Goal: Book appointment/travel/reservation

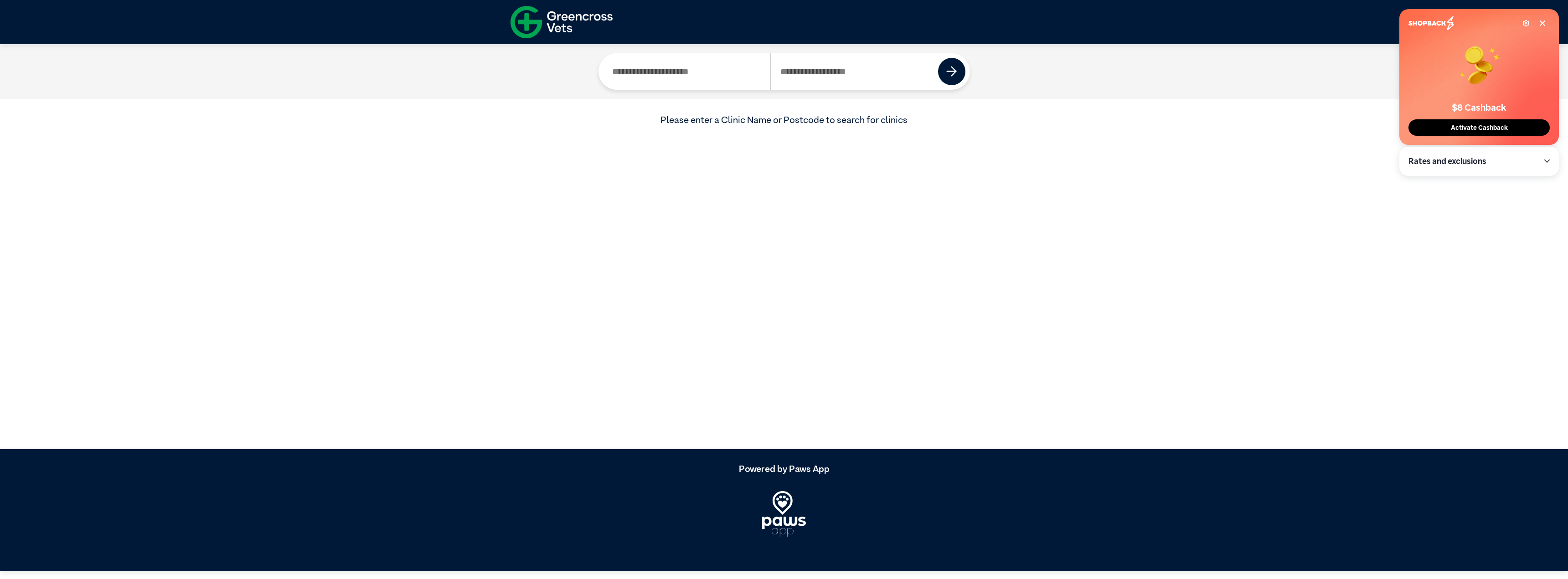
click at [694, 55] on input "Search by Clinic Name" at bounding box center [687, 72] width 168 height 36
click at [833, 59] on input "Search by Postcode" at bounding box center [855, 72] width 168 height 36
type input "*"
type input "****"
click at [947, 66] on img at bounding box center [952, 72] width 11 height 11
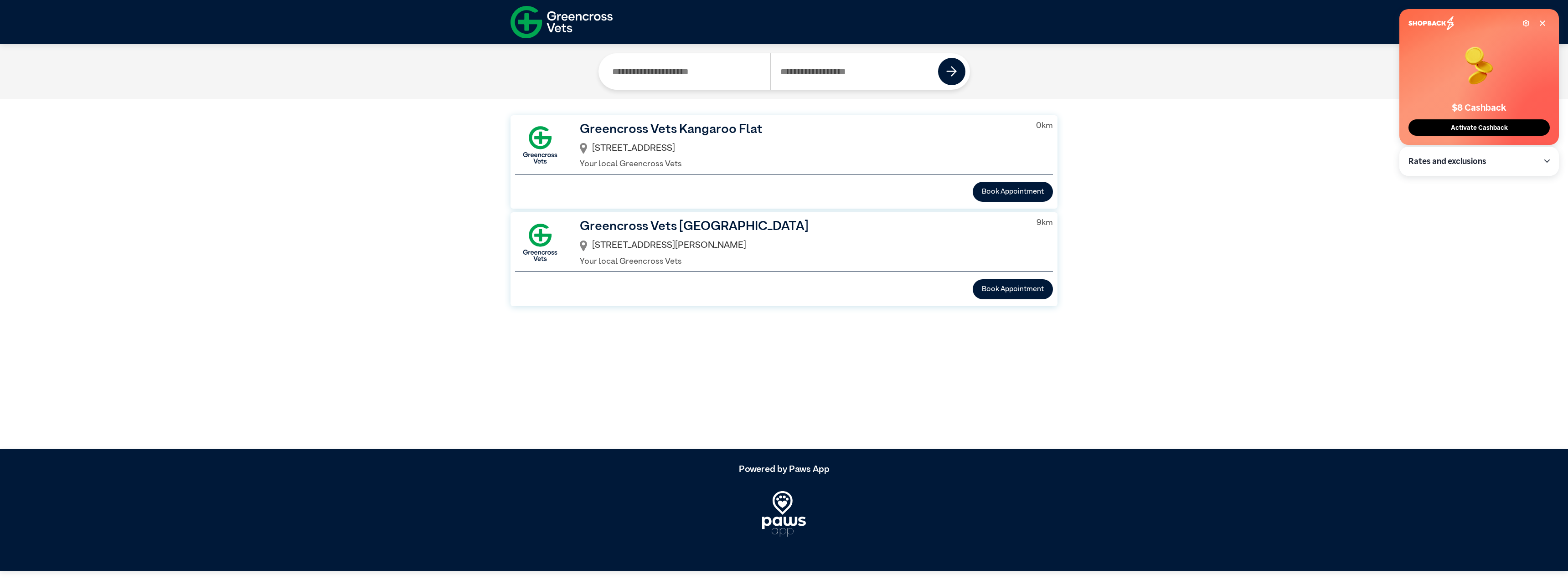
click at [679, 139] on div "[STREET_ADDRESS]" at bounding box center [801, 148] width 442 height 19
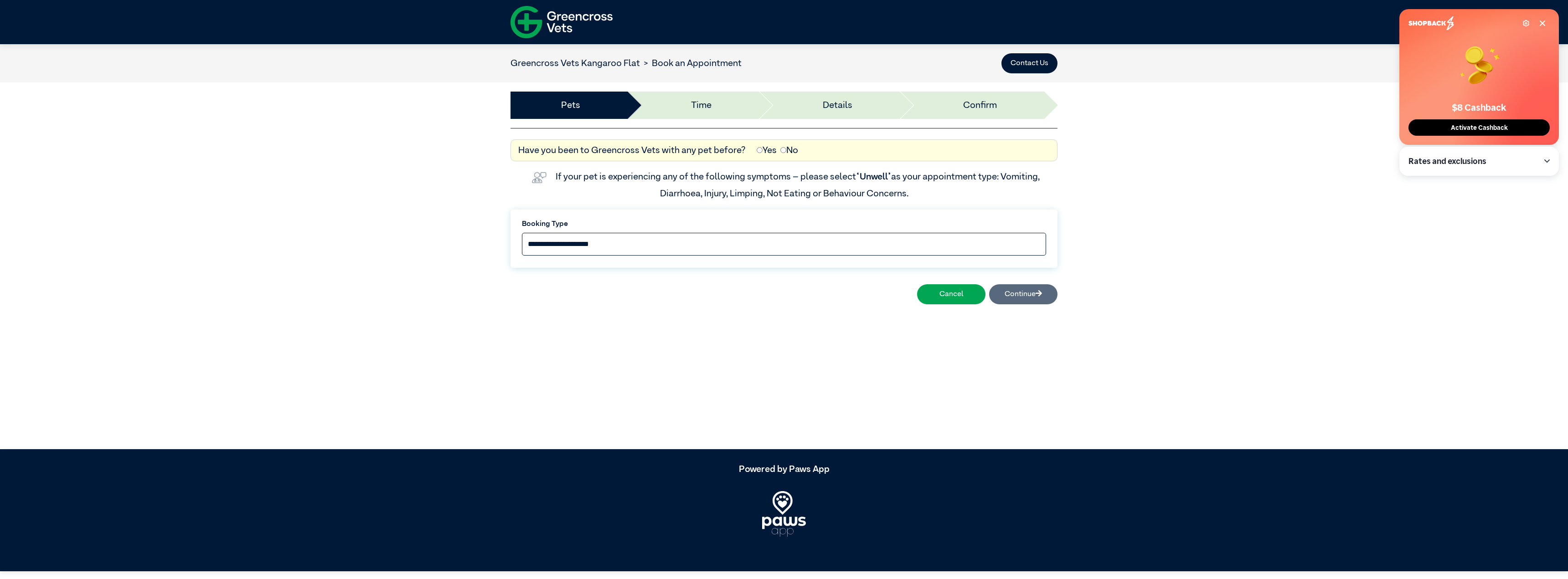
click at [726, 233] on select "**********" at bounding box center [783, 244] width 524 height 23
select select "*****"
click at [587, 233] on select "**********" at bounding box center [783, 244] width 524 height 23
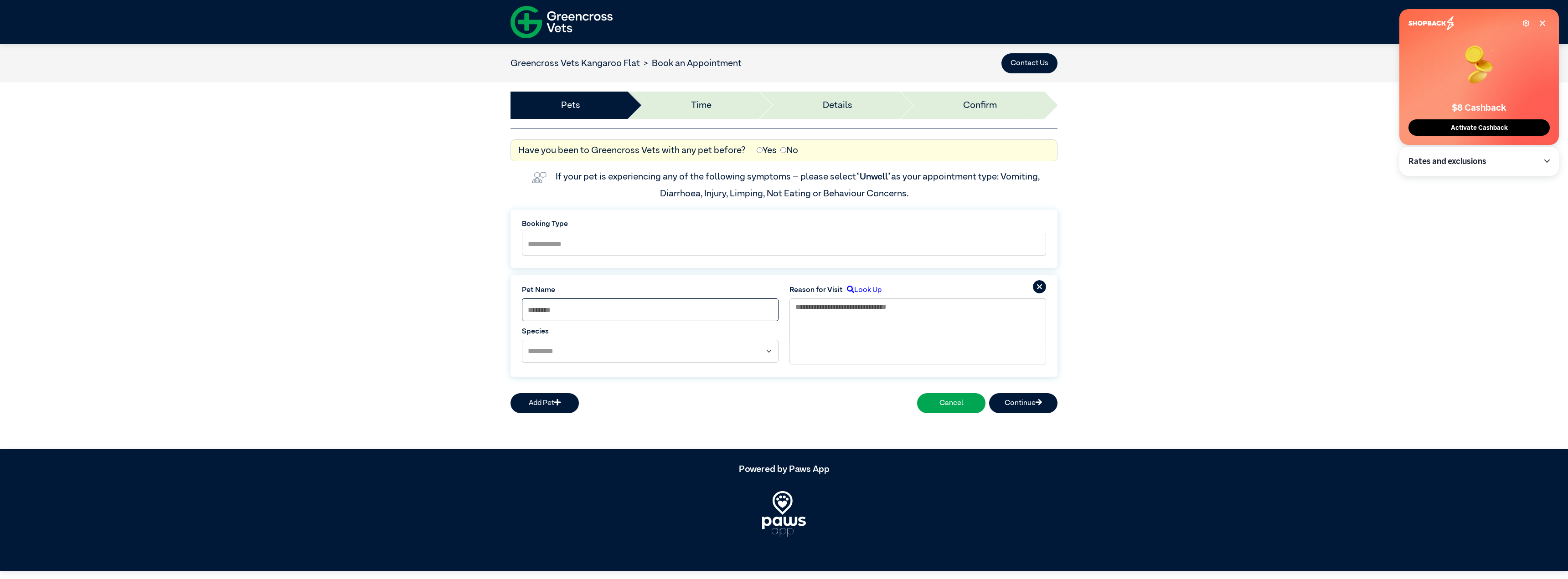
click at [748, 298] on input at bounding box center [650, 309] width 257 height 23
type input "*******"
select select "*****"
click at [848, 298] on textarea at bounding box center [918, 319] width 257 height 43
click at [850, 285] on label "Look Up" at bounding box center [863, 290] width 39 height 11
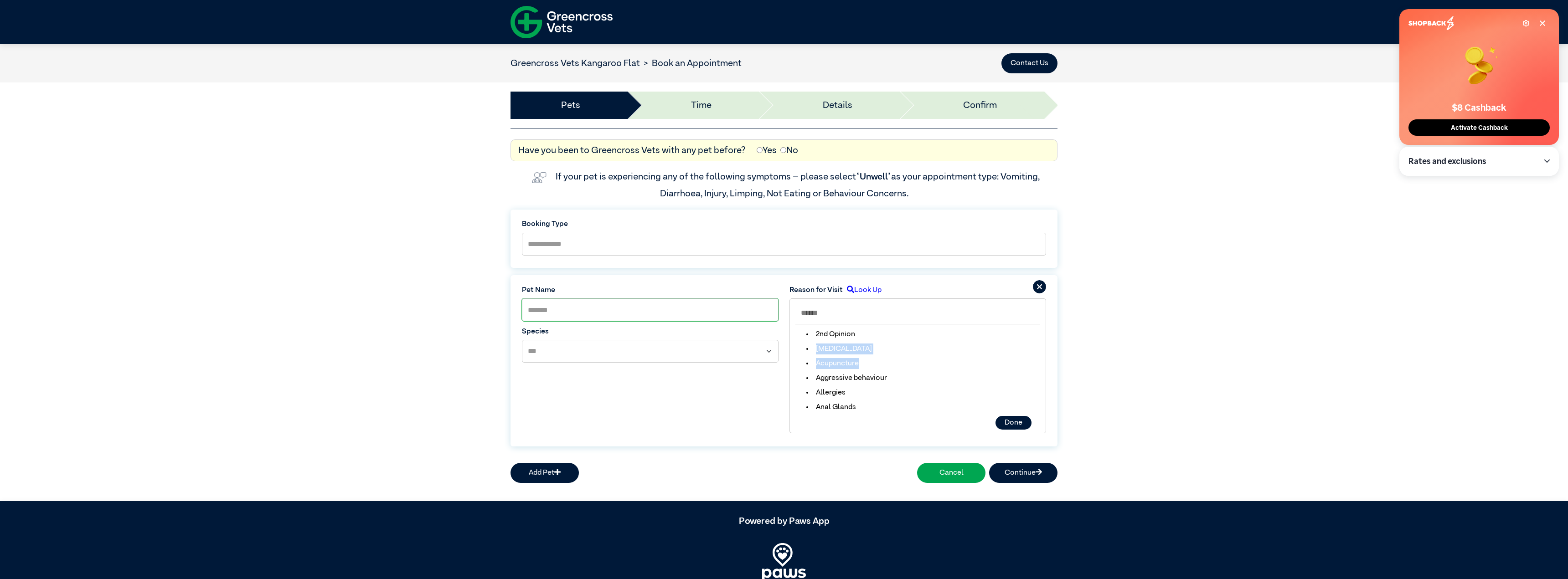
drag, startPoint x: 976, startPoint y: 248, endPoint x: 976, endPoint y: 275, distance: 27.0
click at [976, 298] on div "Done 2nd Opinion [MEDICAL_DATA] Acupuncture Aggressive behaviour [MEDICAL_DATA]…" at bounding box center [918, 366] width 257 height 135
click at [995, 416] on button "Done" at bounding box center [1013, 423] width 36 height 13
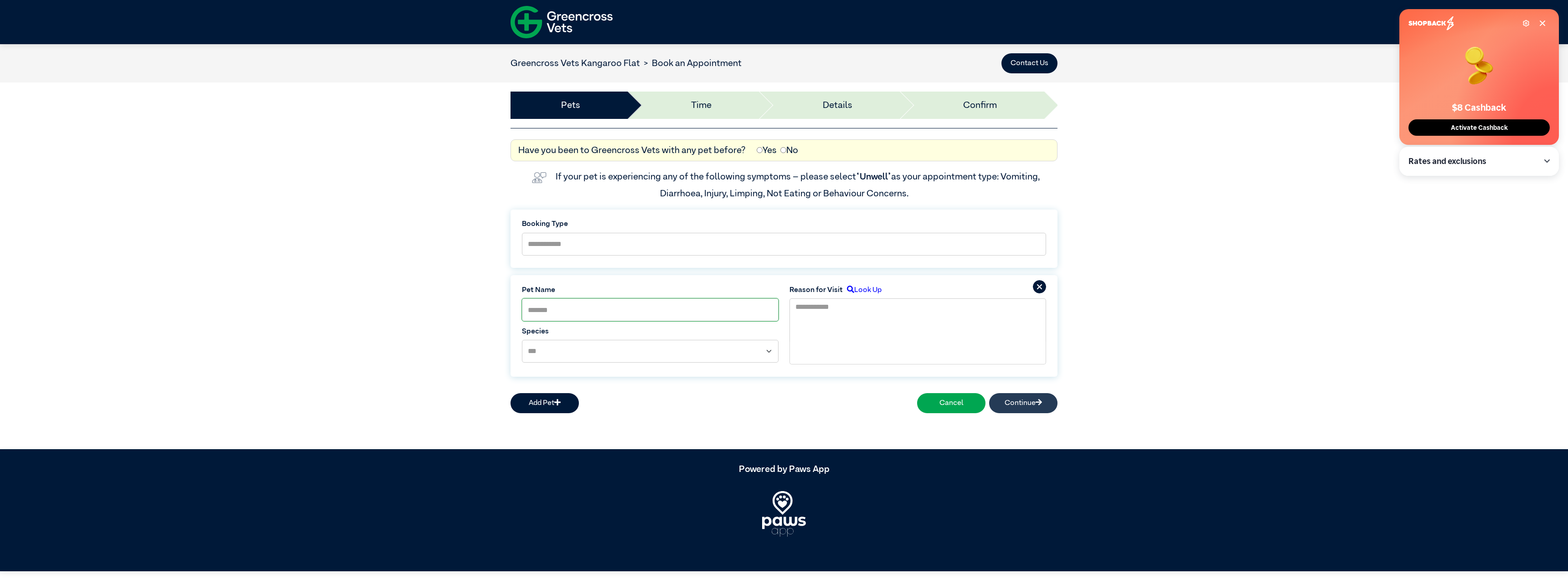
click at [989, 393] on button "Continue" at bounding box center [1023, 403] width 68 height 20
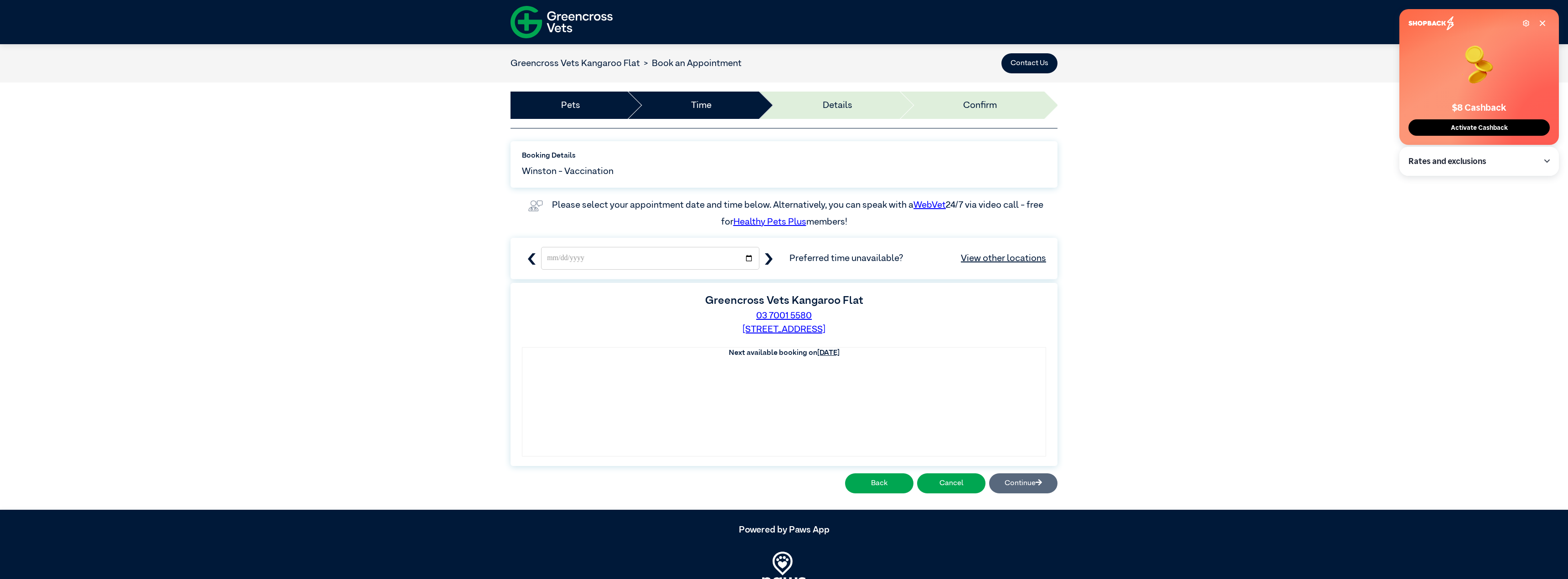
click at [769, 253] on icon "button" at bounding box center [769, 258] width 12 height 12
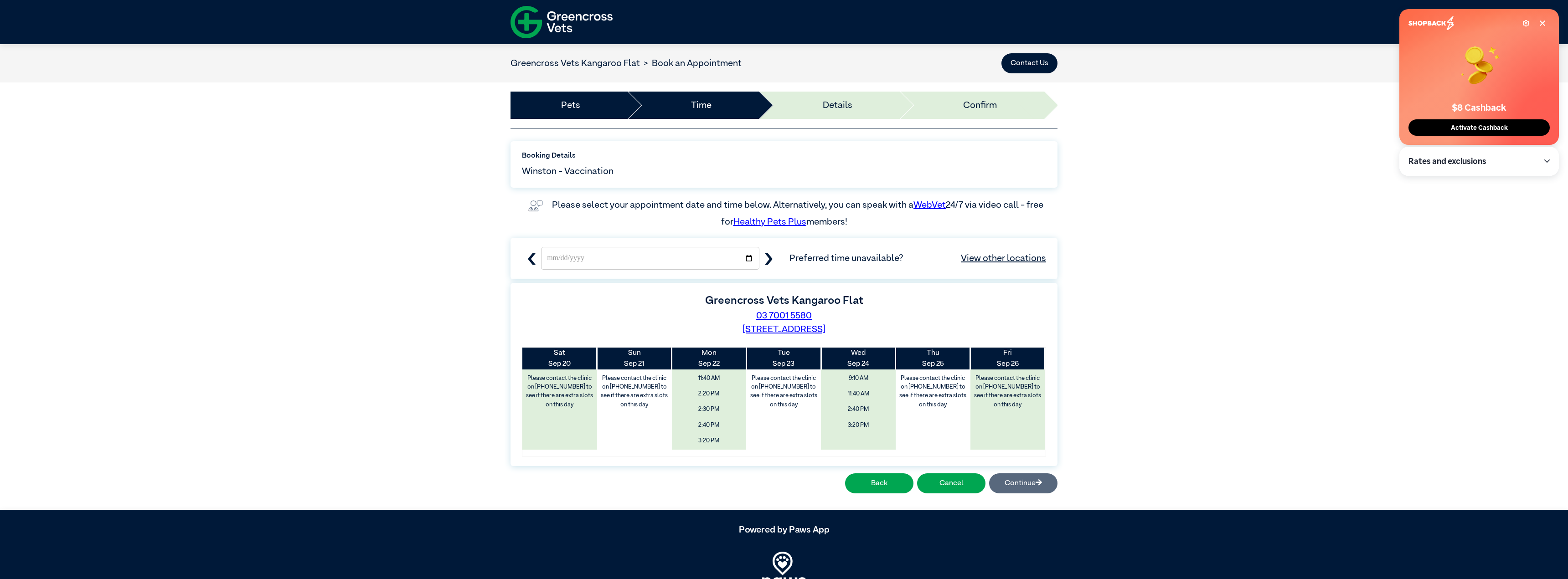
click at [536, 253] on icon "button" at bounding box center [531, 258] width 8 height 12
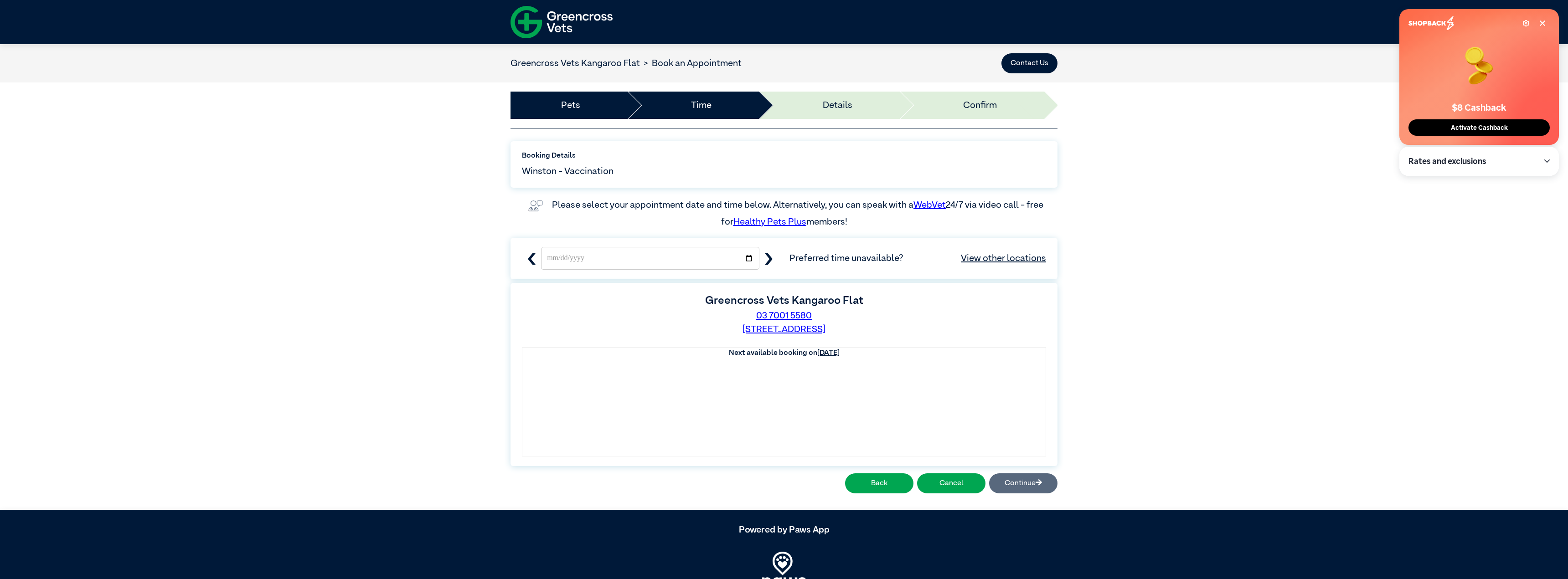
click at [771, 253] on icon "button" at bounding box center [769, 258] width 8 height 12
type input "**********"
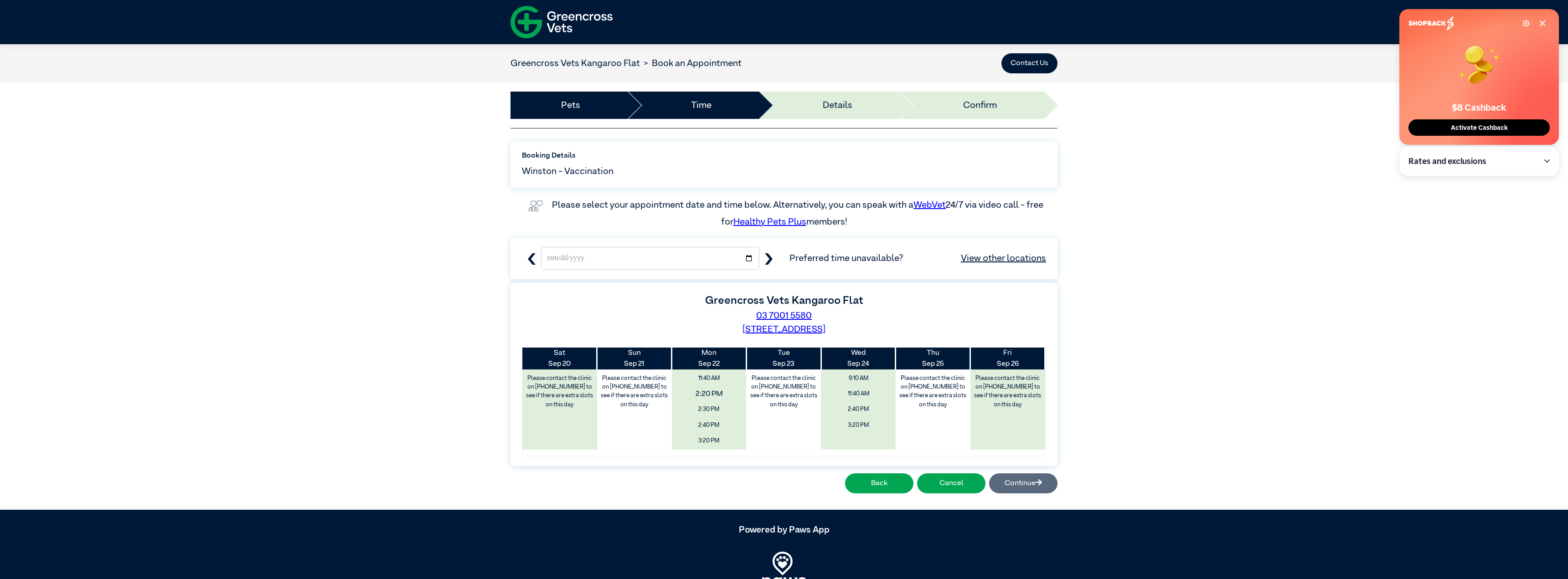
click at [729, 386] on span "2:20 PM" at bounding box center [709, 394] width 89 height 17
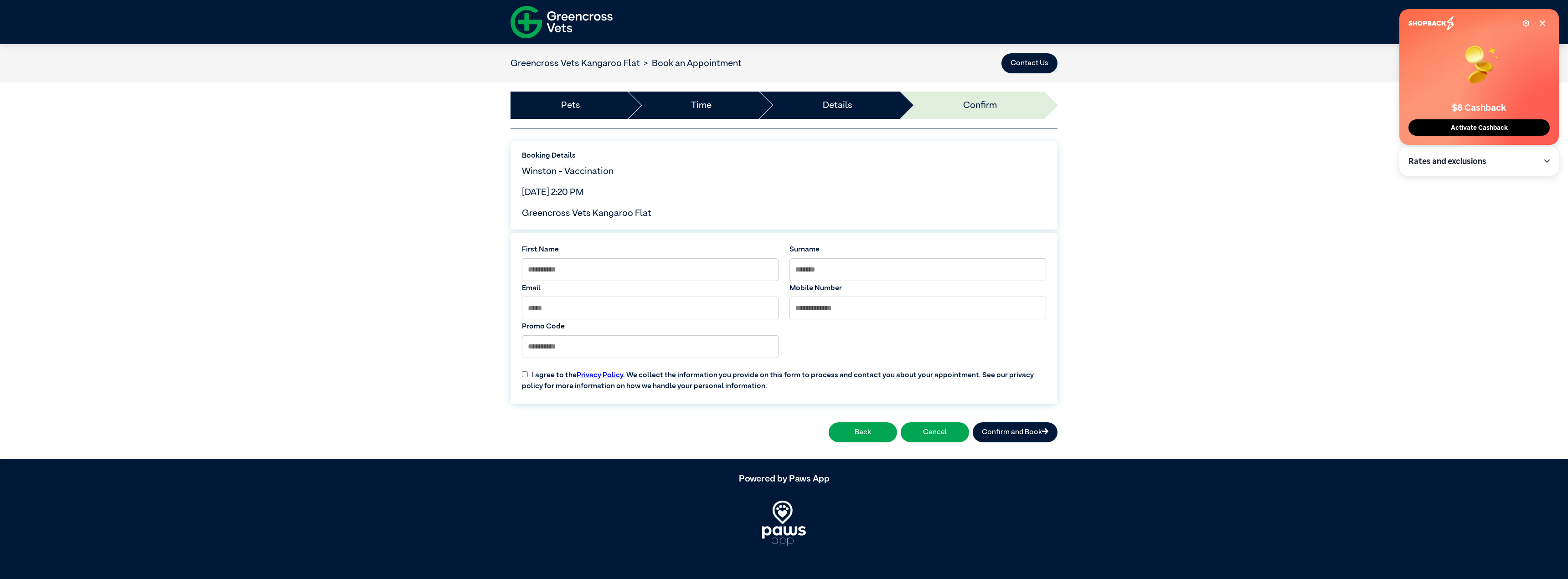
click at [651, 209] on span "Greencross Vets Kangaroo Flat" at bounding box center [586, 213] width 130 height 9
click at [828, 422] on button "Back" at bounding box center [863, 432] width 68 height 20
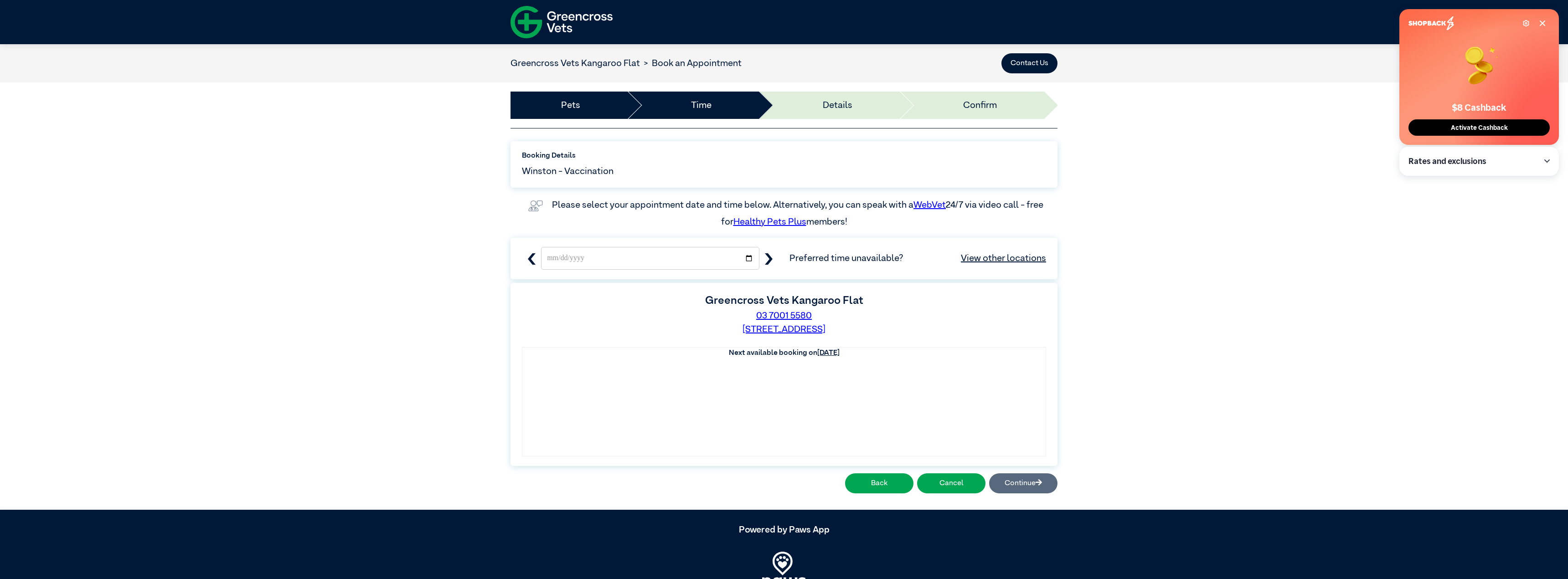
click at [771, 253] on icon "button" at bounding box center [769, 258] width 12 height 12
type input "**********"
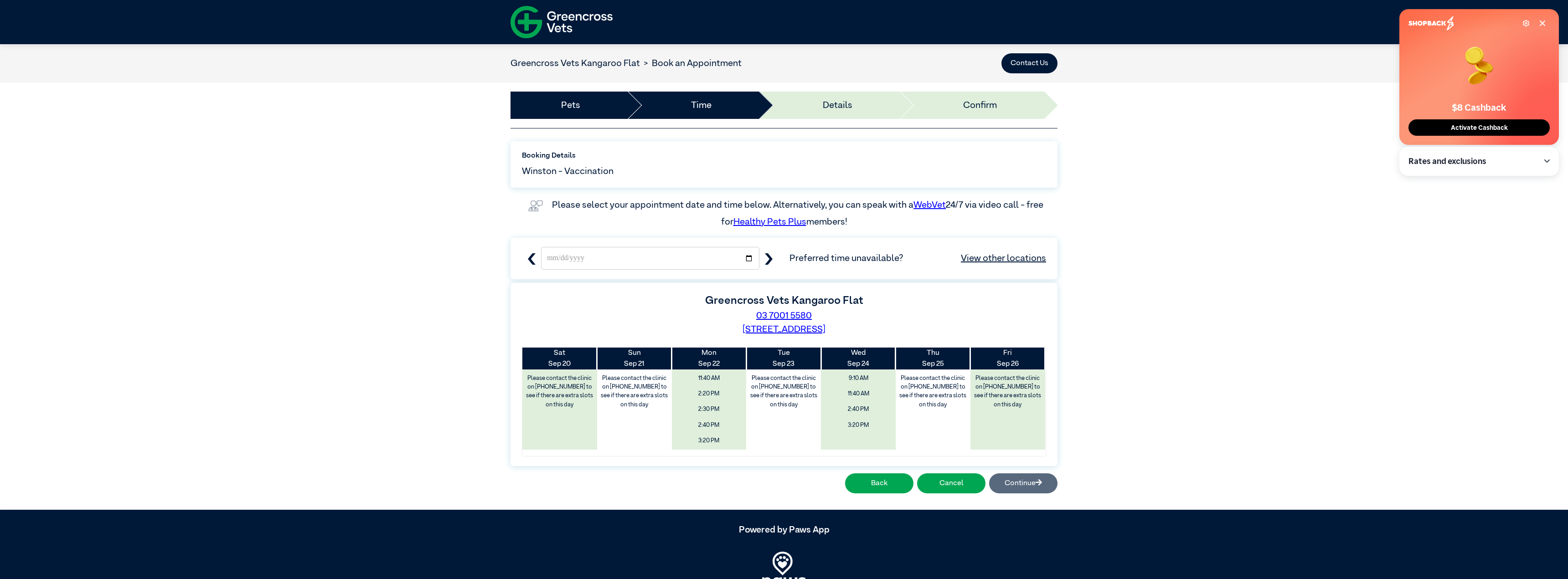
click at [603, 28] on img at bounding box center [562, 22] width 102 height 40
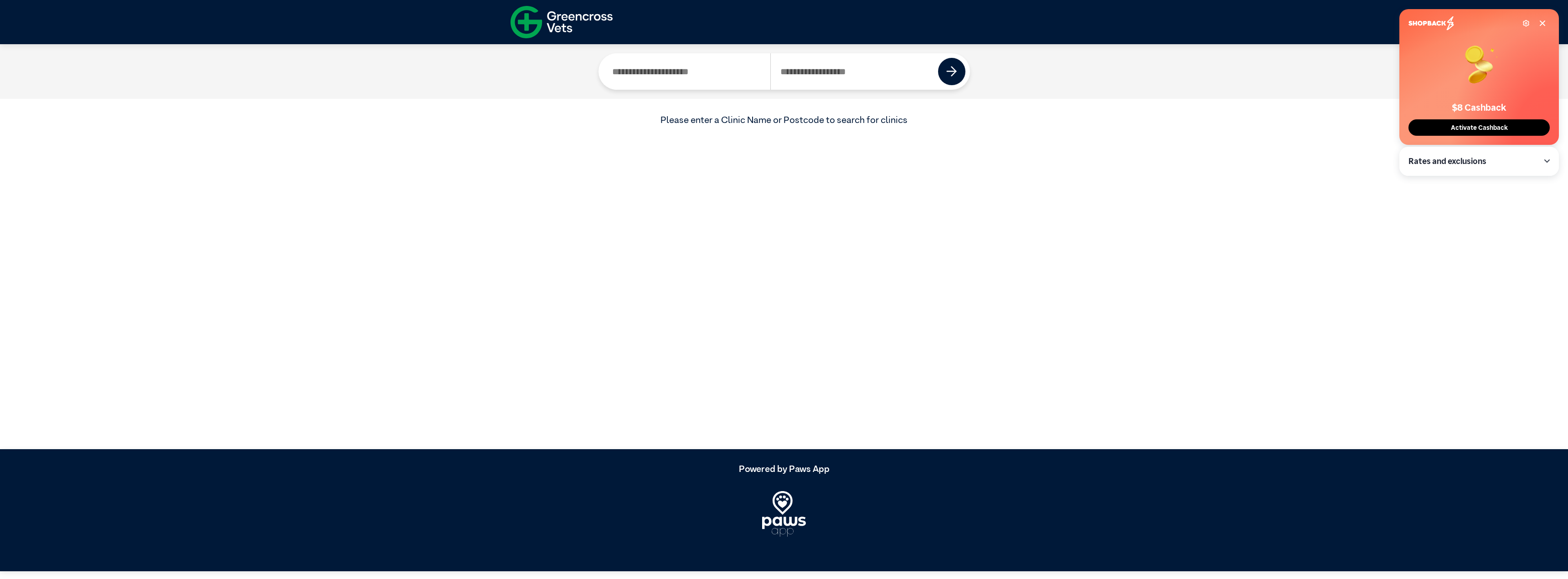
click at [815, 54] on input "Search by Postcode" at bounding box center [855, 72] width 168 height 36
type input "****"
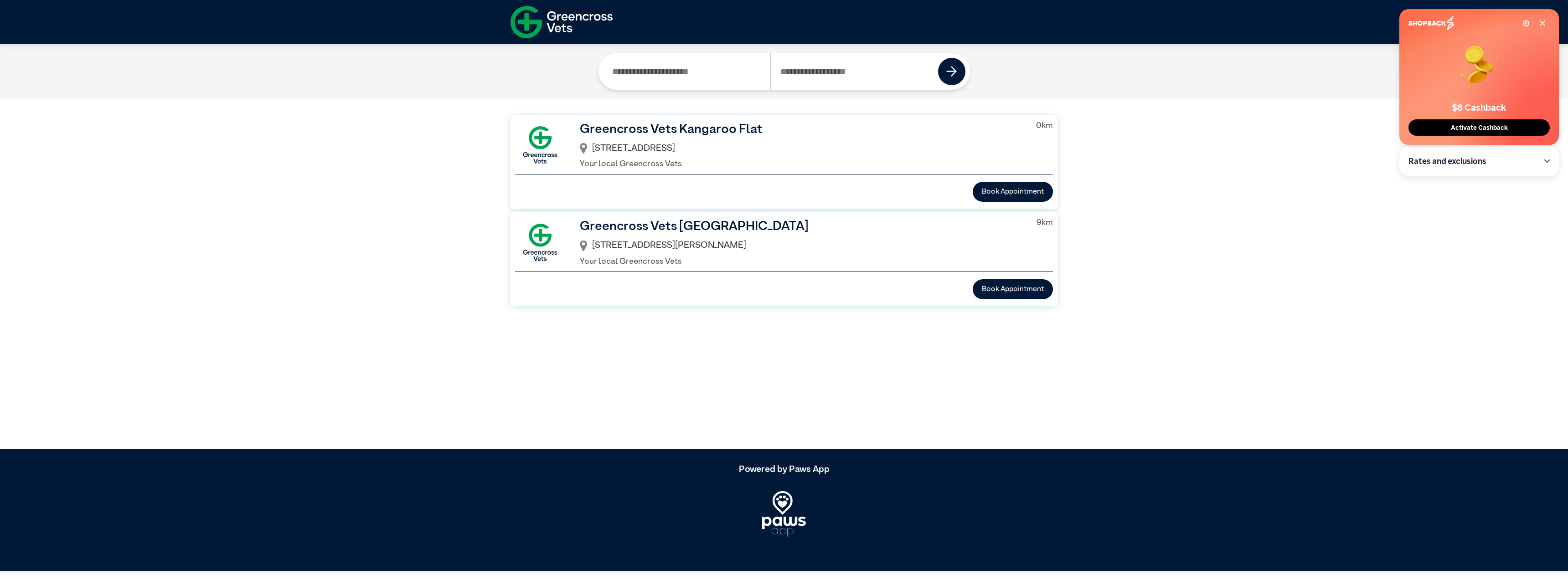
click at [714, 217] on h3 "Greencross Vets [GEOGRAPHIC_DATA]" at bounding box center [801, 226] width 442 height 19
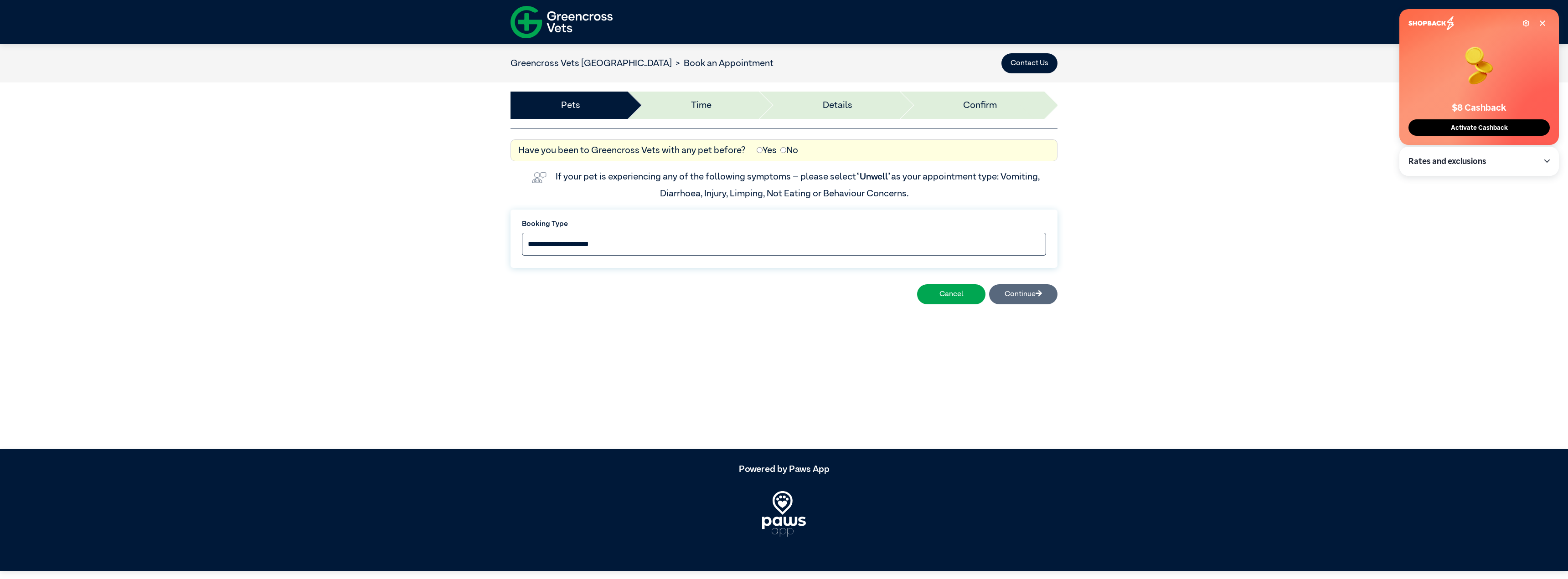
click at [714, 233] on select "**********" at bounding box center [783, 244] width 524 height 23
select select "*****"
click at [587, 233] on select "**********" at bounding box center [783, 244] width 524 height 23
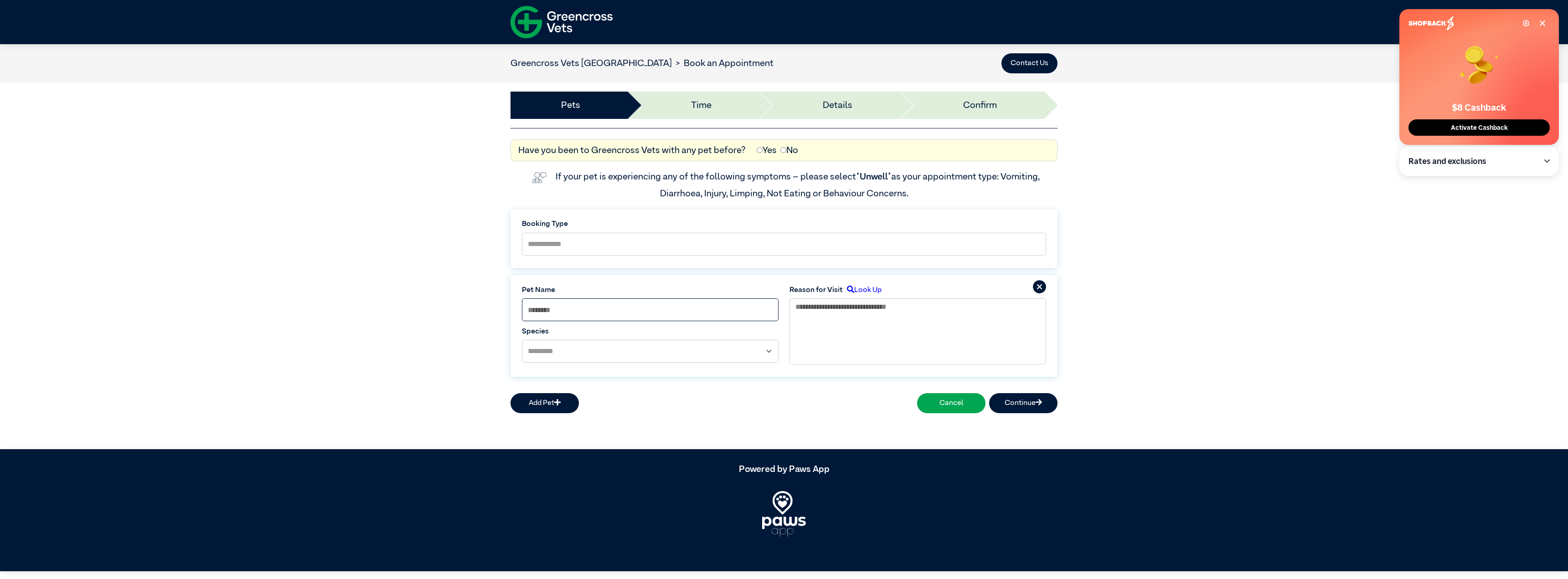
click at [715, 298] on input at bounding box center [650, 309] width 257 height 23
click at [600, 19] on img at bounding box center [562, 22] width 102 height 40
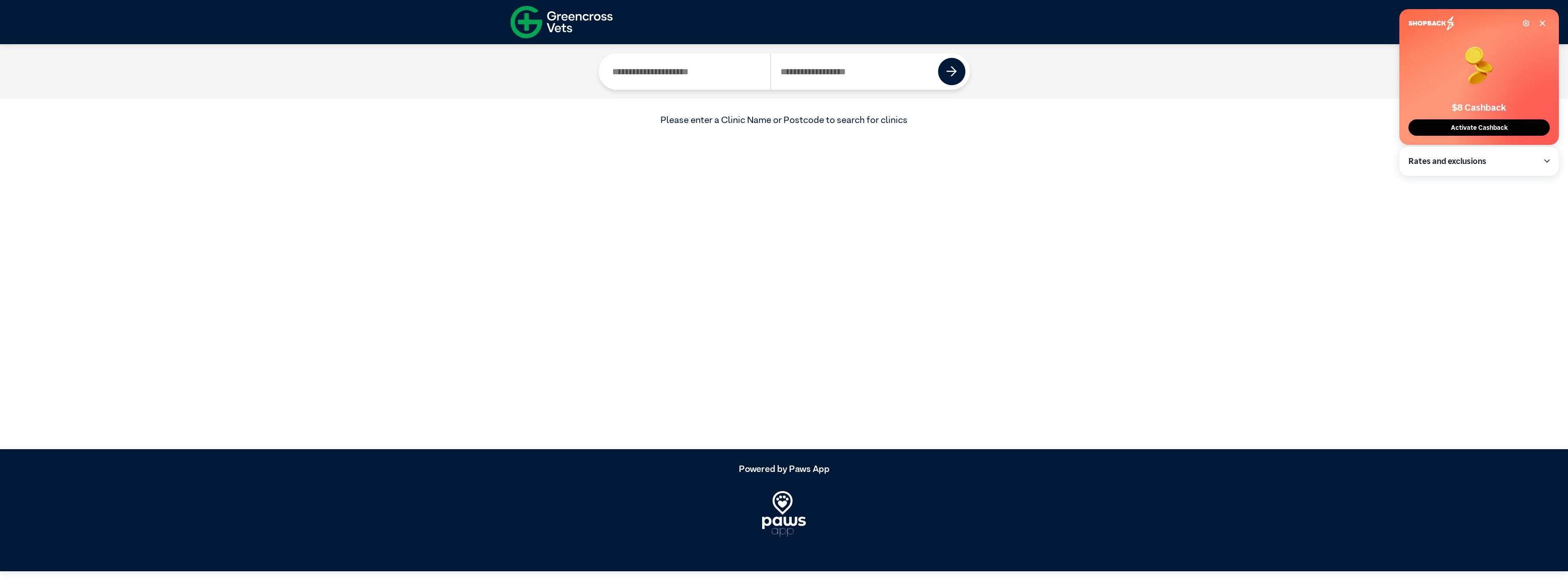
click at [612, 12] on img at bounding box center [562, 22] width 102 height 40
click at [601, 20] on img at bounding box center [562, 22] width 102 height 40
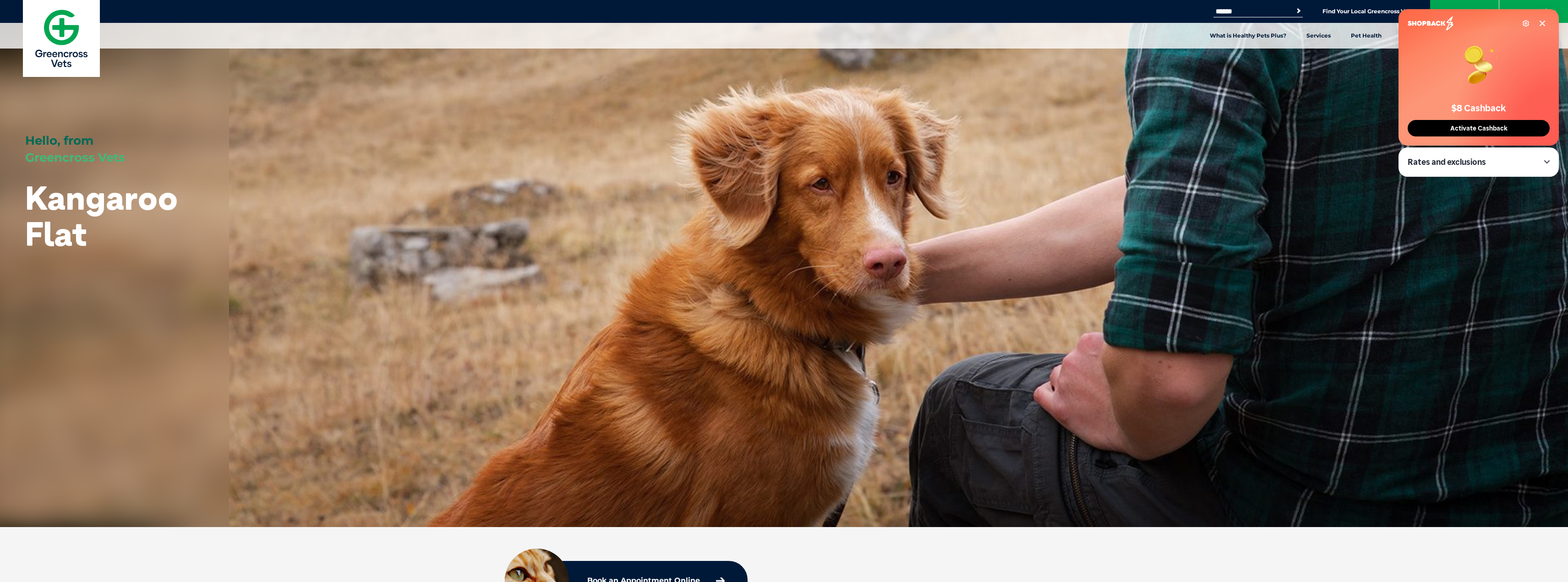
click at [1543, 23] on icon at bounding box center [1542, 23] width 4 height 4
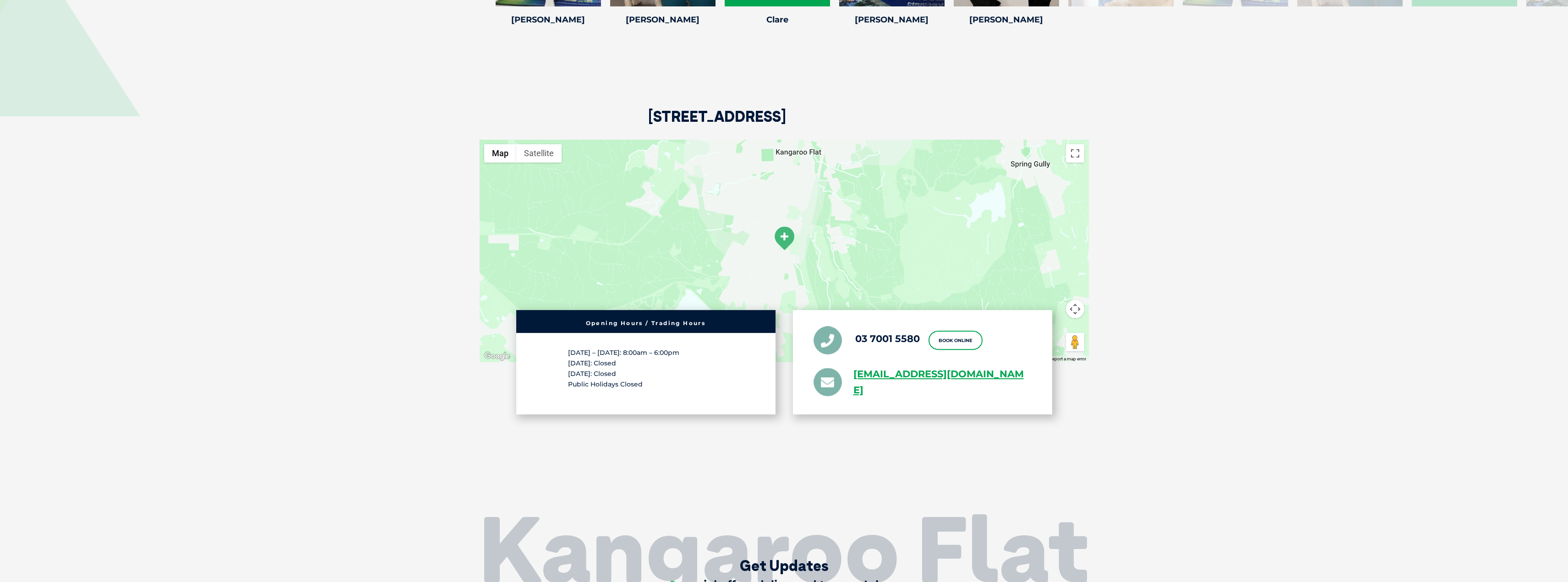
scroll to position [1349, 0]
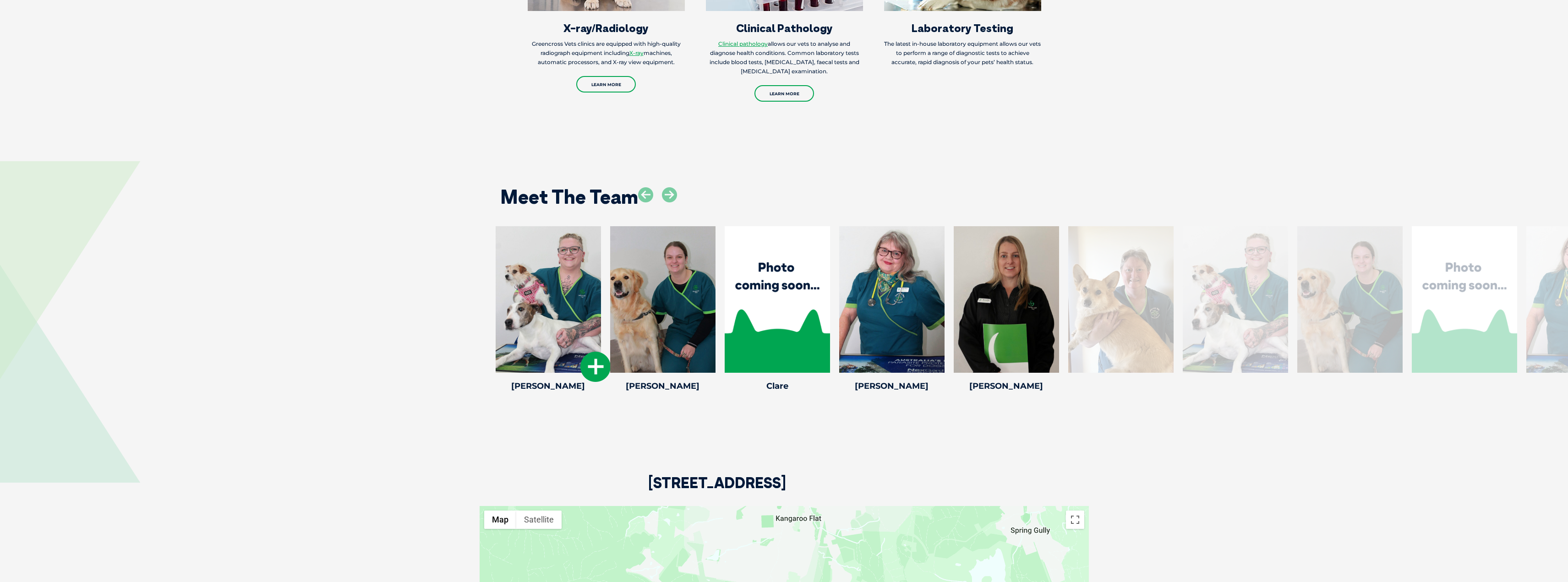
click at [544, 285] on div at bounding box center [548, 300] width 105 height 147
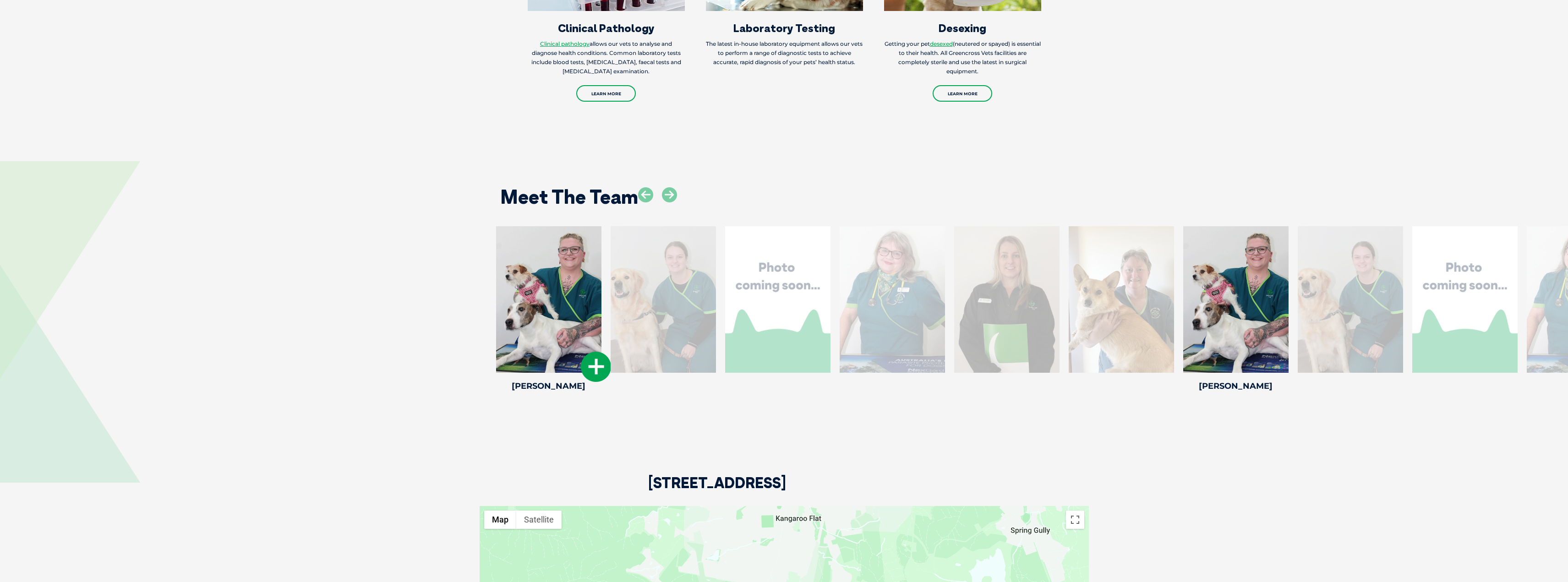
click at [594, 366] on icon at bounding box center [596, 366] width 30 height 30
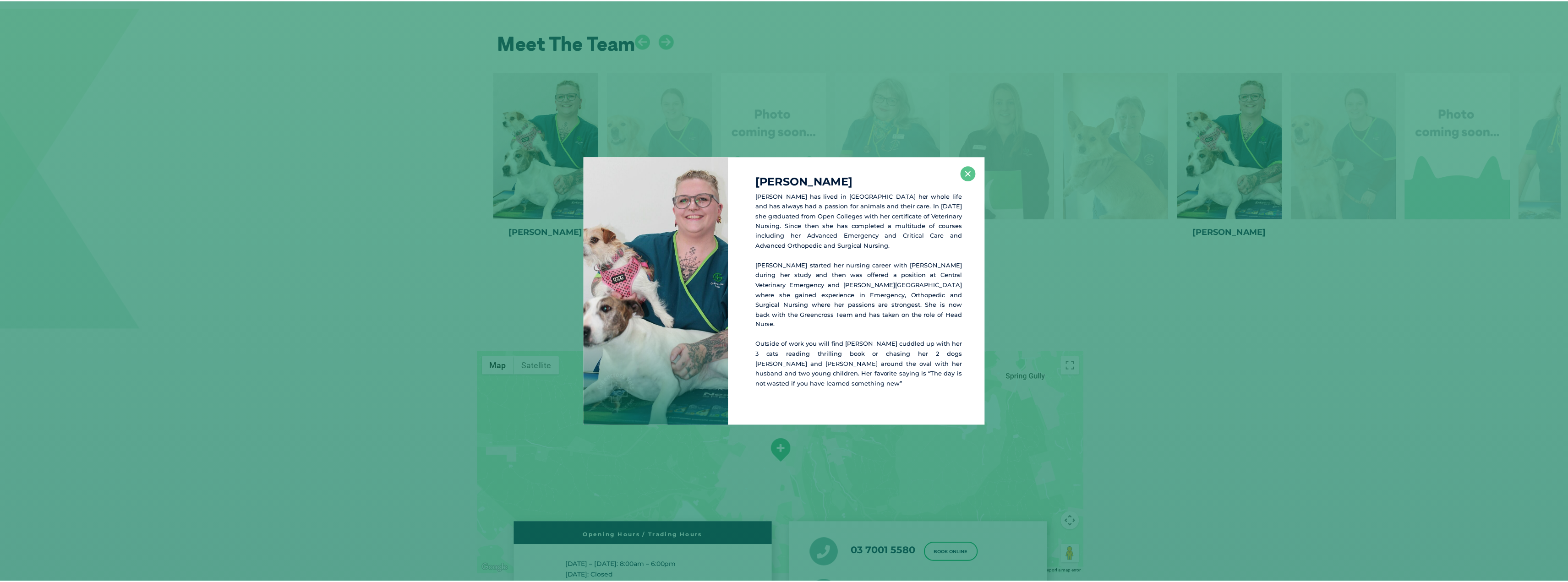
scroll to position [1503, 0]
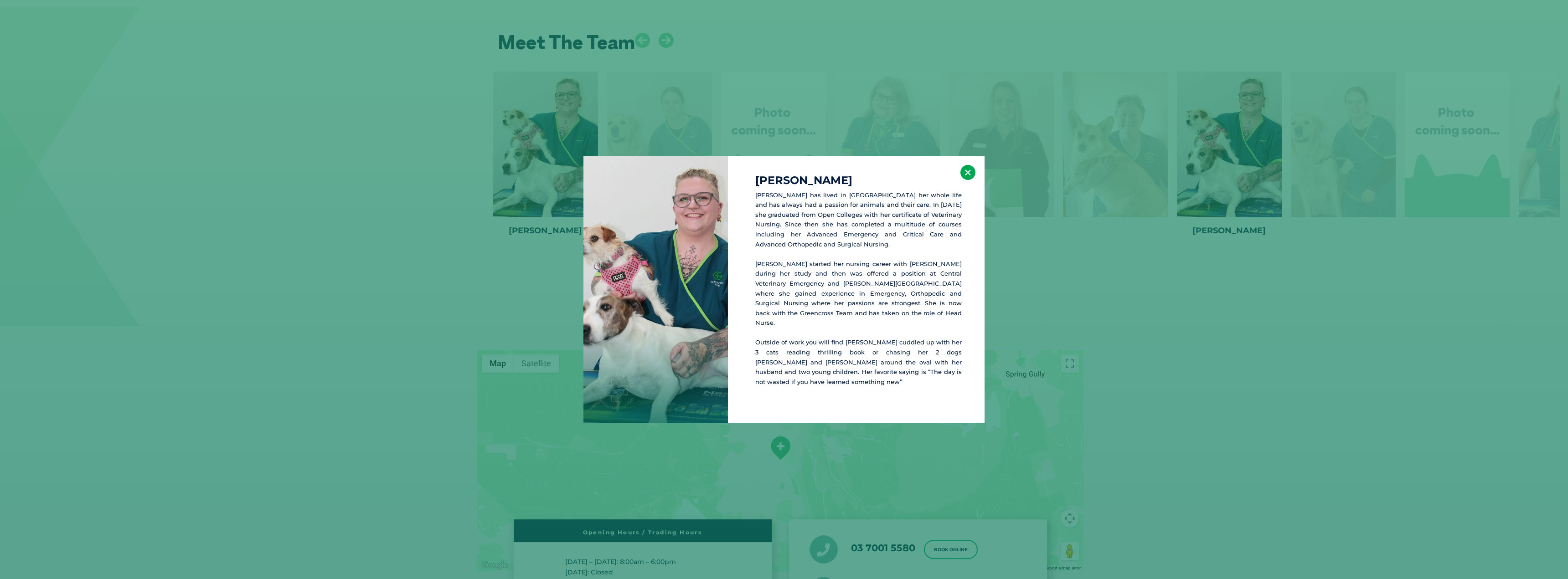
click at [967, 179] on button "×" at bounding box center [968, 172] width 15 height 15
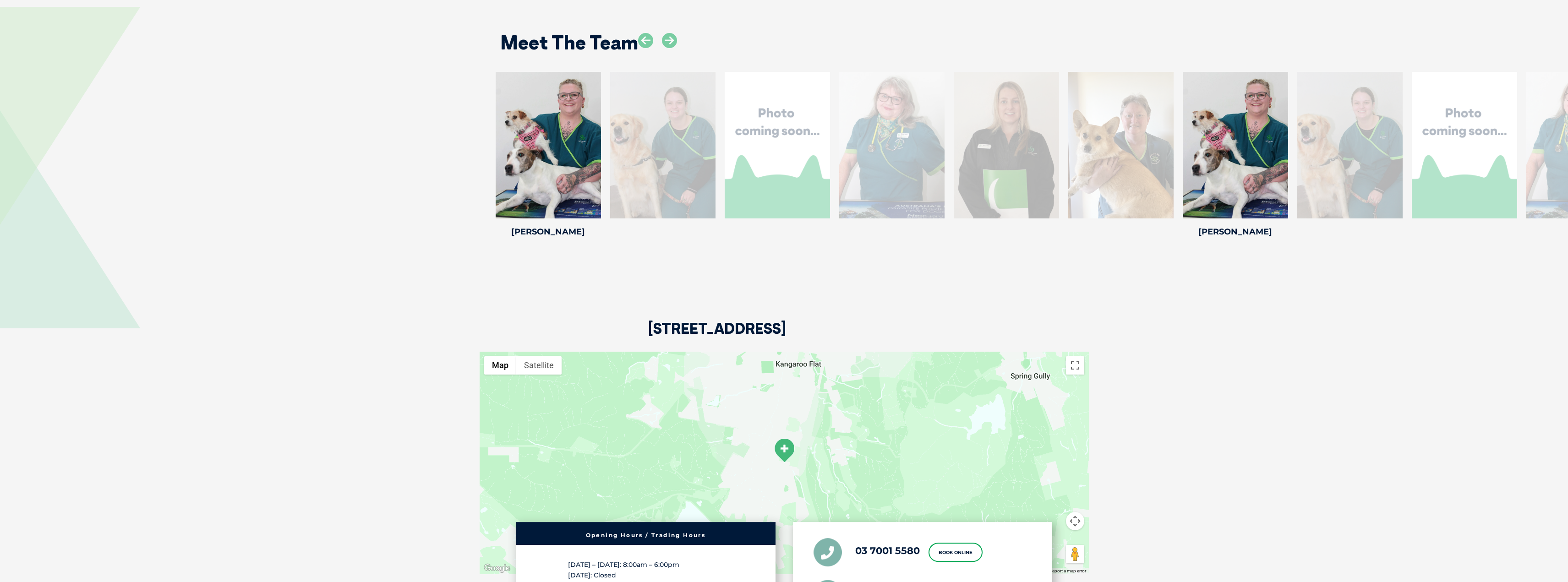
click at [682, 116] on div at bounding box center [663, 146] width 105 height 147
click at [645, 164] on div at bounding box center [663, 146] width 105 height 147
click at [689, 96] on div at bounding box center [663, 146] width 105 height 147
click at [674, 40] on icon at bounding box center [669, 40] width 15 height 15
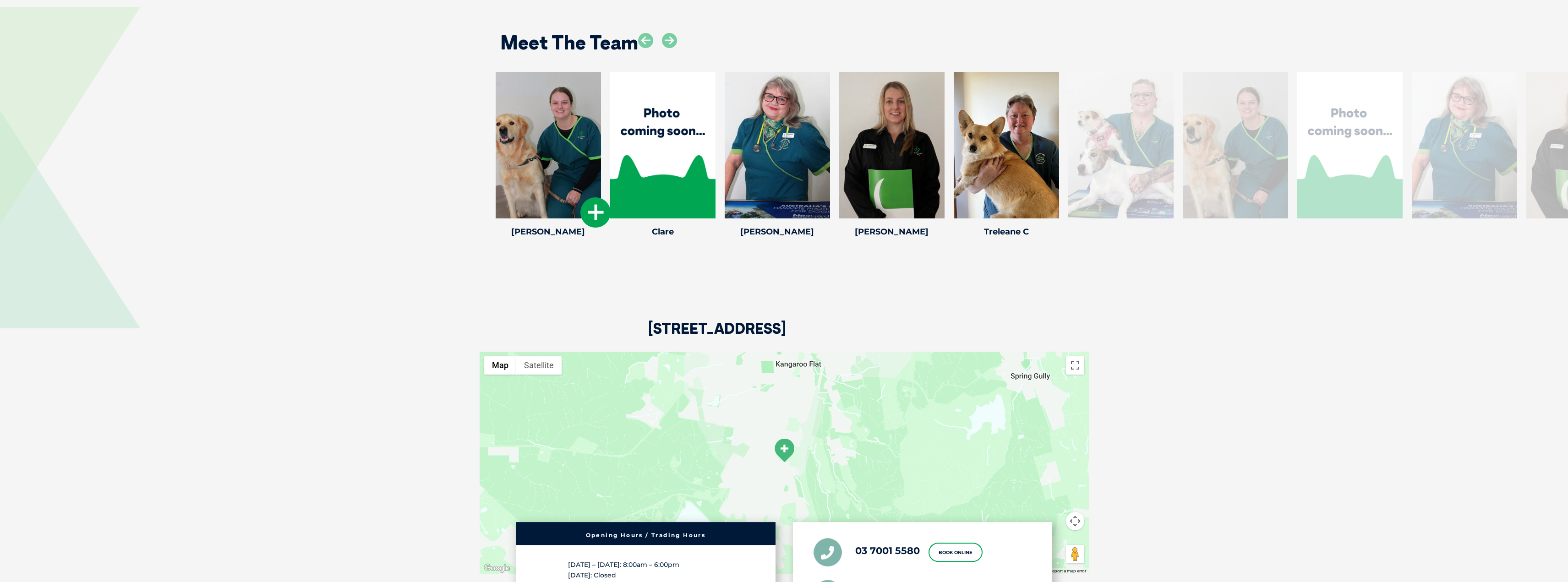
click at [591, 210] on icon at bounding box center [595, 212] width 30 height 30
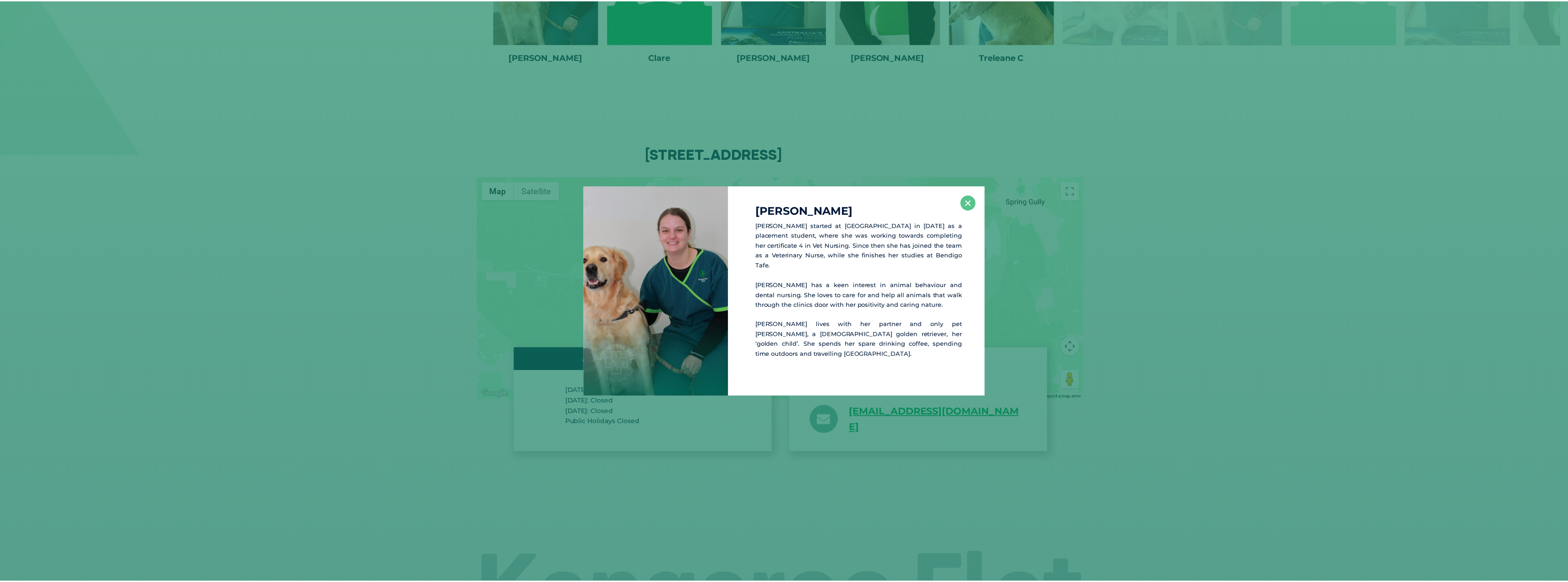
scroll to position [1678, 0]
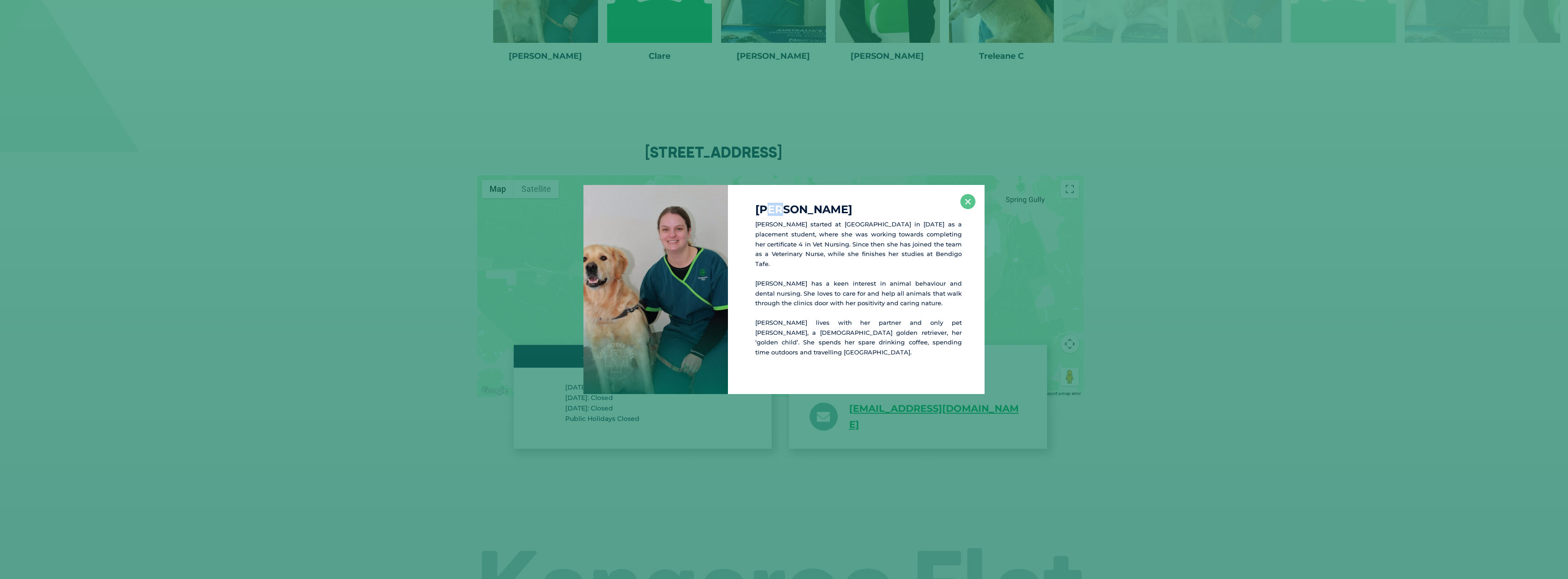
drag, startPoint x: 767, startPoint y: 196, endPoint x: 930, endPoint y: 200, distance: 163.0
click at [912, 200] on div "Jess Jess started at Greencross Kangaroo Flat in 2024 as a placement student, w…" at bounding box center [856, 289] width 257 height 209
click at [865, 242] on p "Jess started at Greencross Kangaroo Flat in 2024 as a placement student, where …" at bounding box center [858, 244] width 206 height 49
click at [963, 209] on button "×" at bounding box center [968, 201] width 15 height 15
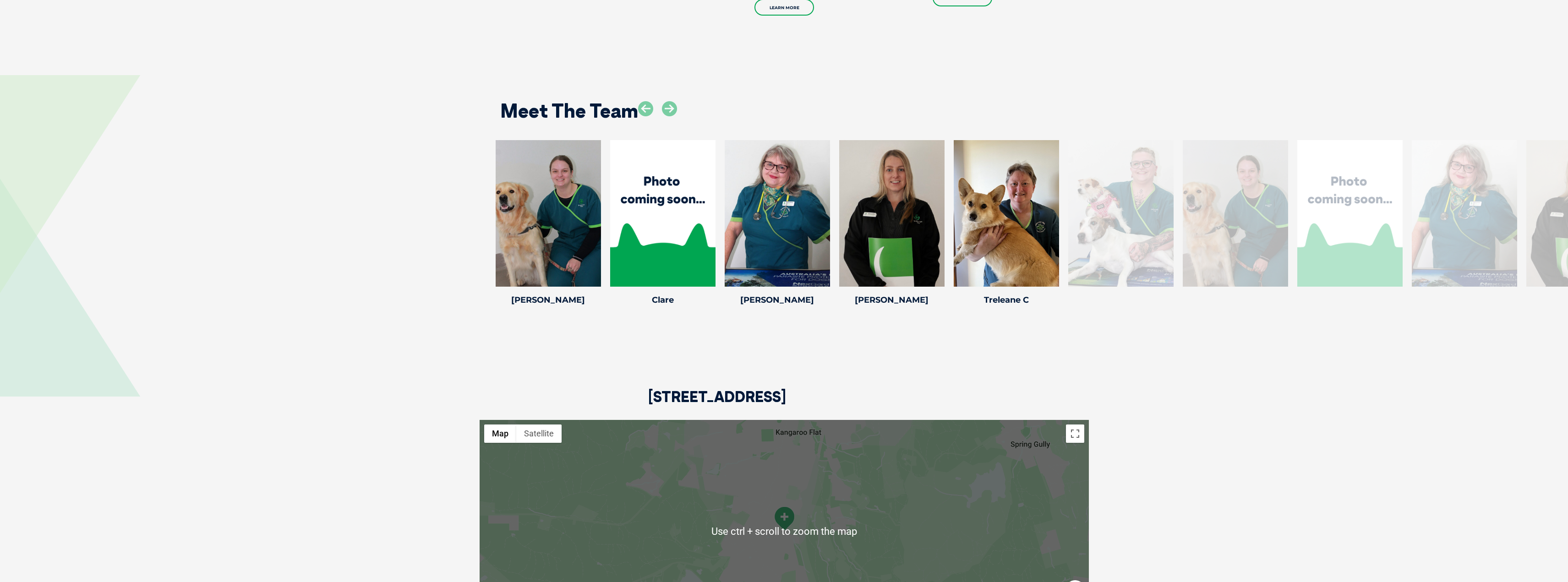
scroll to position [1358, 0]
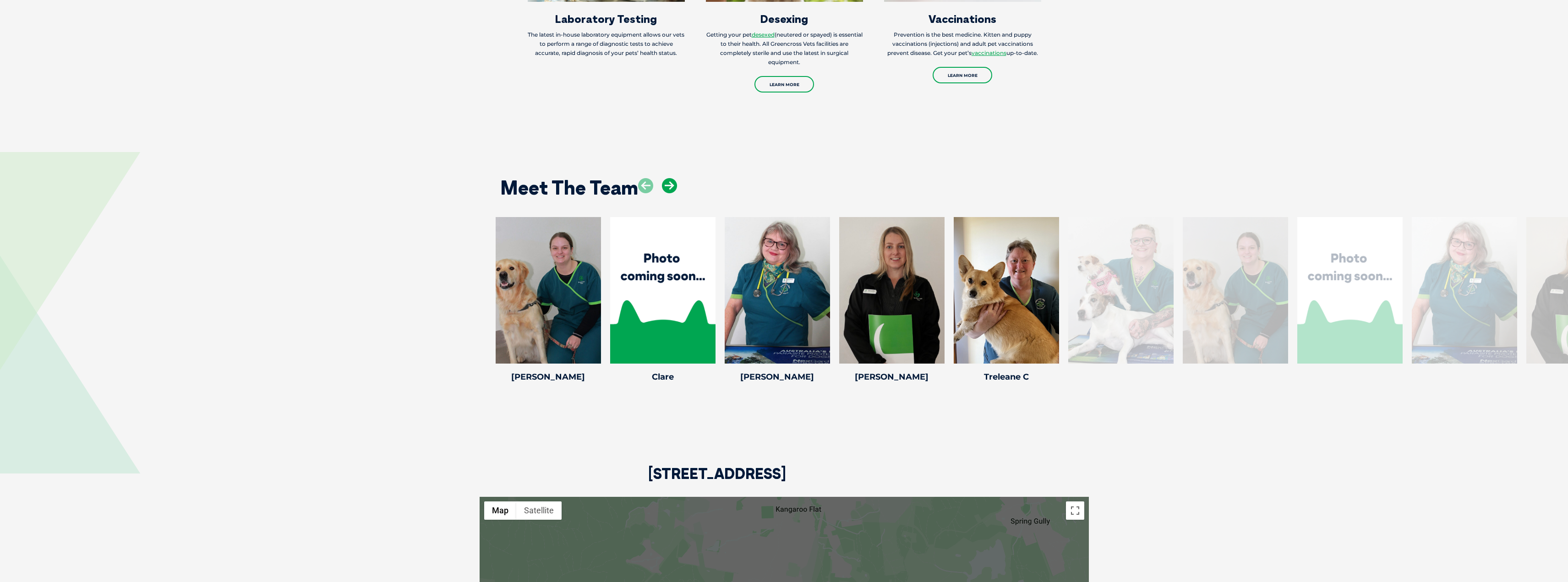
click at [667, 188] on icon at bounding box center [669, 185] width 15 height 15
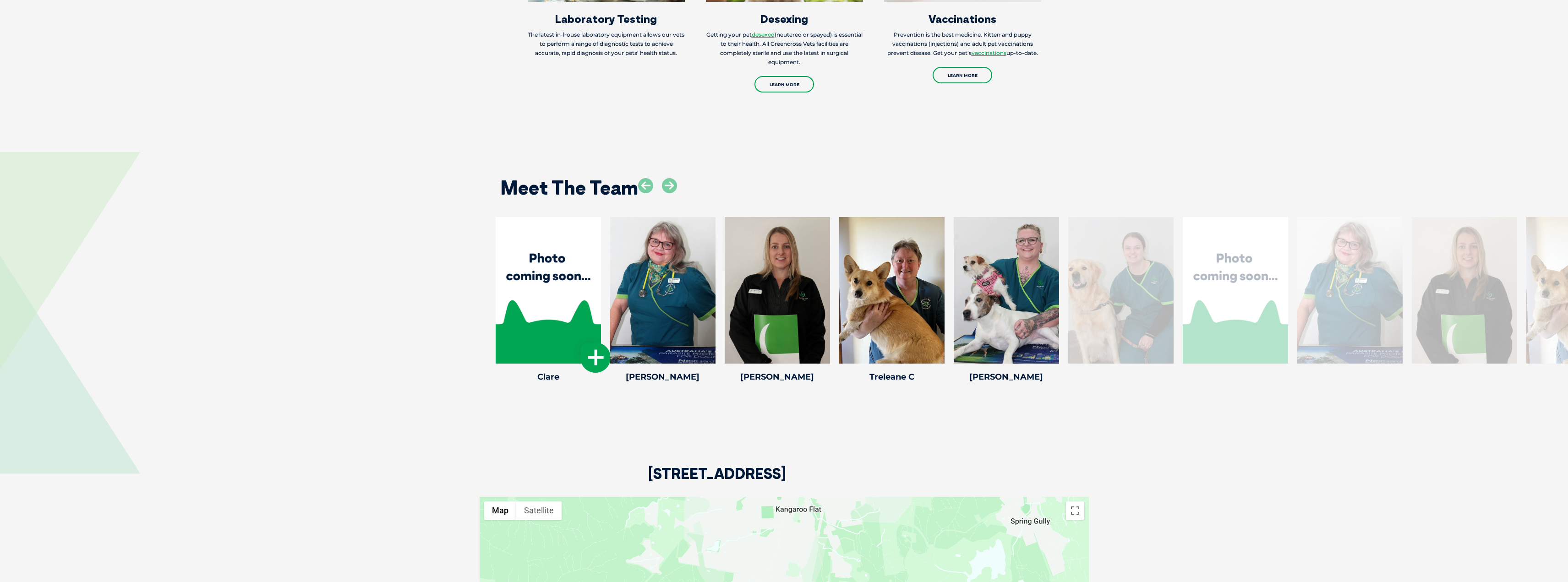
click at [600, 364] on icon at bounding box center [595, 357] width 30 height 30
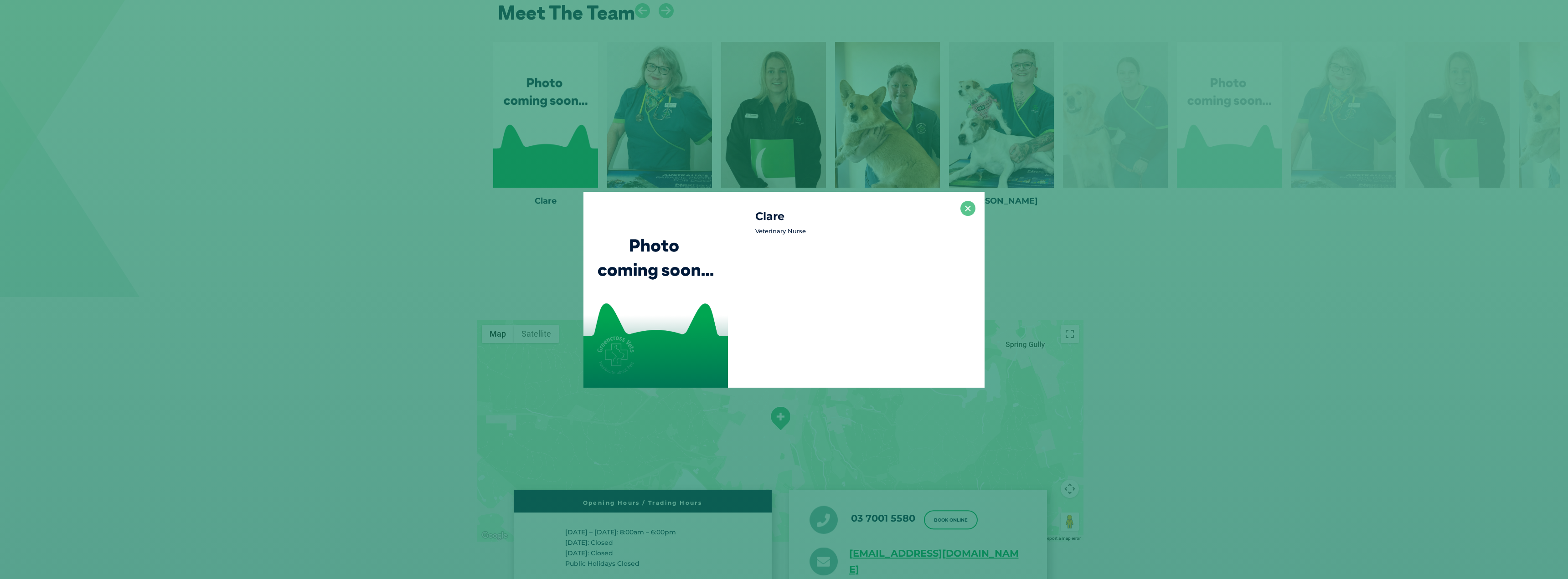
scroll to position [1525, 0]
drag, startPoint x: 966, startPoint y: 211, endPoint x: 905, endPoint y: 200, distance: 62.0
click at [965, 210] on button "×" at bounding box center [968, 208] width 15 height 15
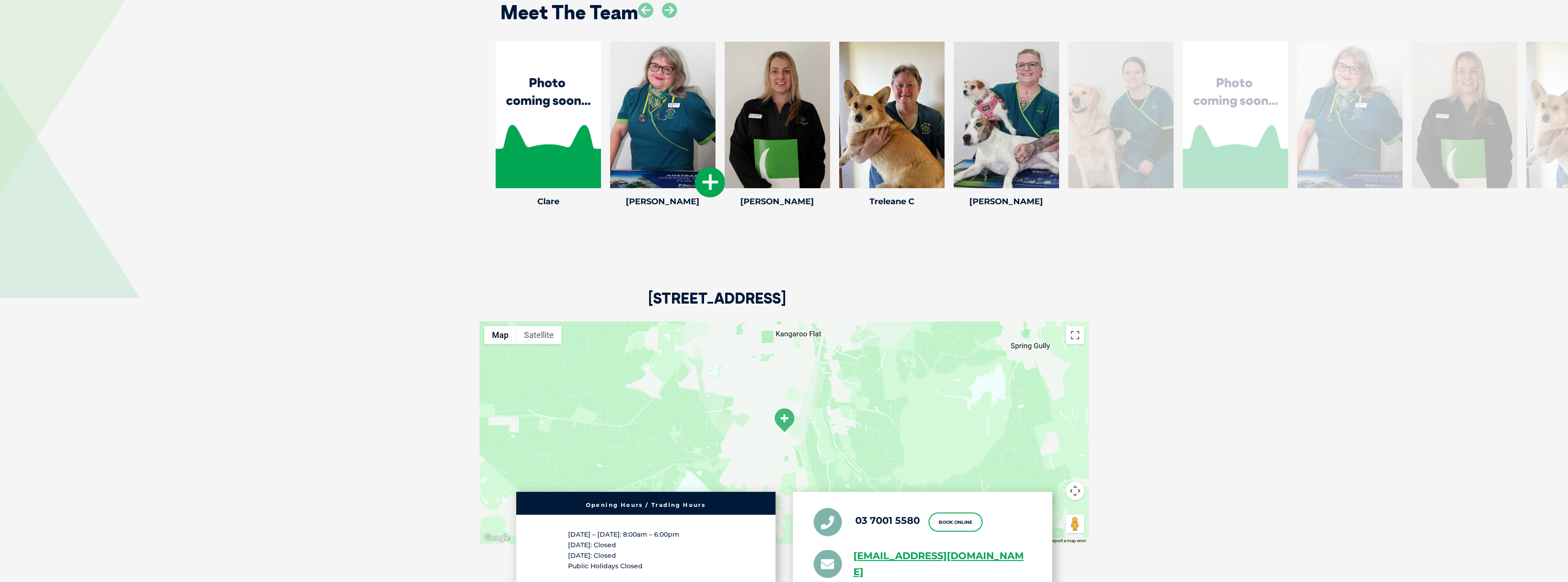
click at [665, 134] on div at bounding box center [663, 115] width 105 height 147
click at [714, 183] on icon at bounding box center [710, 182] width 30 height 30
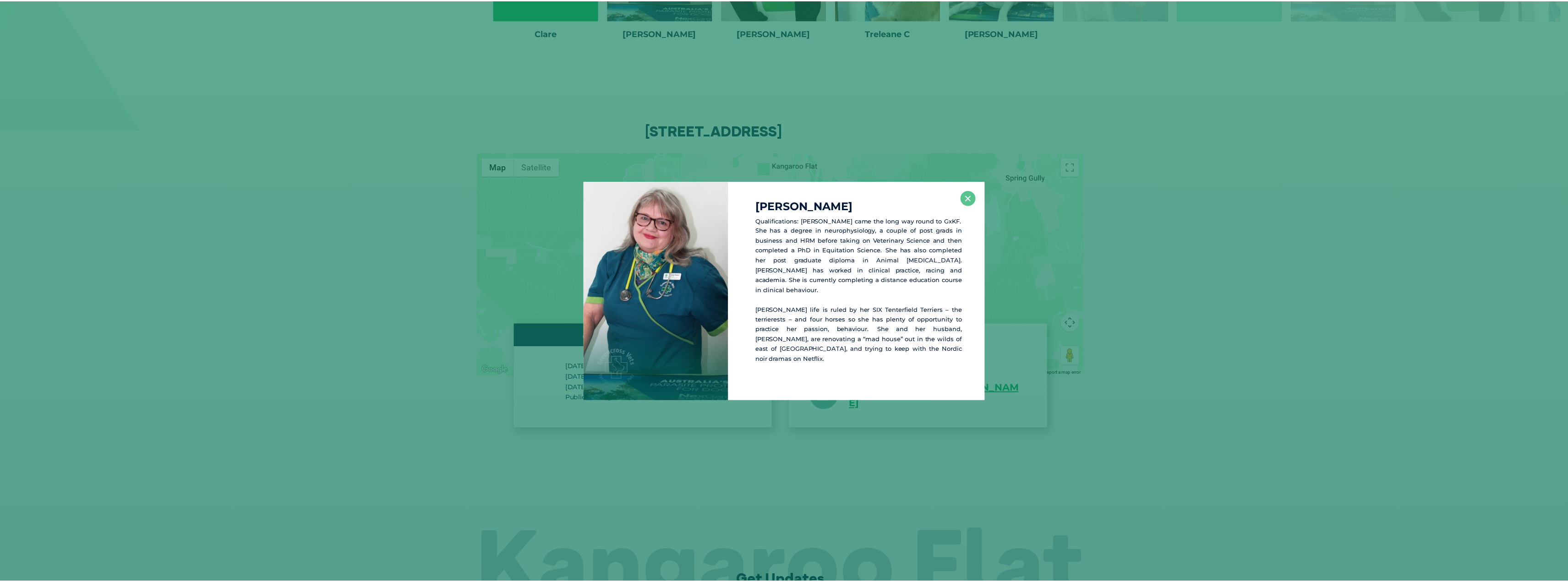
scroll to position [1707, 0]
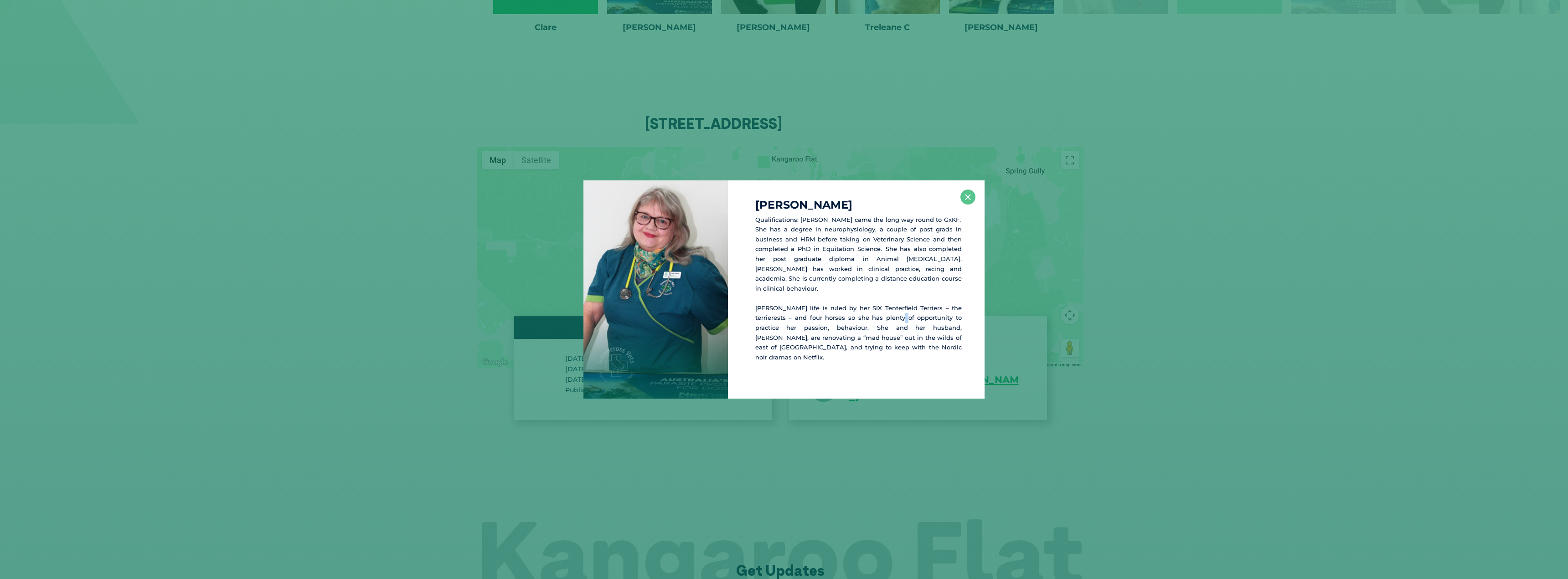
drag, startPoint x: 969, startPoint y: 313, endPoint x: 874, endPoint y: 321, distance: 95.3
click at [874, 321] on p "Dr Lesley’s life is ruled by her SIX Tenterfield Terriers – the terrierests – a…" at bounding box center [858, 333] width 206 height 59
click at [757, 310] on p "Dr Lesley’s life is ruled by her SIX Tenterfield Terriers – the terrierests – a…" at bounding box center [858, 333] width 206 height 59
click at [768, 304] on p "Dr Lesley’s life is ruled by her SIX Tenterfield Terriers – the terrierests – a…" at bounding box center [858, 333] width 206 height 59
drag, startPoint x: 763, startPoint y: 308, endPoint x: 912, endPoint y: 353, distance: 155.6
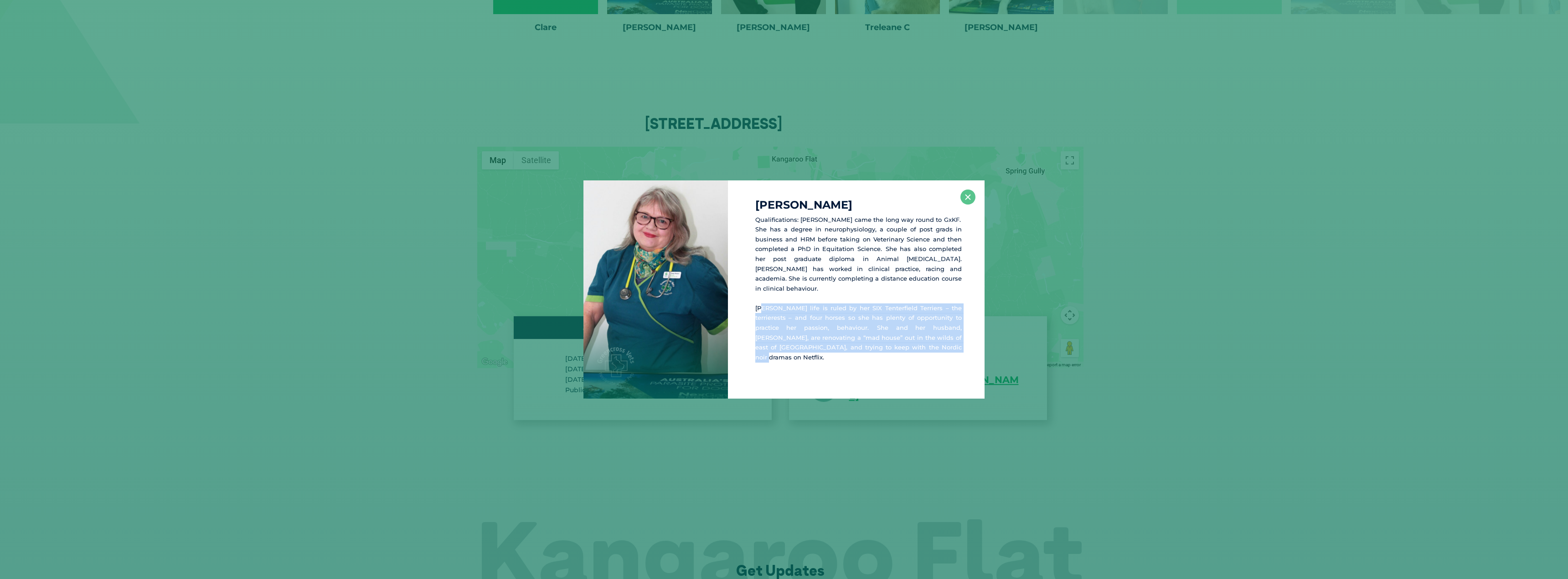
click at [912, 353] on div "Dr Lesley H Qualifications: Dr Lesley came the long way round to GxKF.  She has…" at bounding box center [856, 290] width 257 height 218
click at [880, 348] on p "Dr Lesley’s life is ruled by her SIX Tenterfield Terriers – the terrierests – a…" at bounding box center [858, 333] width 206 height 59
click at [885, 347] on p "Dr Lesley’s life is ruled by her SIX Tenterfield Terriers – the terrierests – a…" at bounding box center [858, 333] width 206 height 59
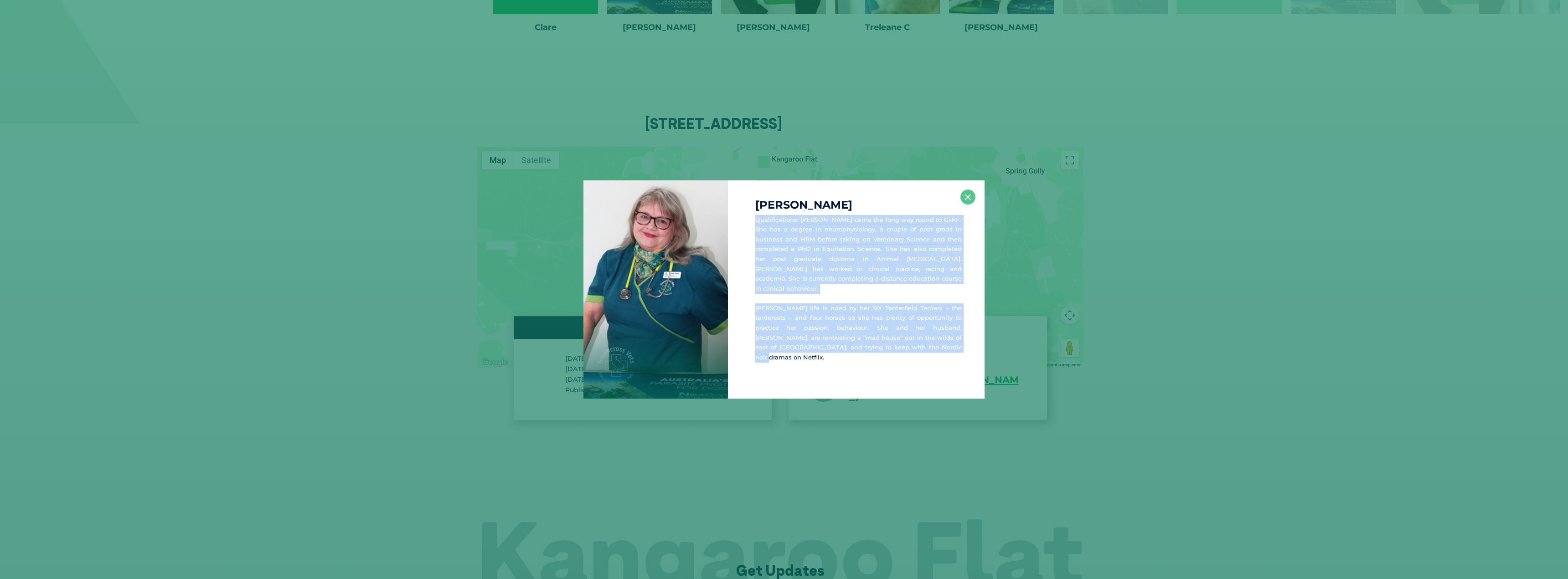
drag, startPoint x: 890, startPoint y: 347, endPoint x: 834, endPoint y: 269, distance: 96.0
click at [755, 226] on div "Dr Lesley H Qualifications: Dr Lesley came the long way round to GxKF.  She has…" at bounding box center [856, 290] width 257 height 218
click at [849, 263] on p "Qualifications: Dr Lesley came the long way round to GxKF.  She has a degree in…" at bounding box center [858, 254] width 206 height 79
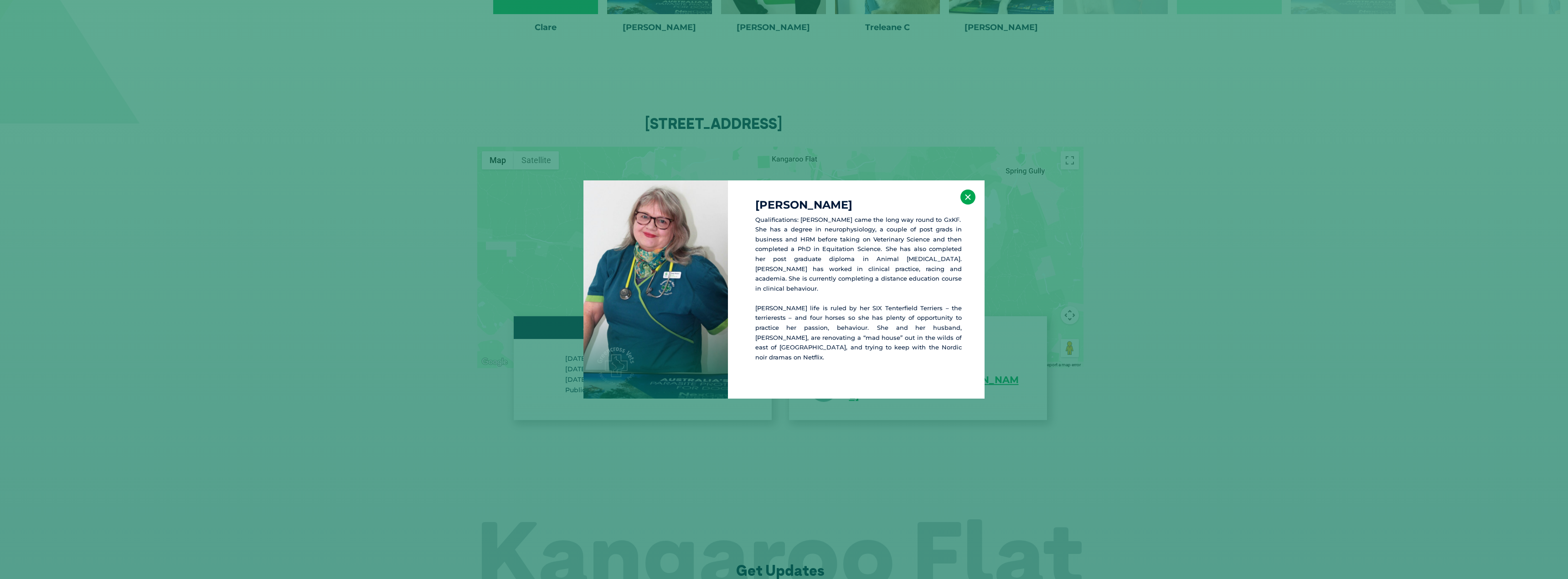
click at [970, 204] on button "×" at bounding box center [968, 197] width 15 height 15
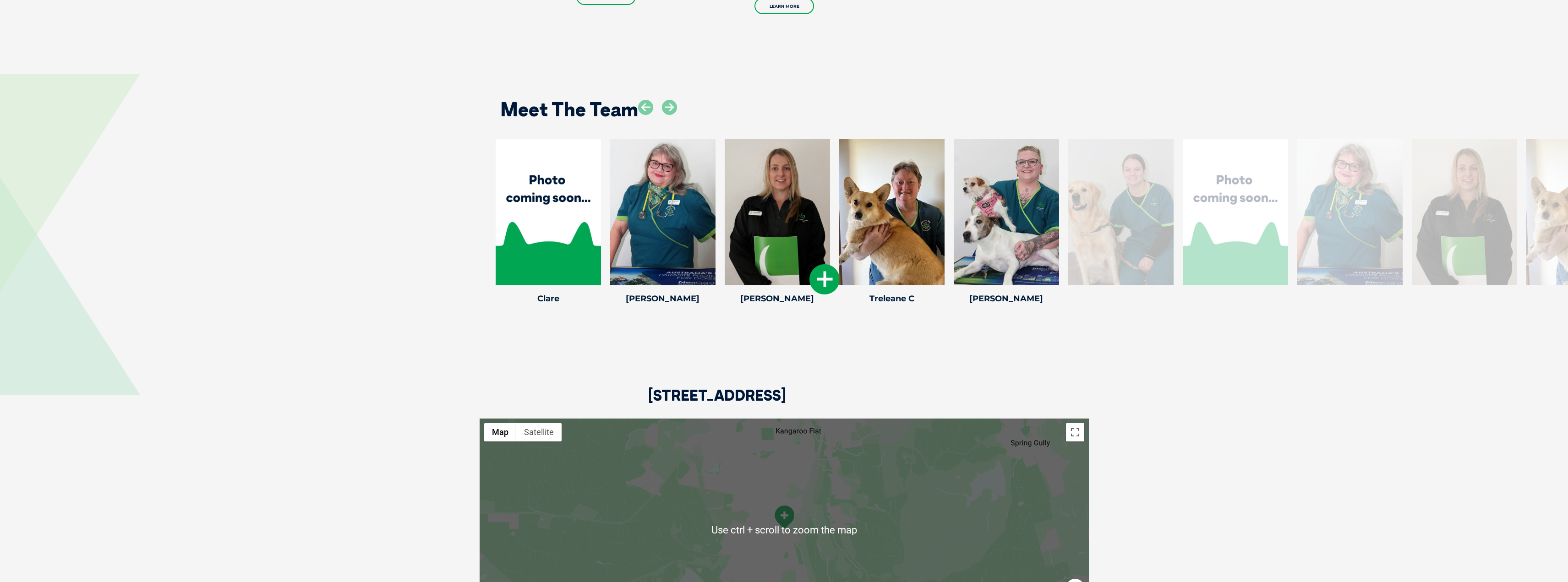
scroll to position [1432, 0]
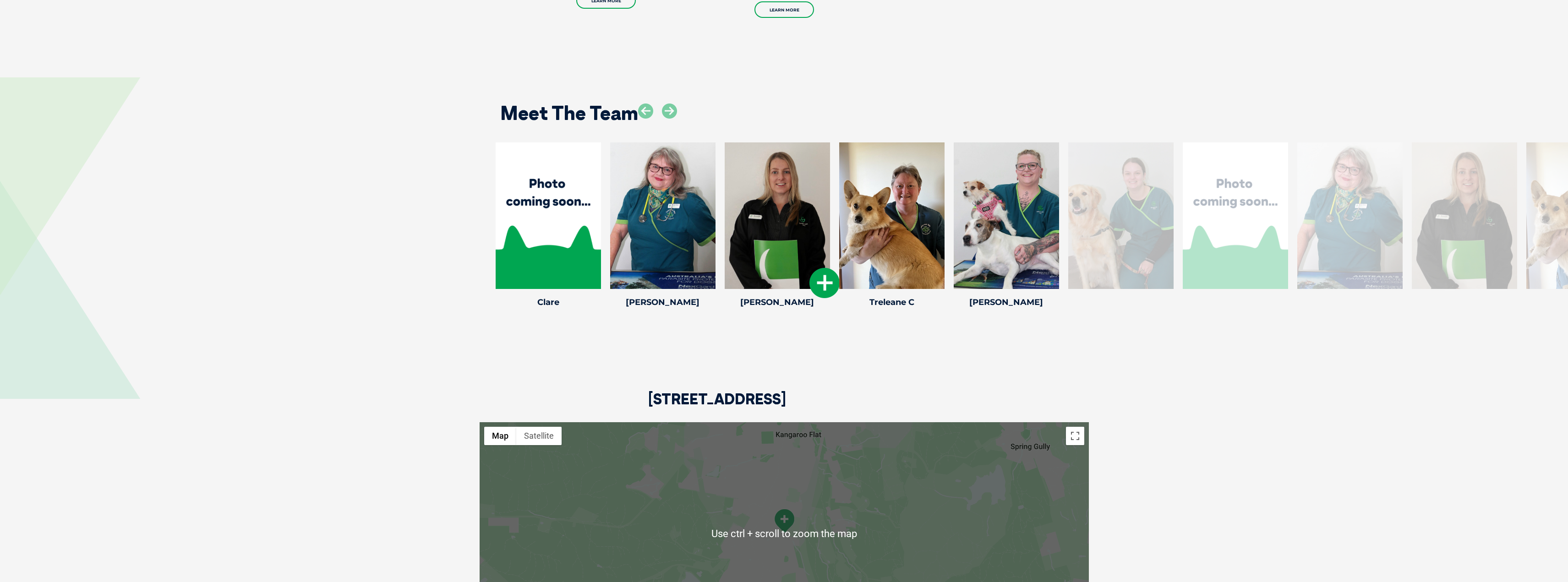
click at [779, 218] on div at bounding box center [778, 216] width 105 height 147
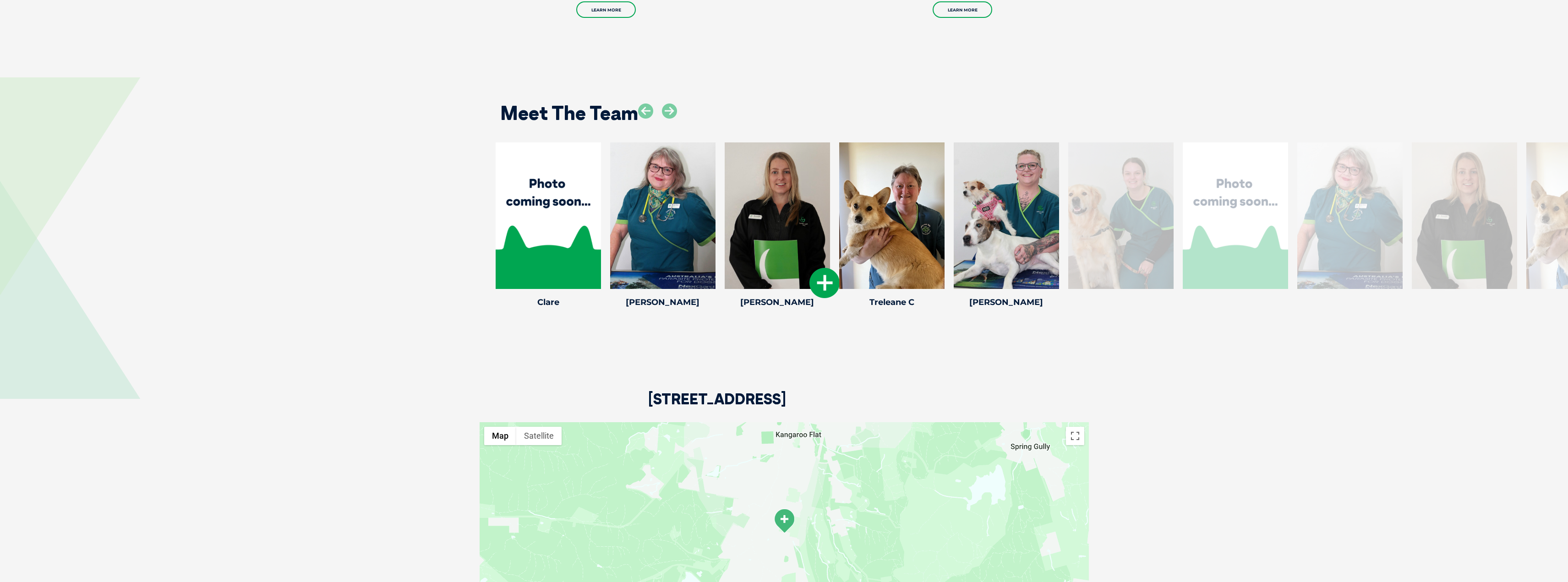
click at [819, 278] on icon at bounding box center [824, 282] width 30 height 30
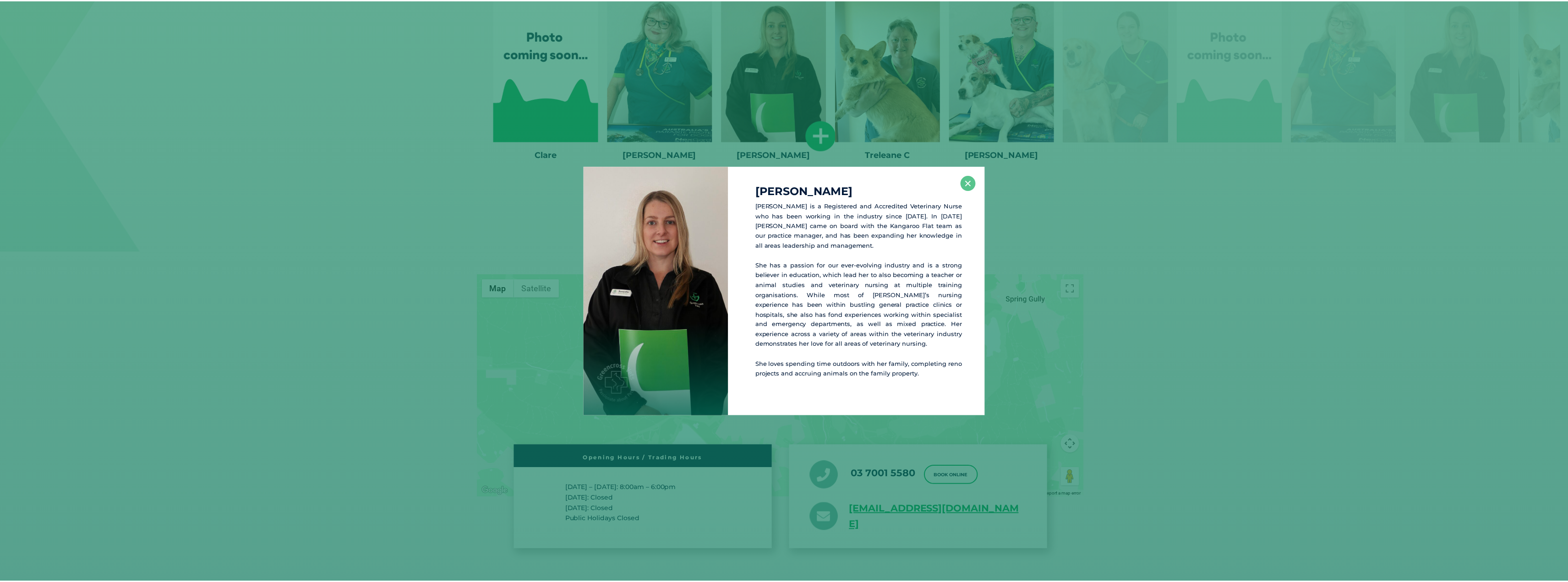
scroll to position [1586, 0]
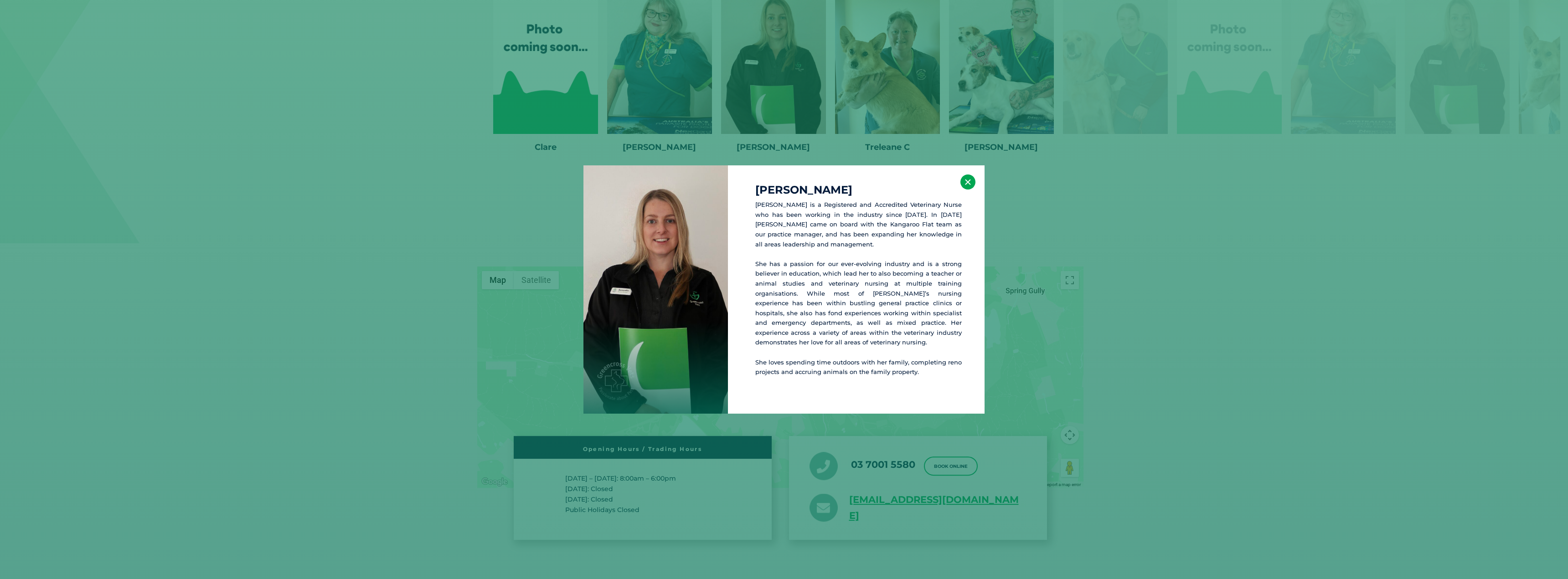
click at [971, 177] on button "×" at bounding box center [968, 182] width 15 height 15
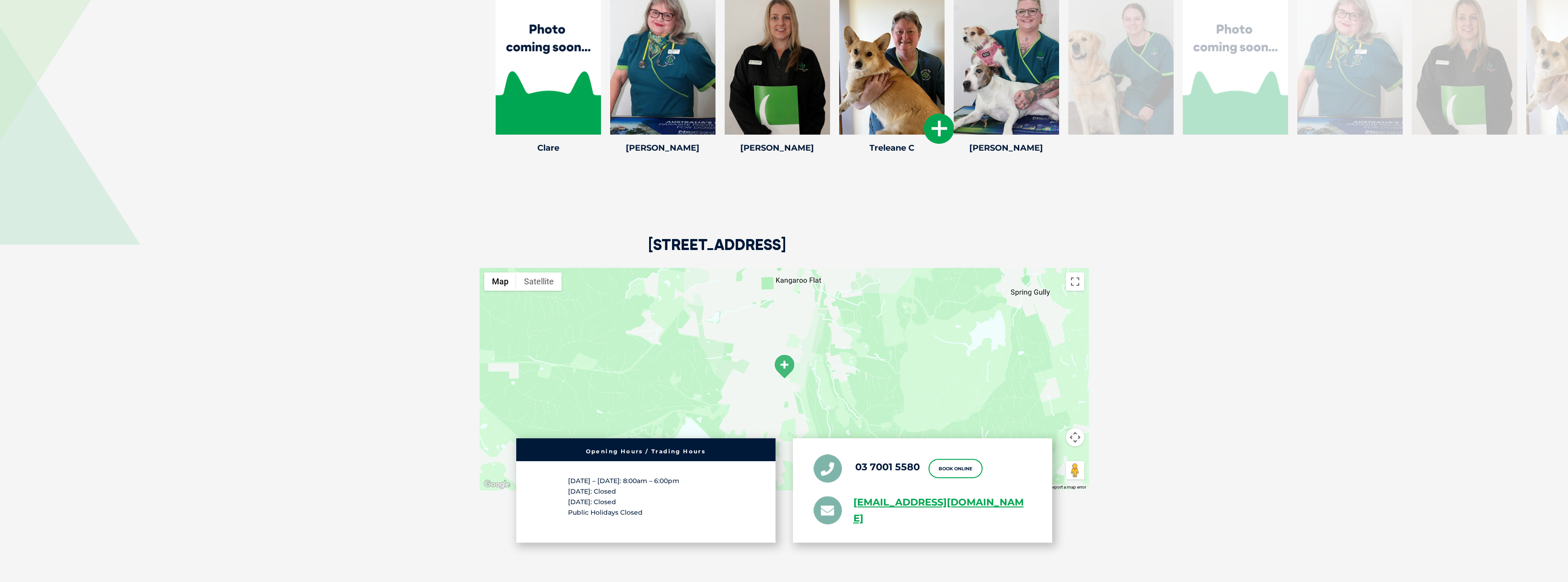
click at [907, 81] on div at bounding box center [892, 62] width 105 height 147
click at [957, 131] on div at bounding box center [1006, 62] width 105 height 147
click at [933, 127] on icon at bounding box center [938, 128] width 30 height 30
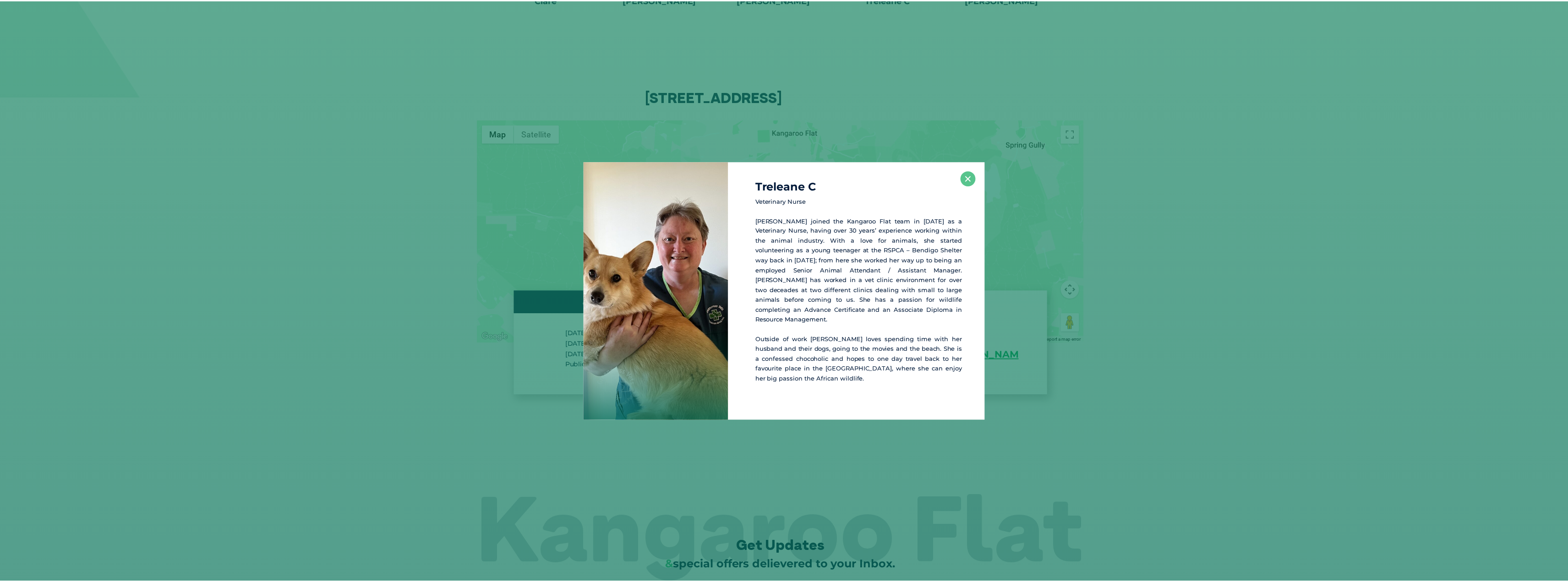
scroll to position [1741, 0]
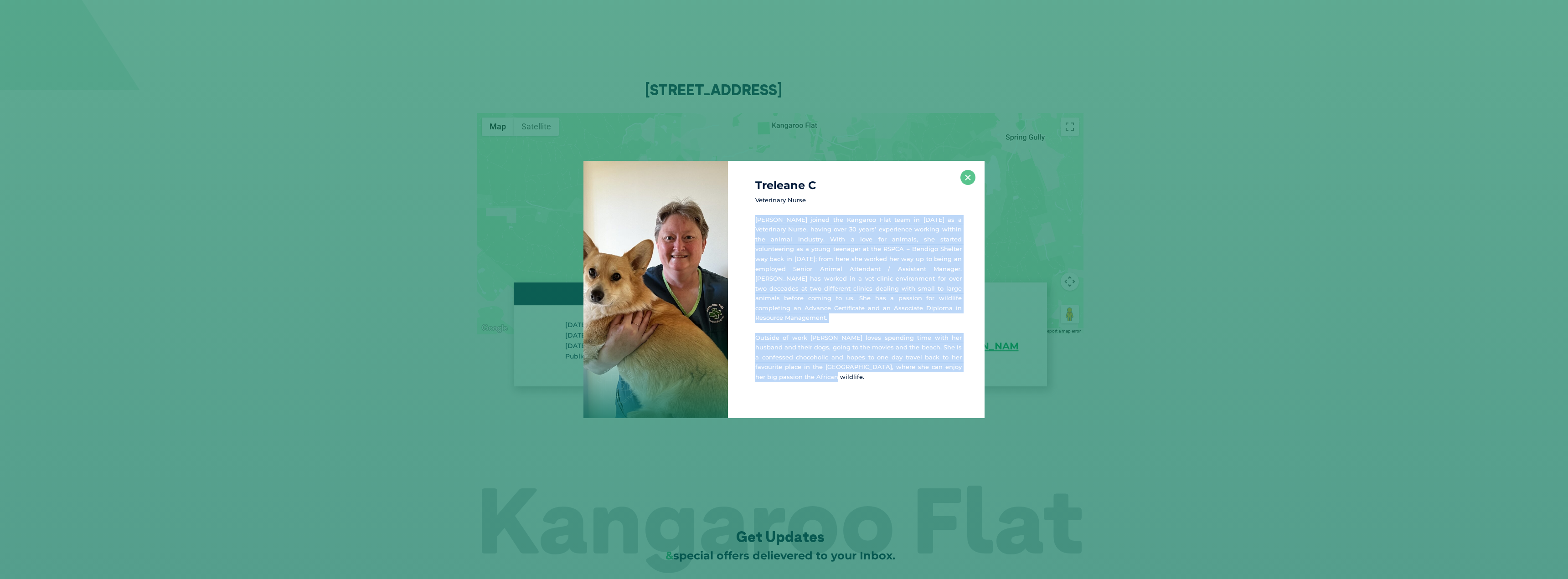
drag, startPoint x: 754, startPoint y: 220, endPoint x: 969, endPoint y: 388, distance: 272.9
click at [972, 392] on div "Treleane C Veterinary Nurse Treleane joined the Kangaroo Flat team in 2023 as a…" at bounding box center [856, 290] width 257 height 258
drag, startPoint x: 897, startPoint y: 313, endPoint x: 914, endPoint y: 241, distance: 74.0
click at [897, 313] on p "Treleane joined the Kangaroo Flat team in 2023 as a Veterinary Nurse, having ov…" at bounding box center [858, 268] width 206 height 108
click at [919, 246] on p "Treleane joined the Kangaroo Flat team in 2023 as a Veterinary Nurse, having ov…" at bounding box center [858, 268] width 206 height 108
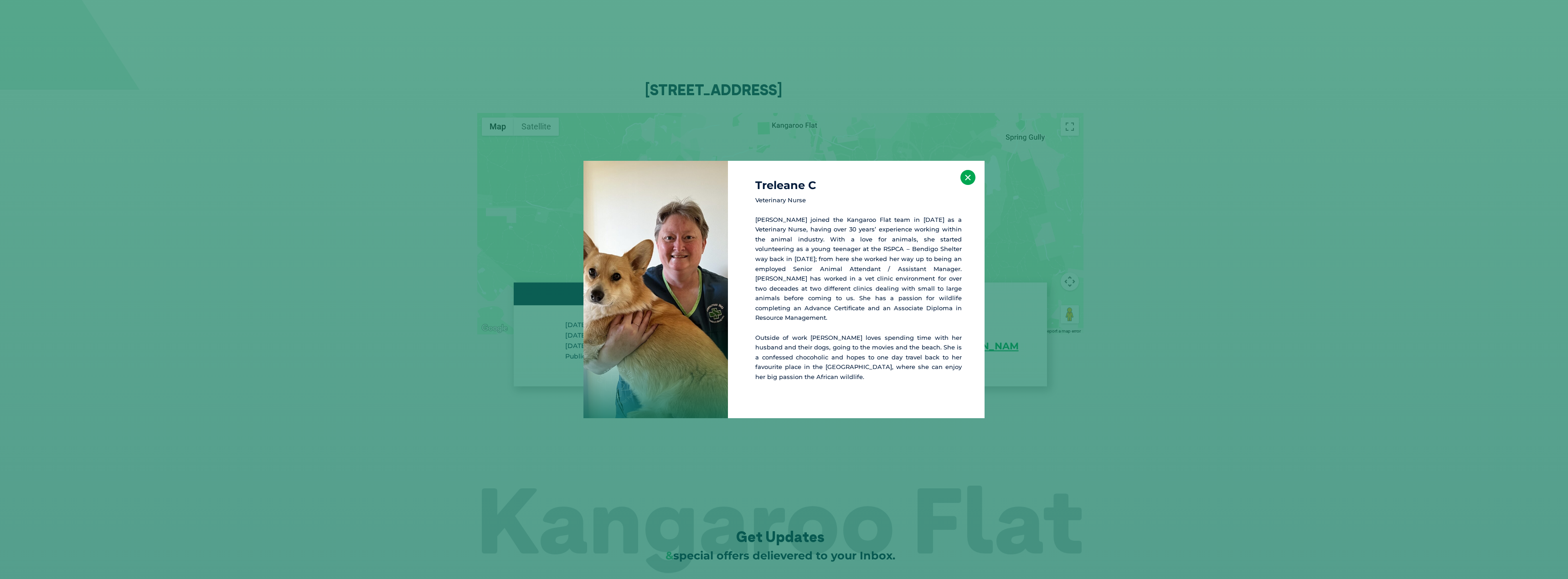
click at [966, 182] on button "×" at bounding box center [968, 177] width 15 height 15
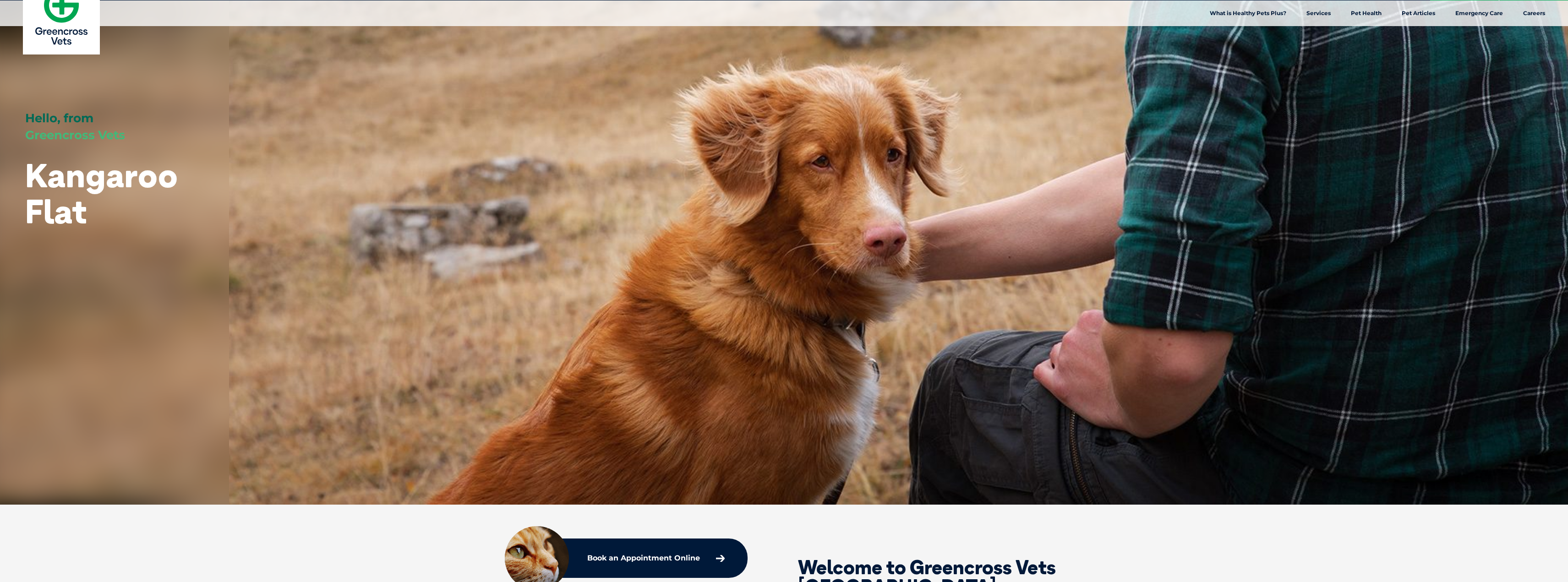
scroll to position [0, 0]
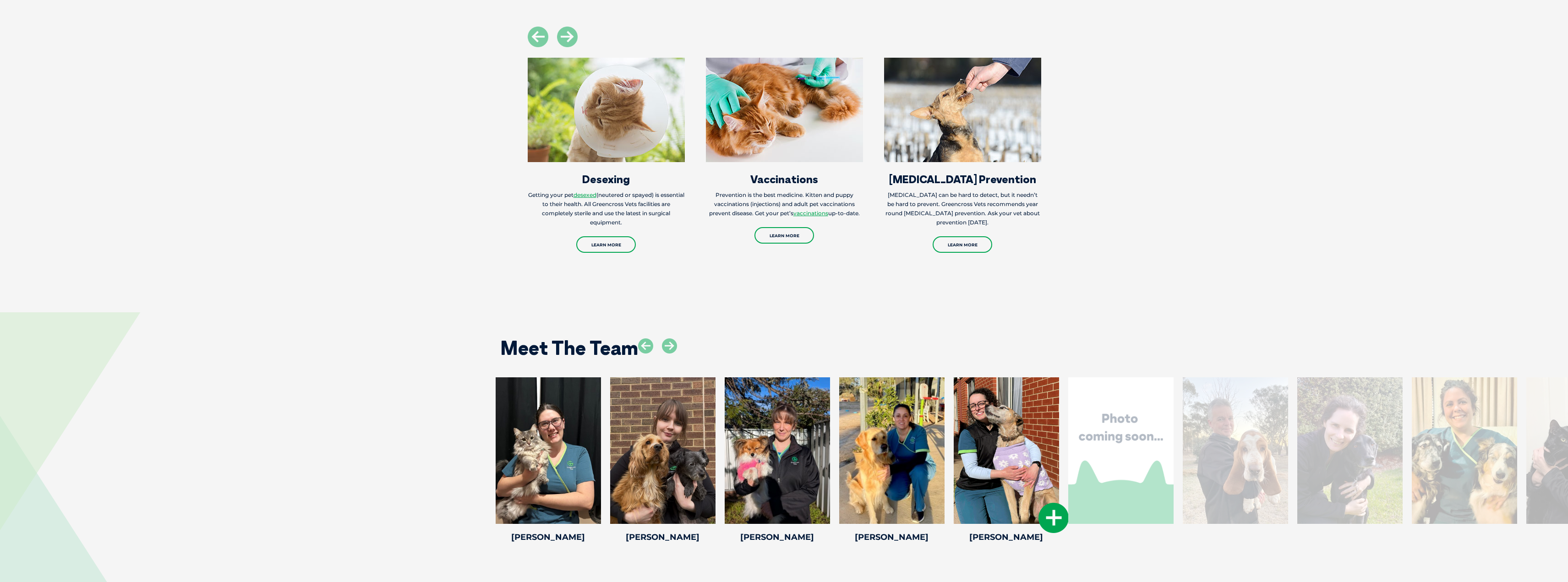
scroll to position [1511, 0]
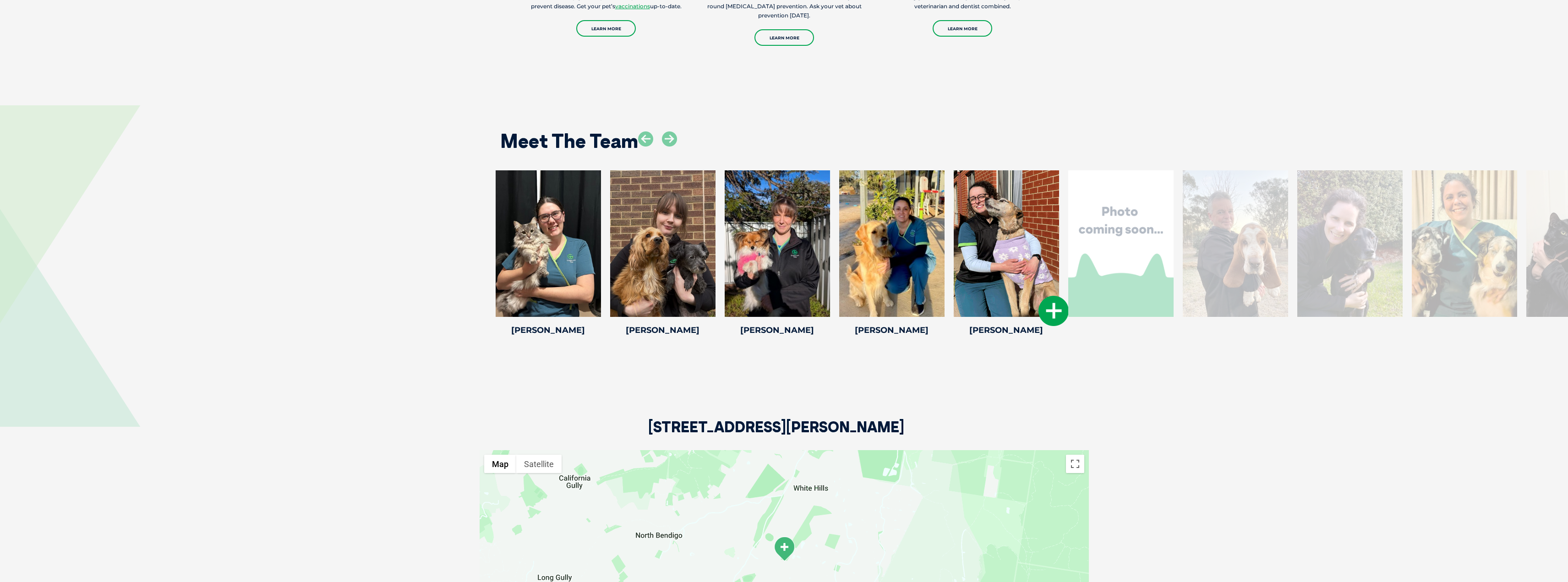
drag, startPoint x: 1245, startPoint y: 221, endPoint x: 1013, endPoint y: 220, distance: 232.0
click at [1245, 221] on div at bounding box center [1235, 244] width 105 height 147
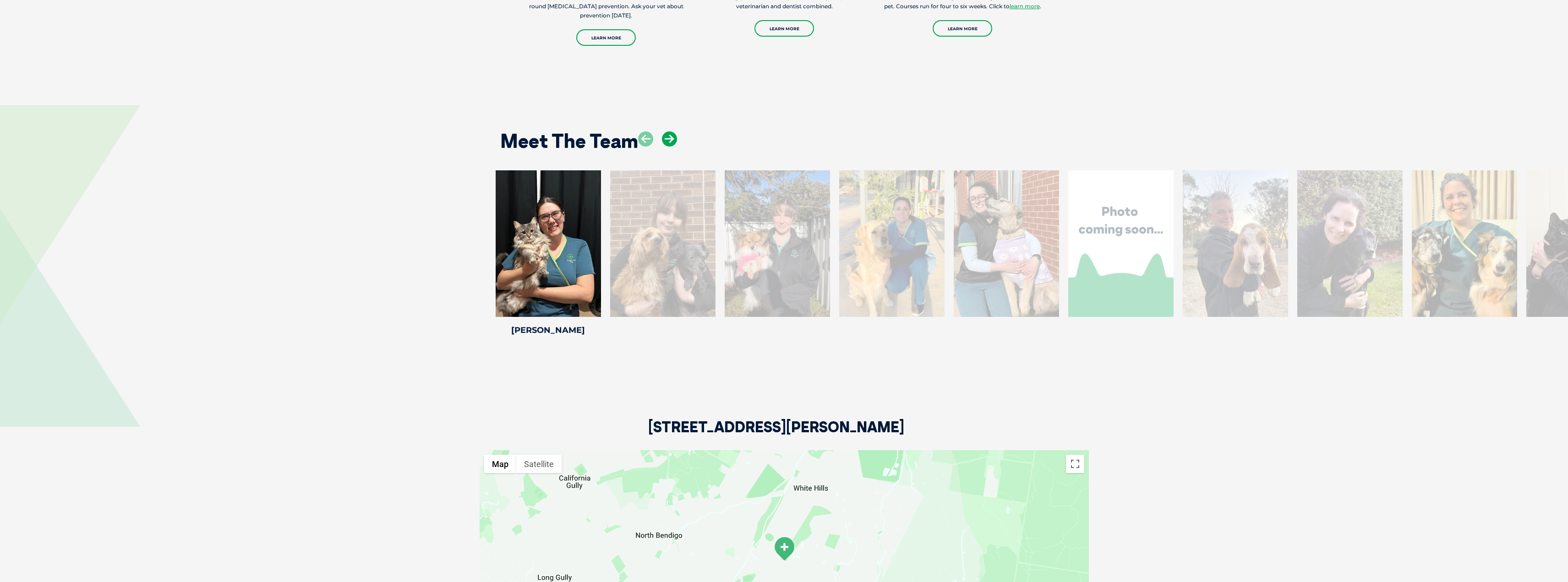
click at [675, 131] on icon at bounding box center [669, 139] width 15 height 15
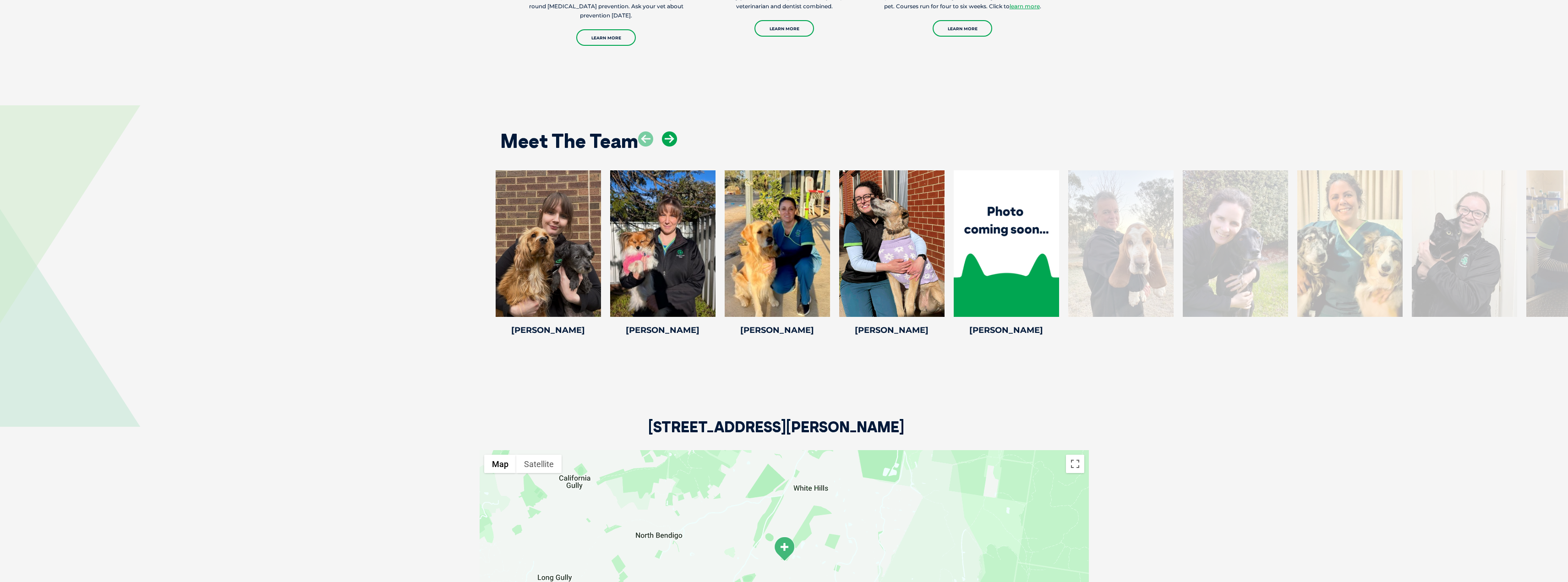
click at [675, 131] on icon at bounding box center [669, 139] width 15 height 15
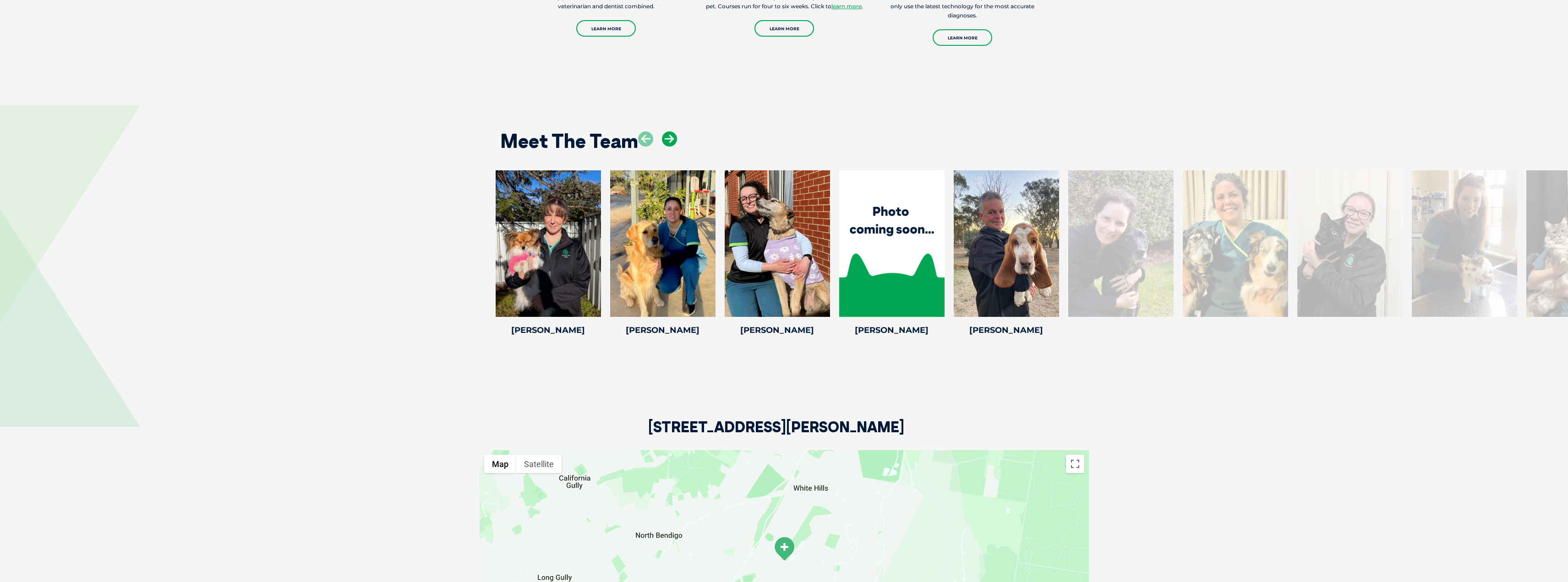
click at [675, 131] on icon at bounding box center [669, 139] width 15 height 15
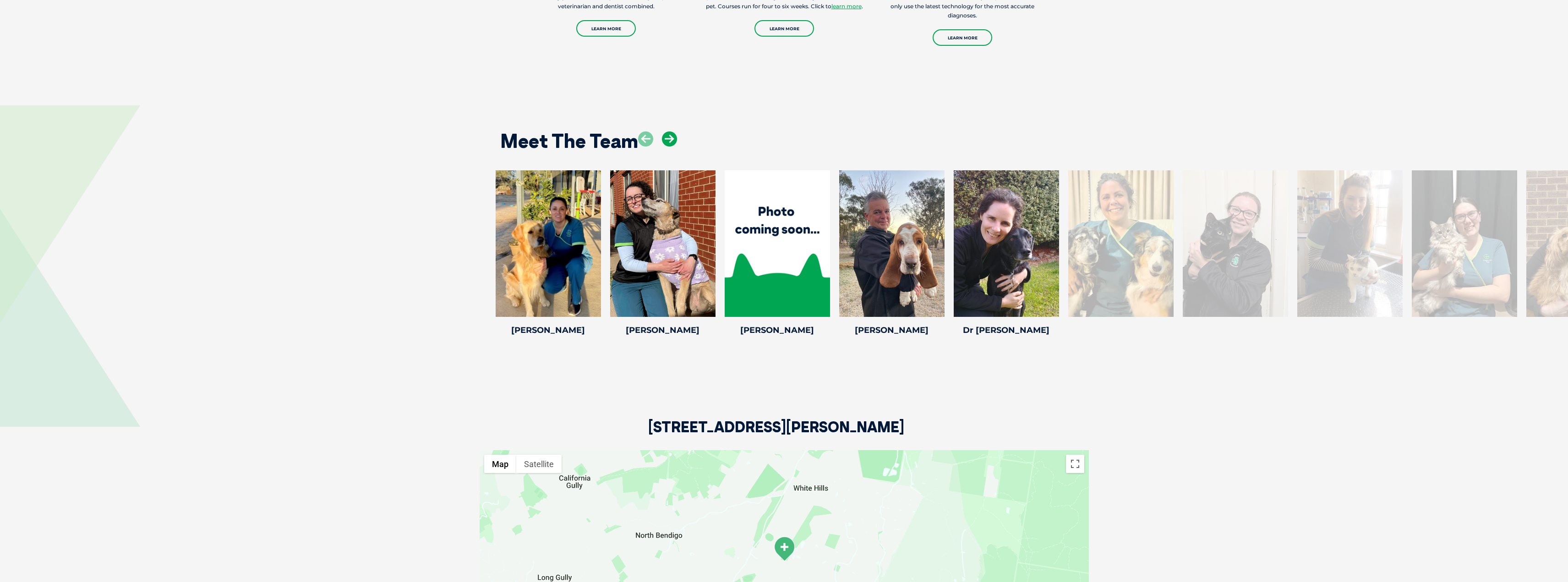
click at [675, 131] on icon at bounding box center [669, 139] width 15 height 15
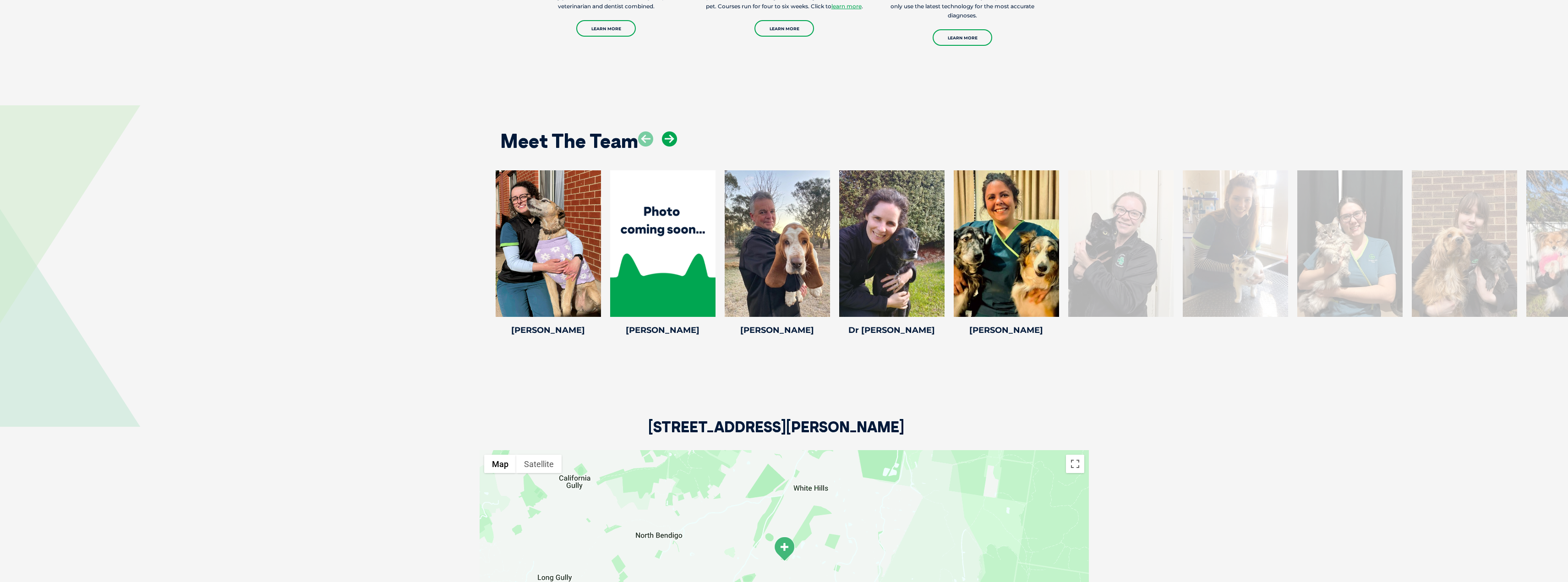
click at [675, 131] on icon at bounding box center [669, 139] width 15 height 15
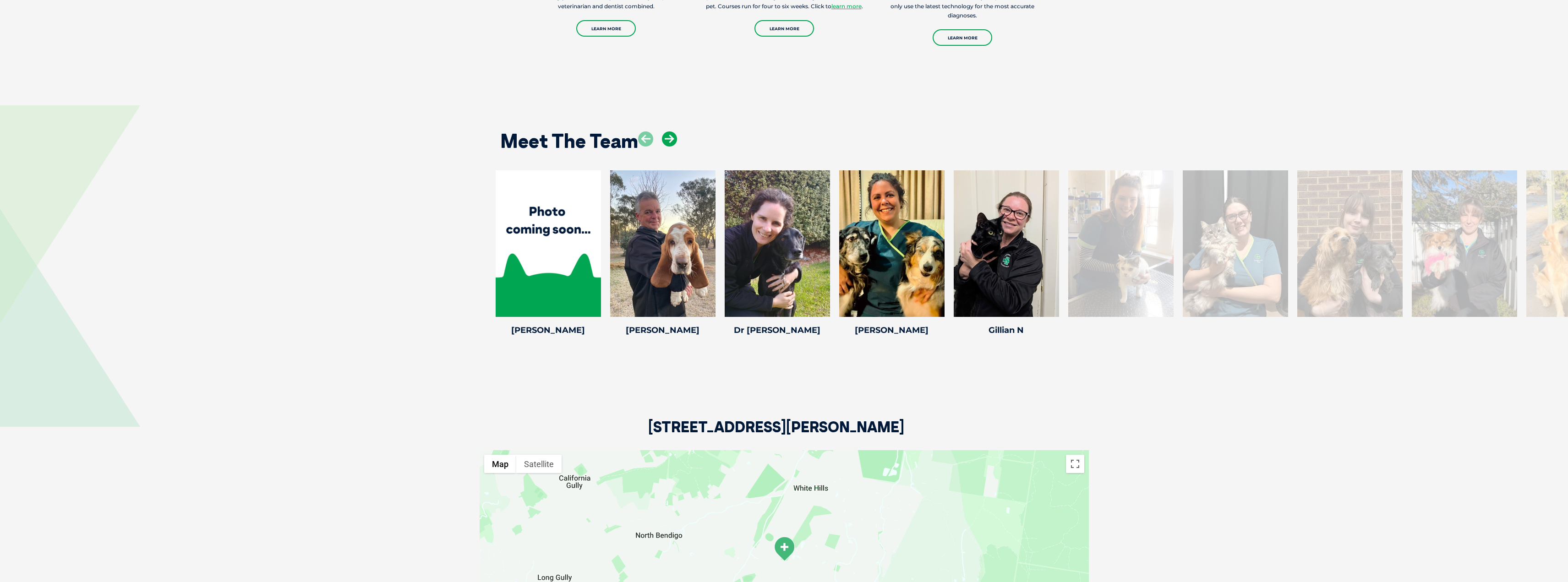
click at [675, 131] on icon at bounding box center [669, 139] width 15 height 15
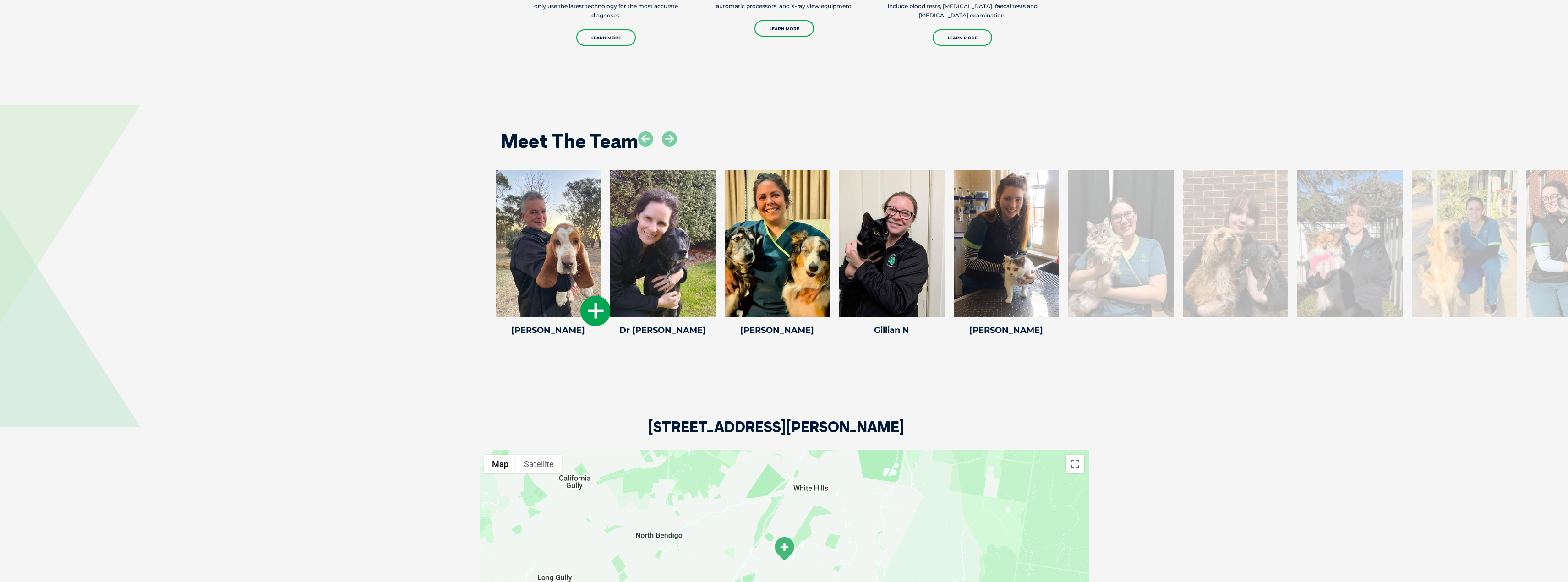
click at [587, 301] on icon at bounding box center [595, 311] width 30 height 30
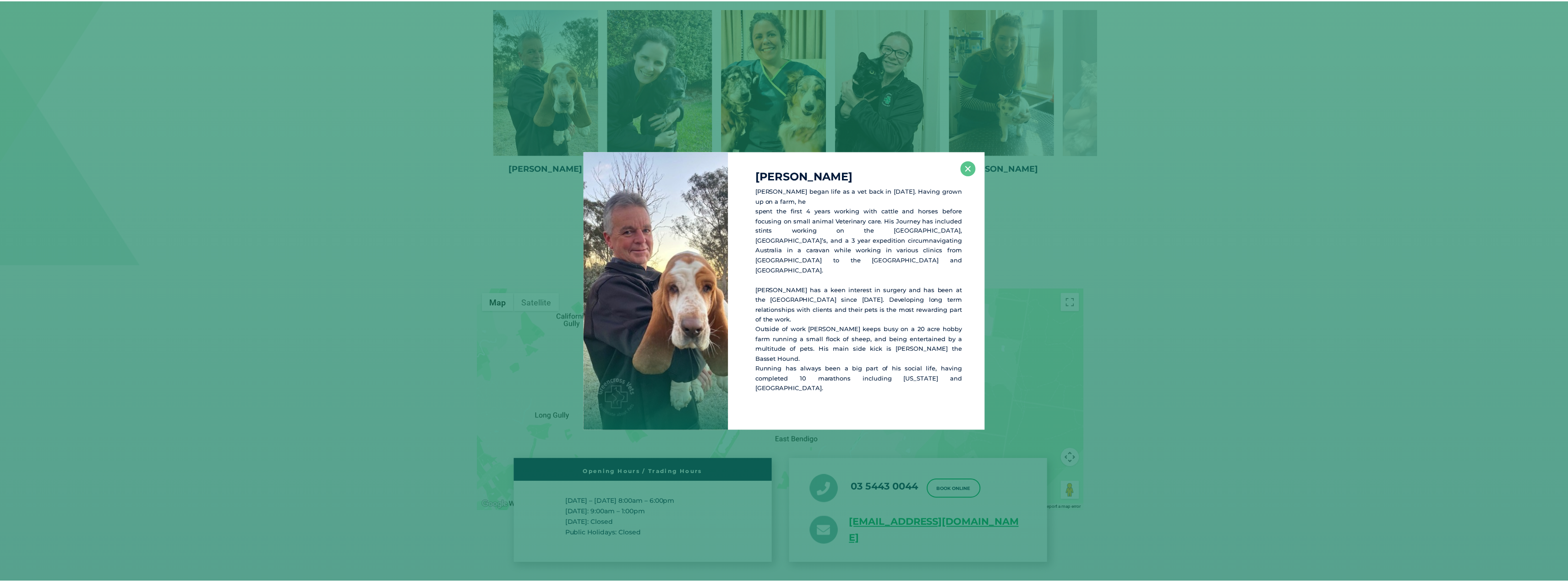
scroll to position [1673, 0]
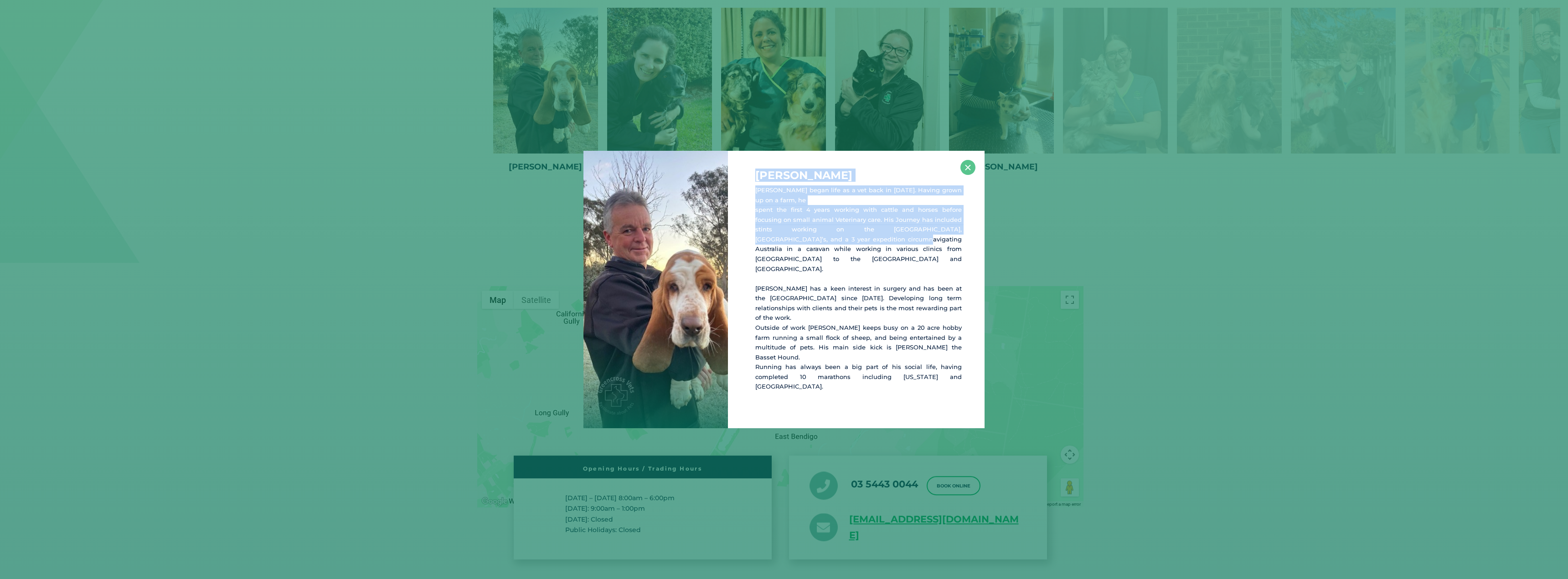
drag, startPoint x: 759, startPoint y: 196, endPoint x: 838, endPoint y: 271, distance: 108.9
click at [841, 265] on div "Dr Jack L Dr Jack began life as a vet back in 2002. Having grown up on a farm, …" at bounding box center [856, 290] width 257 height 277
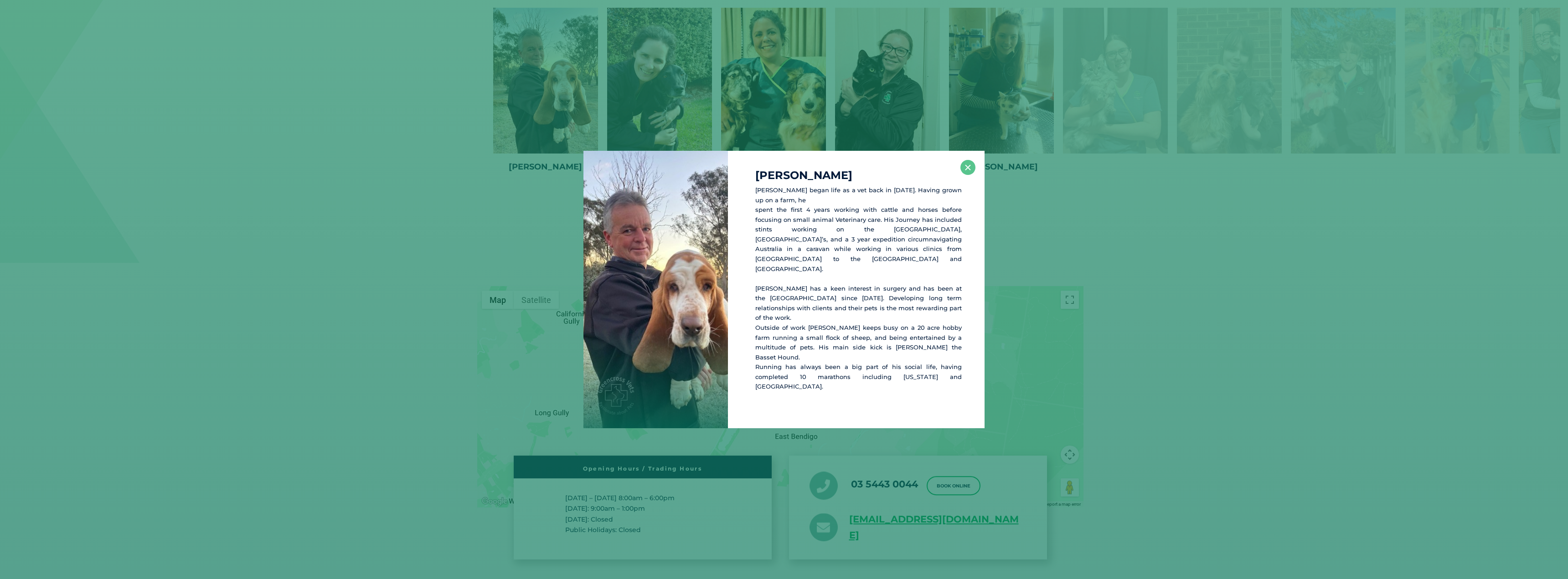
click at [813, 284] on div "Dr Jack L Dr Jack began life as a vet back in 2002. Having grown up on a farm, …" at bounding box center [856, 290] width 257 height 277
click at [971, 175] on button "×" at bounding box center [968, 167] width 15 height 15
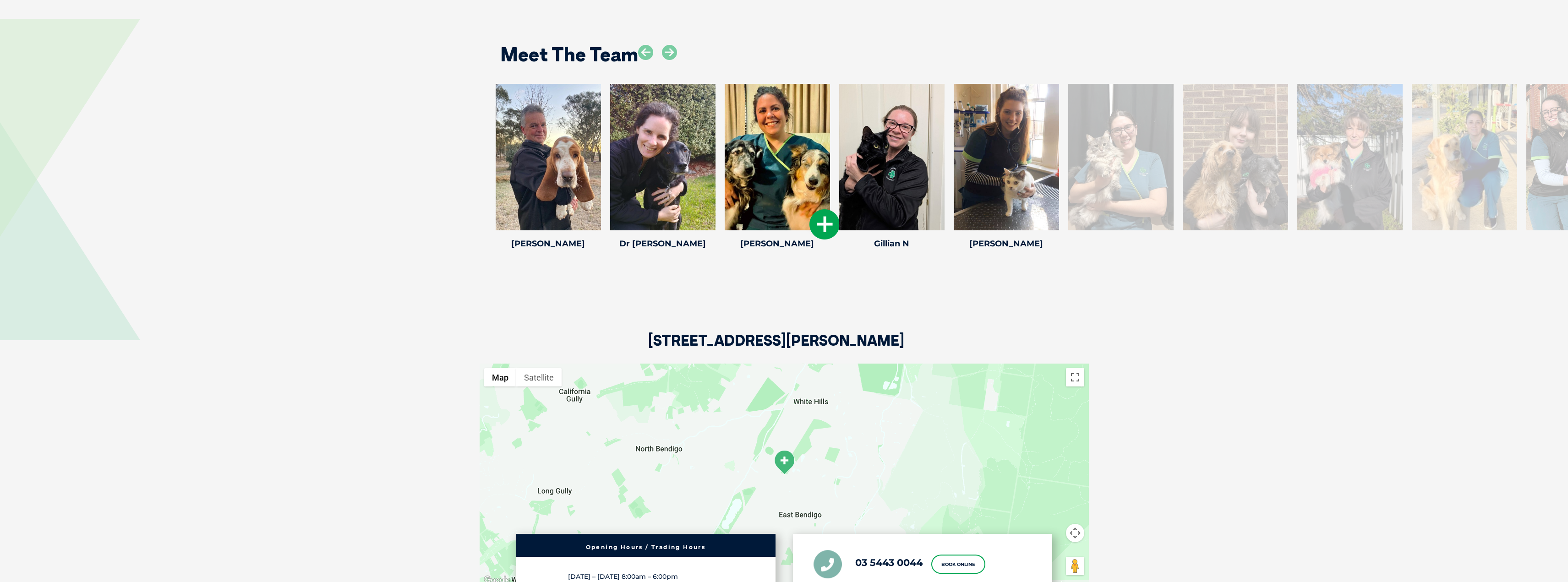
scroll to position [1582, 0]
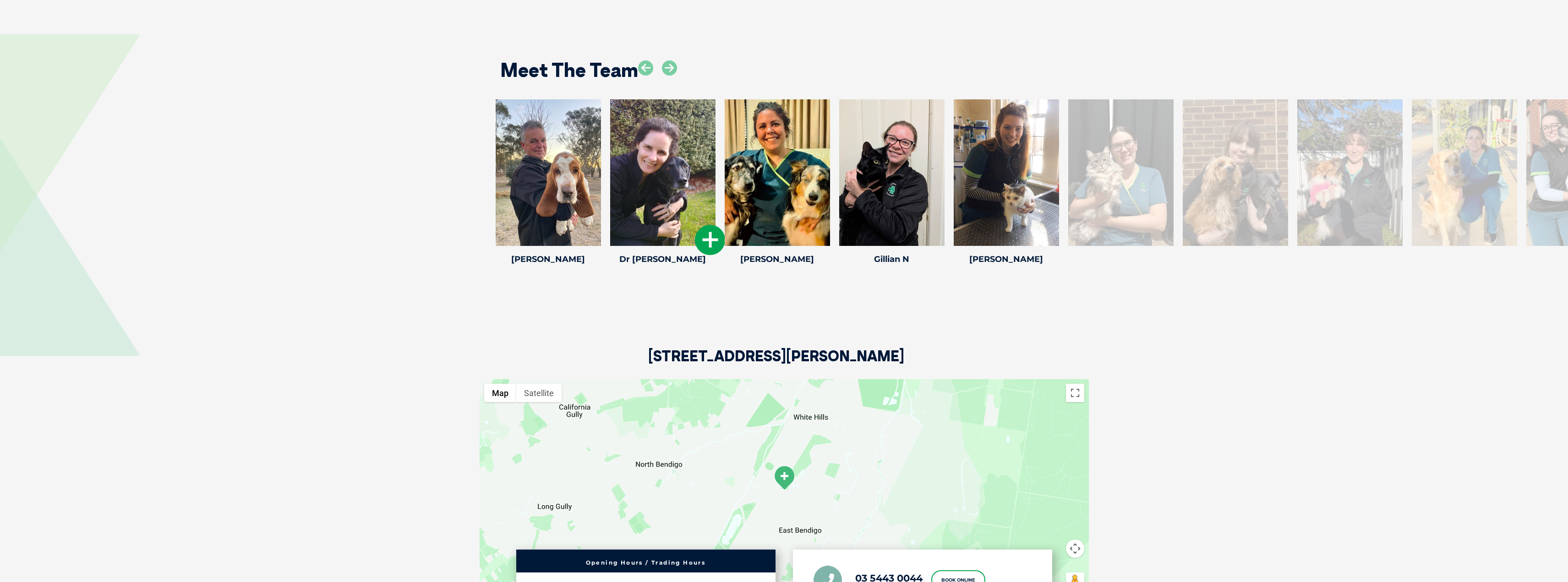
click at [660, 150] on div at bounding box center [663, 172] width 105 height 147
click at [712, 225] on icon at bounding box center [710, 240] width 30 height 30
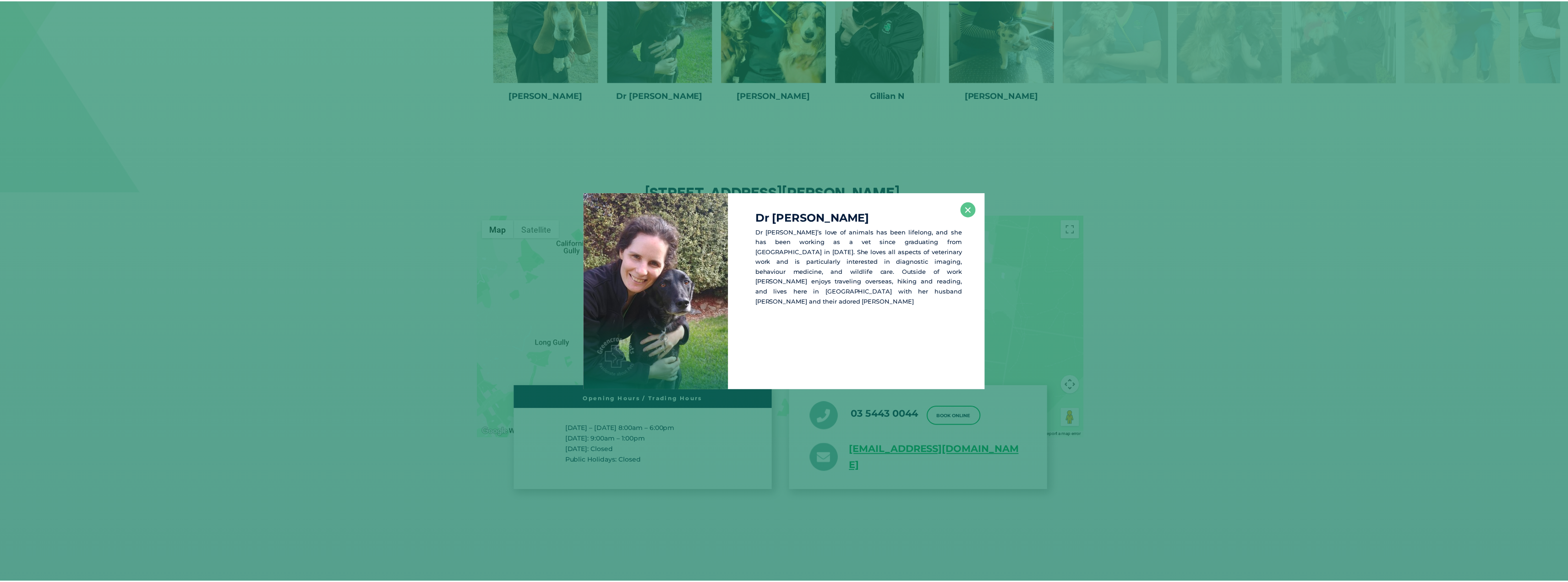
scroll to position [1757, 0]
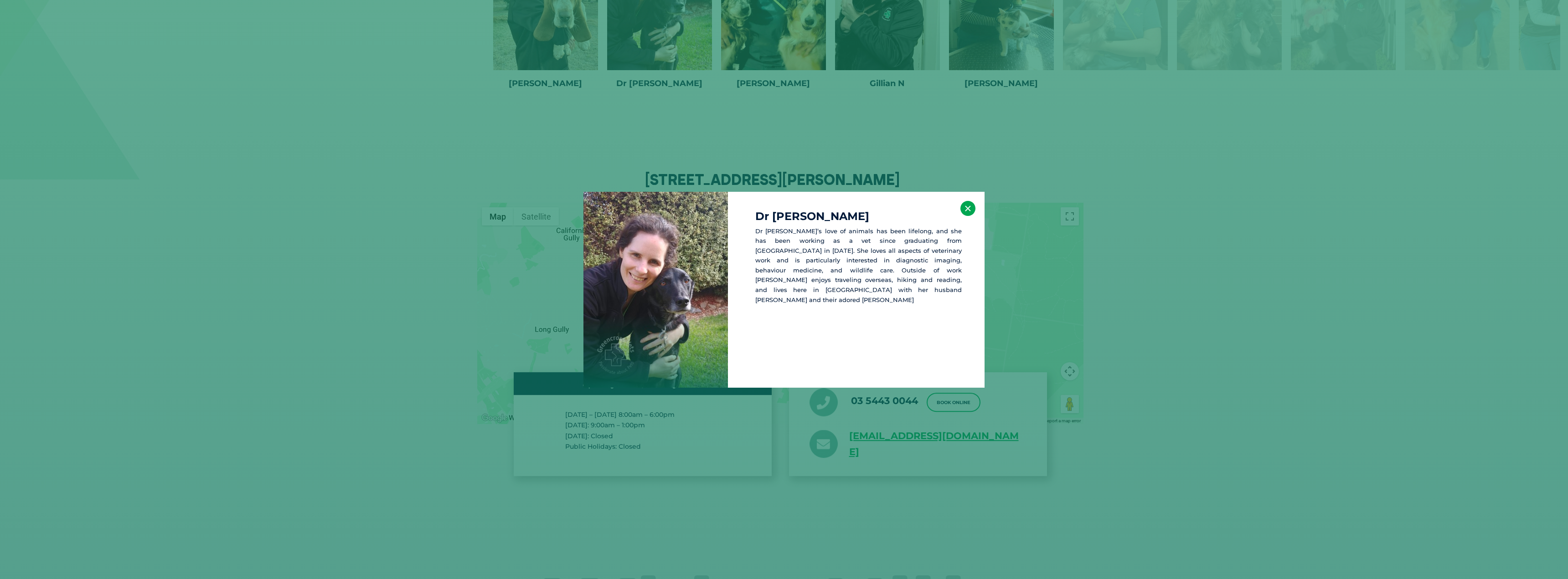
click at [974, 210] on button "×" at bounding box center [968, 208] width 15 height 15
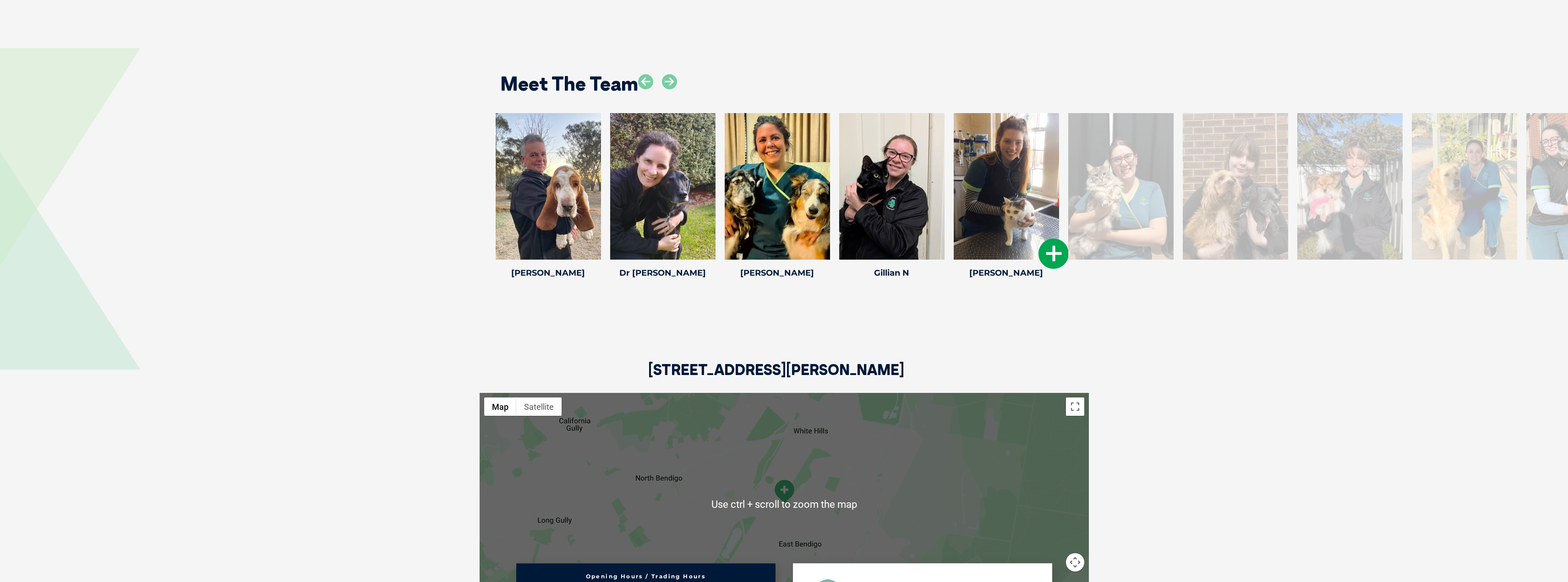
scroll to position [1483, 0]
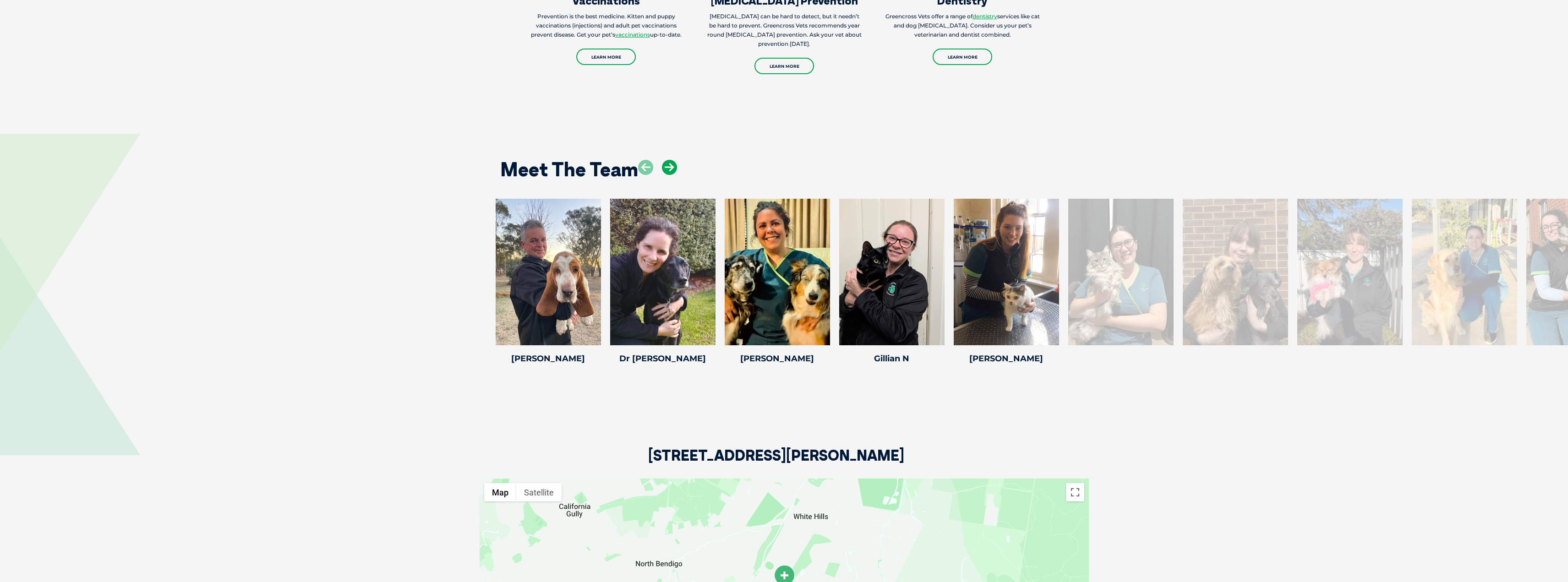
click at [674, 160] on icon at bounding box center [669, 167] width 15 height 15
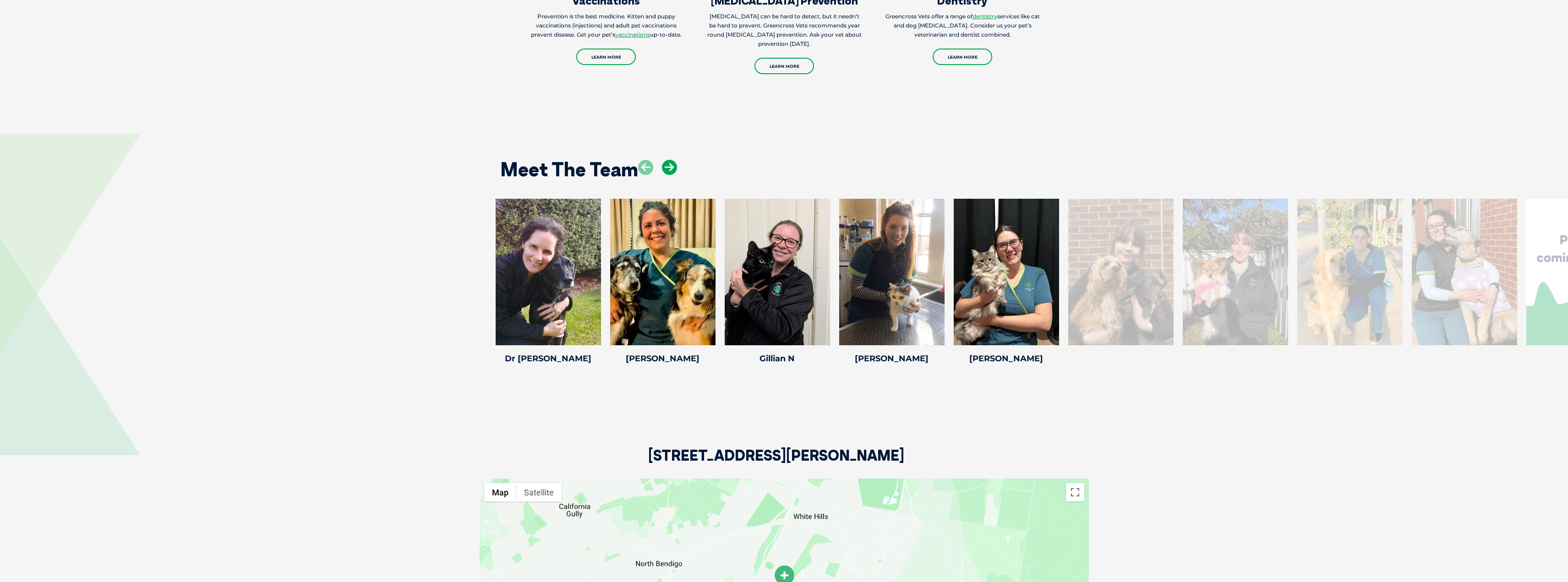
click at [674, 160] on icon at bounding box center [669, 167] width 15 height 15
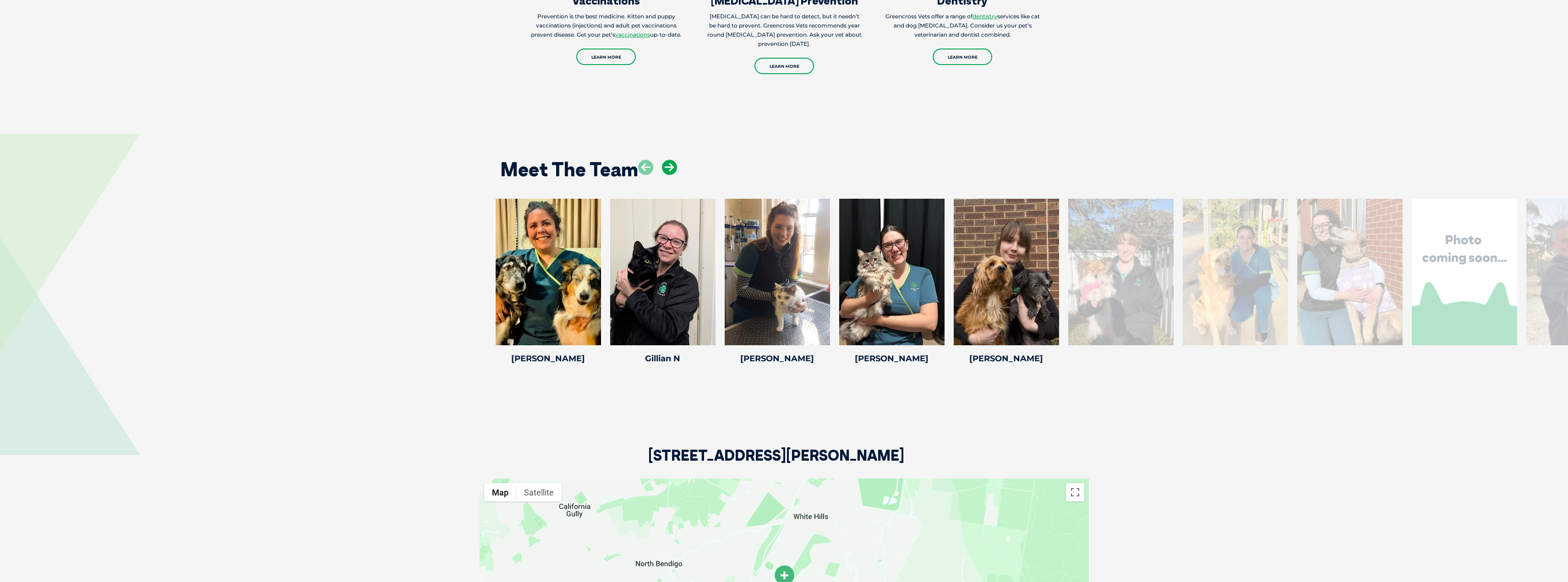
click at [674, 160] on icon at bounding box center [669, 167] width 15 height 15
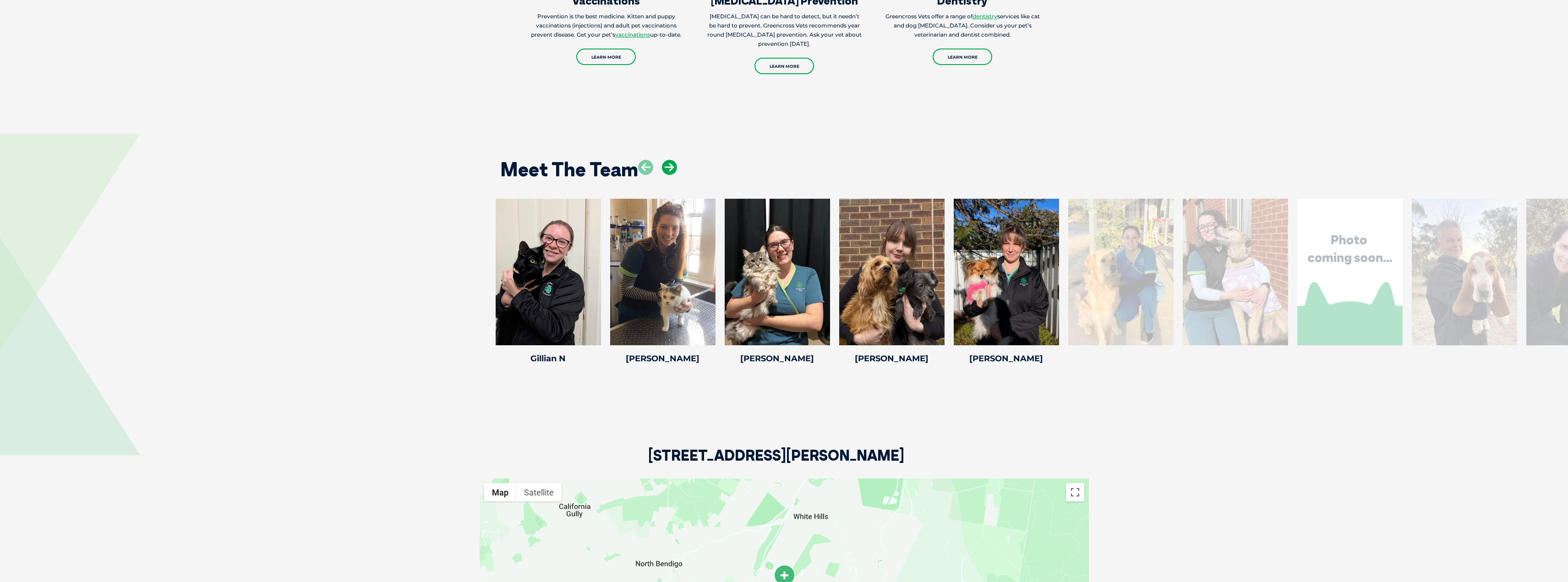
click at [674, 160] on icon at bounding box center [669, 167] width 15 height 15
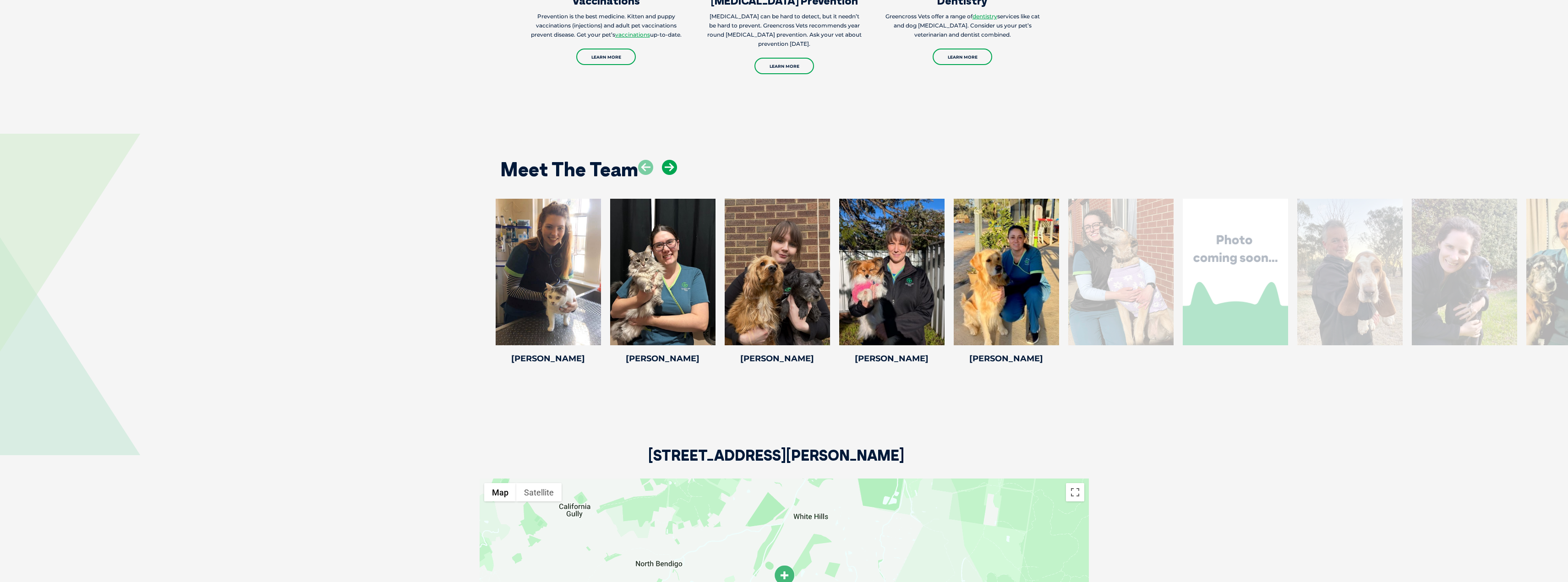
click at [674, 160] on icon at bounding box center [669, 167] width 15 height 15
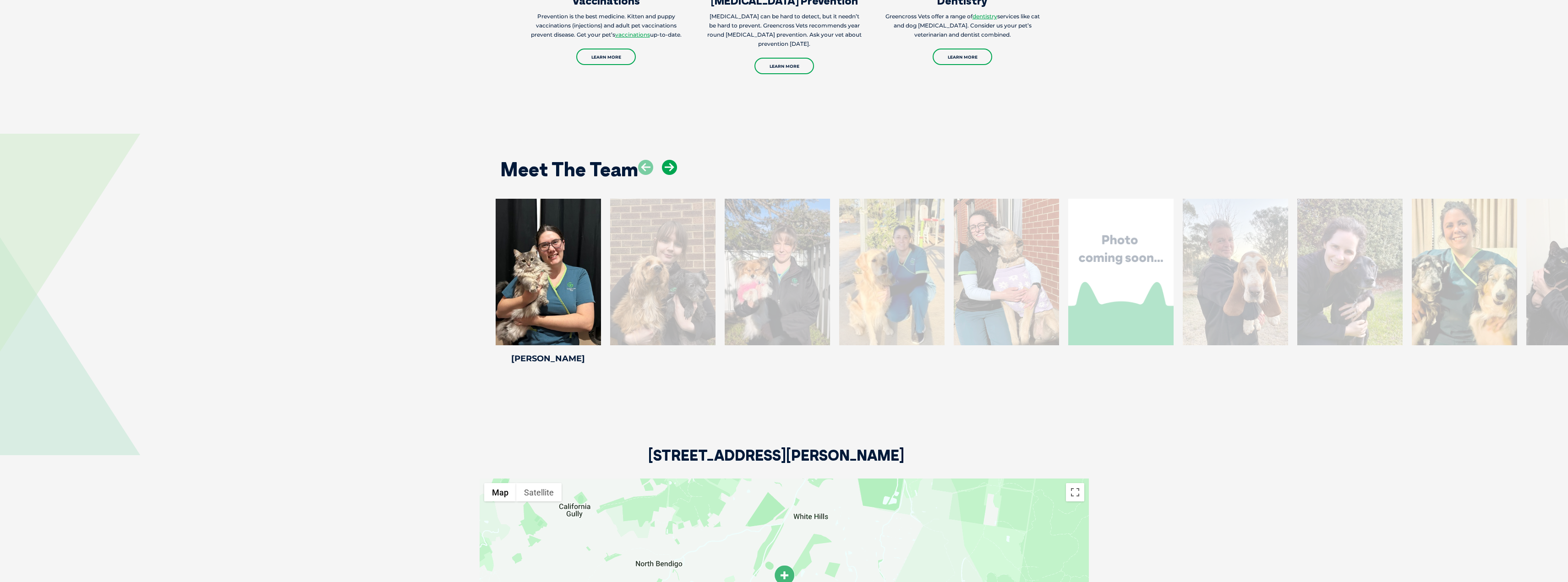
click at [674, 160] on icon at bounding box center [669, 167] width 15 height 15
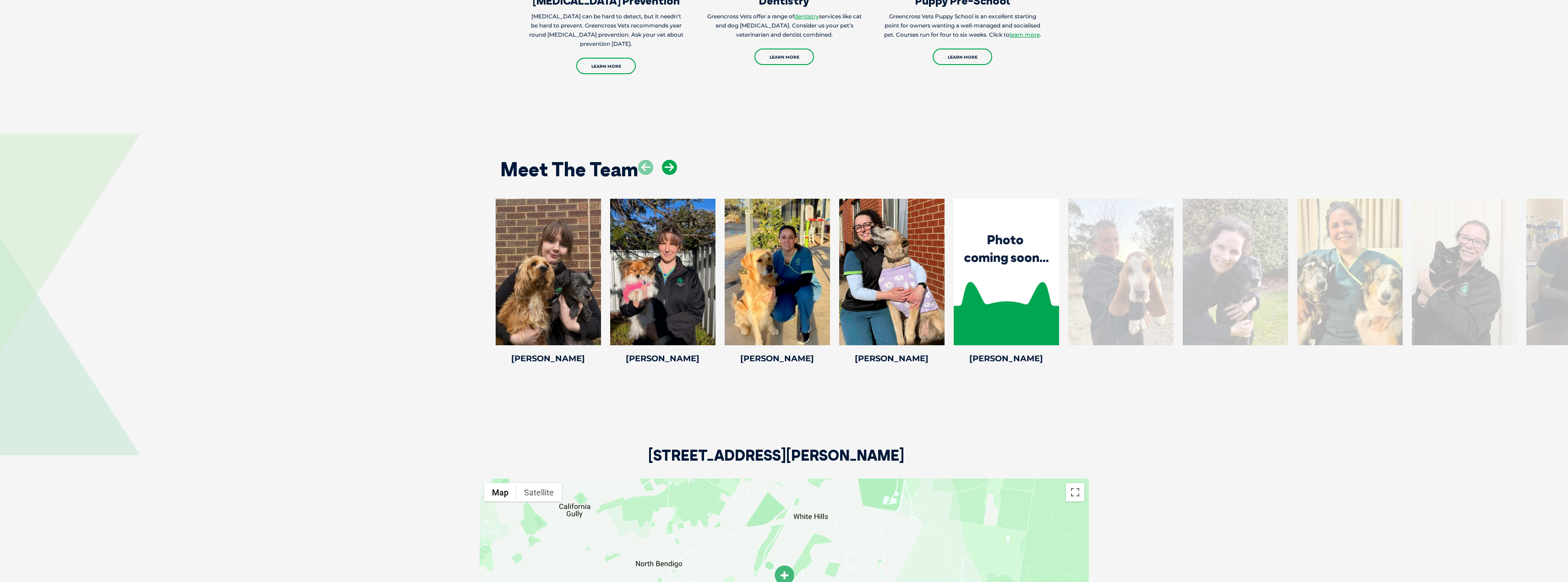
click at [674, 160] on icon at bounding box center [669, 167] width 15 height 15
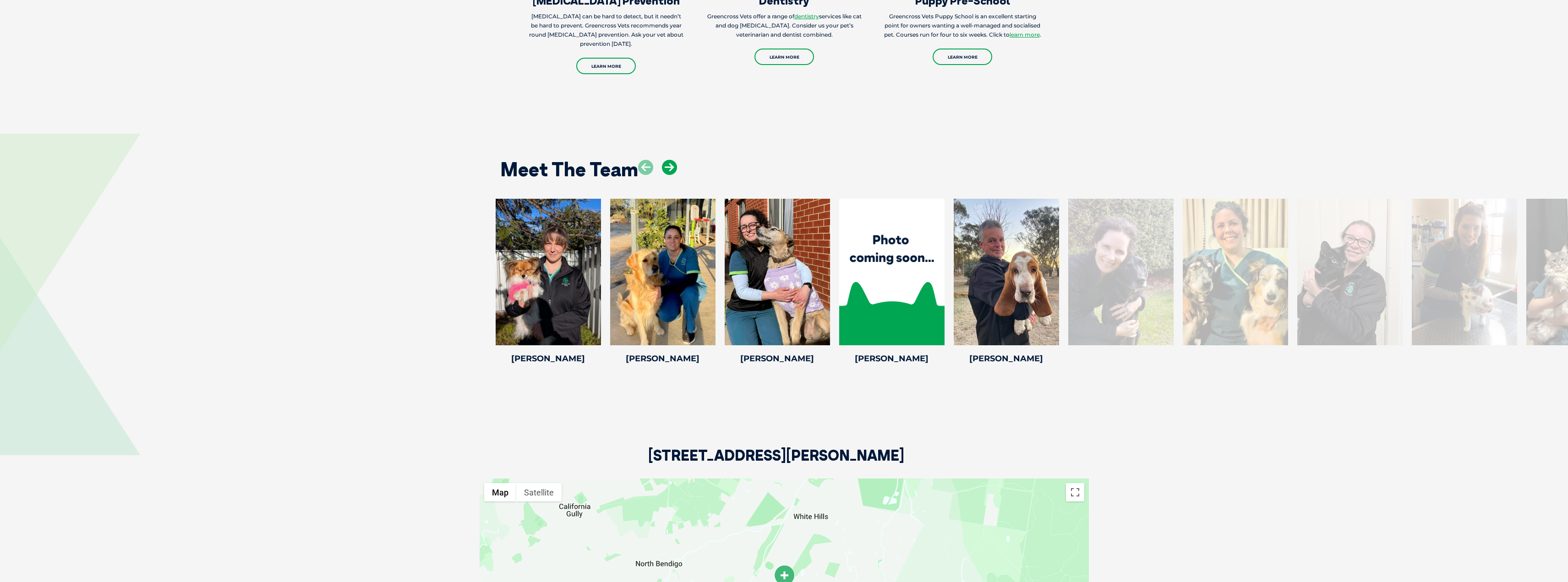
click at [674, 160] on icon at bounding box center [669, 167] width 15 height 15
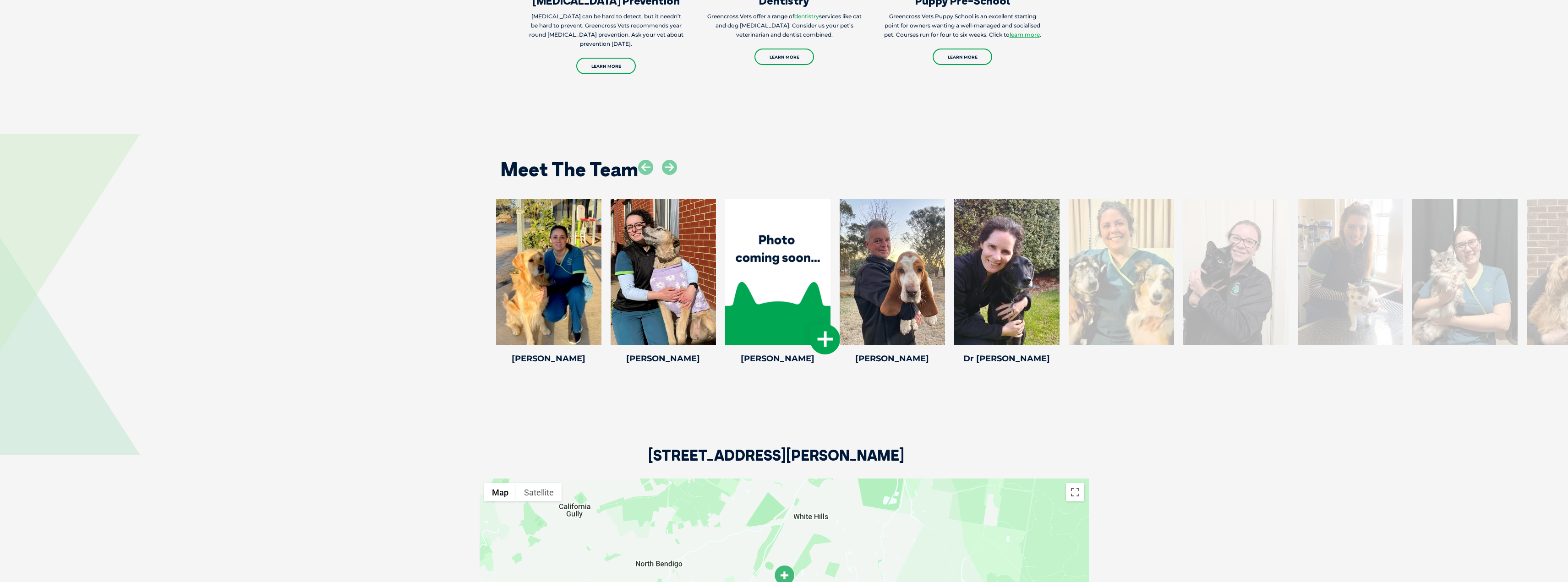
click at [820, 324] on icon at bounding box center [825, 339] width 30 height 30
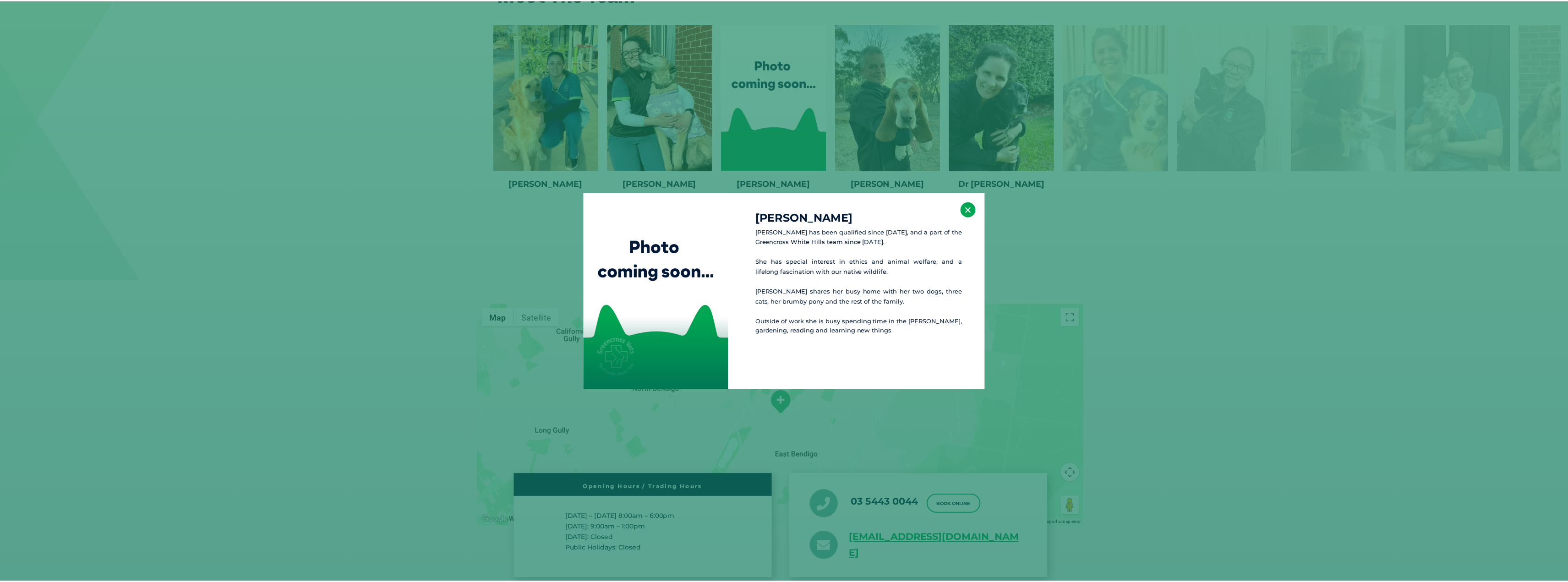
scroll to position [1658, 0]
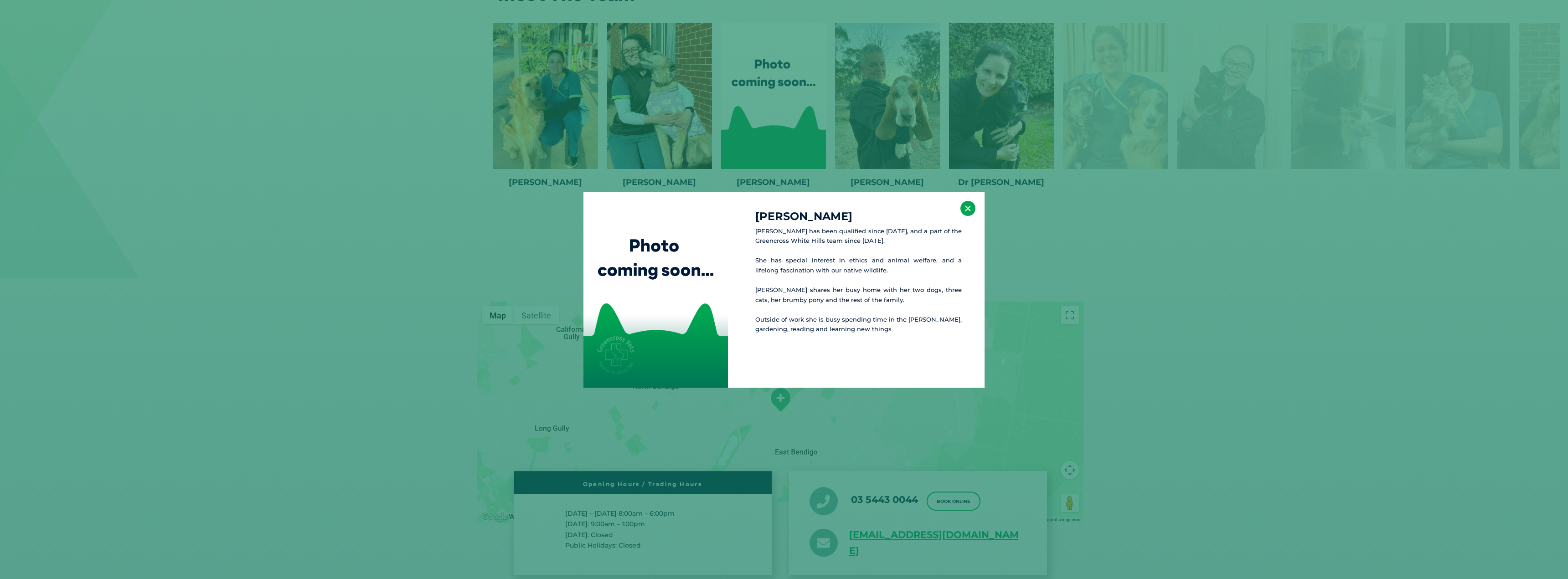
click at [974, 204] on button "×" at bounding box center [968, 208] width 15 height 15
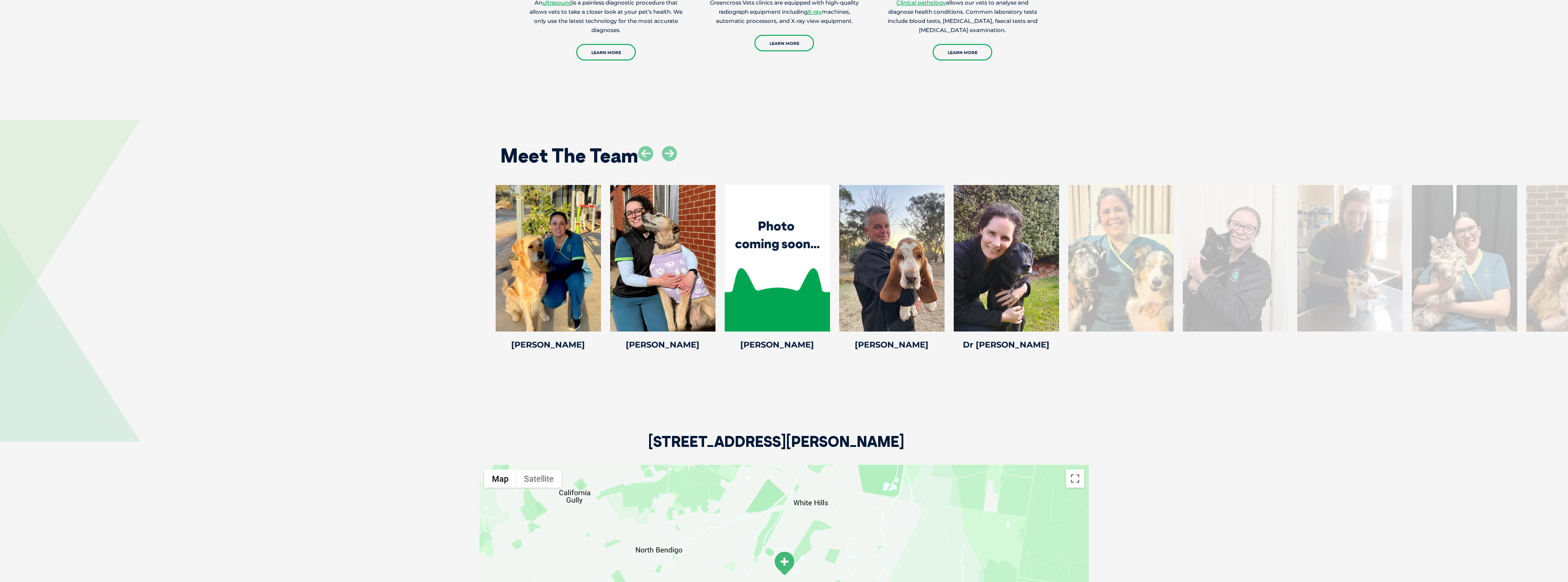
scroll to position [1445, 0]
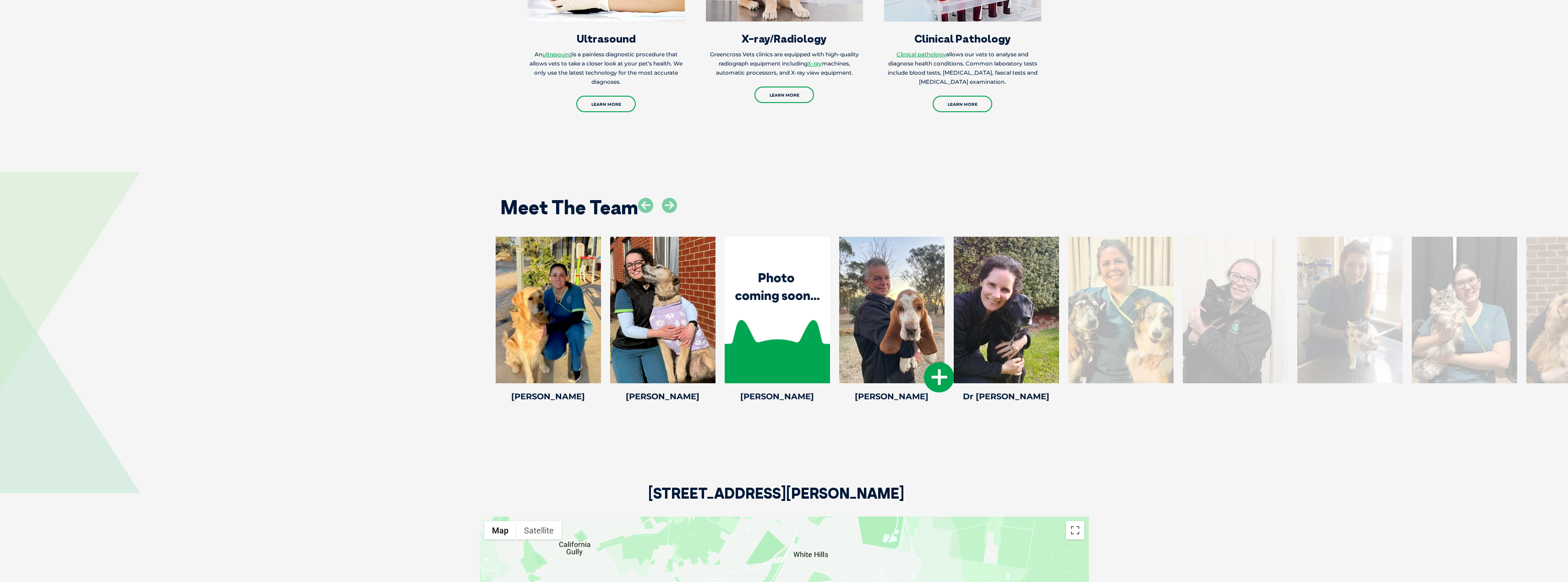
click at [879, 286] on div at bounding box center [892, 310] width 105 height 147
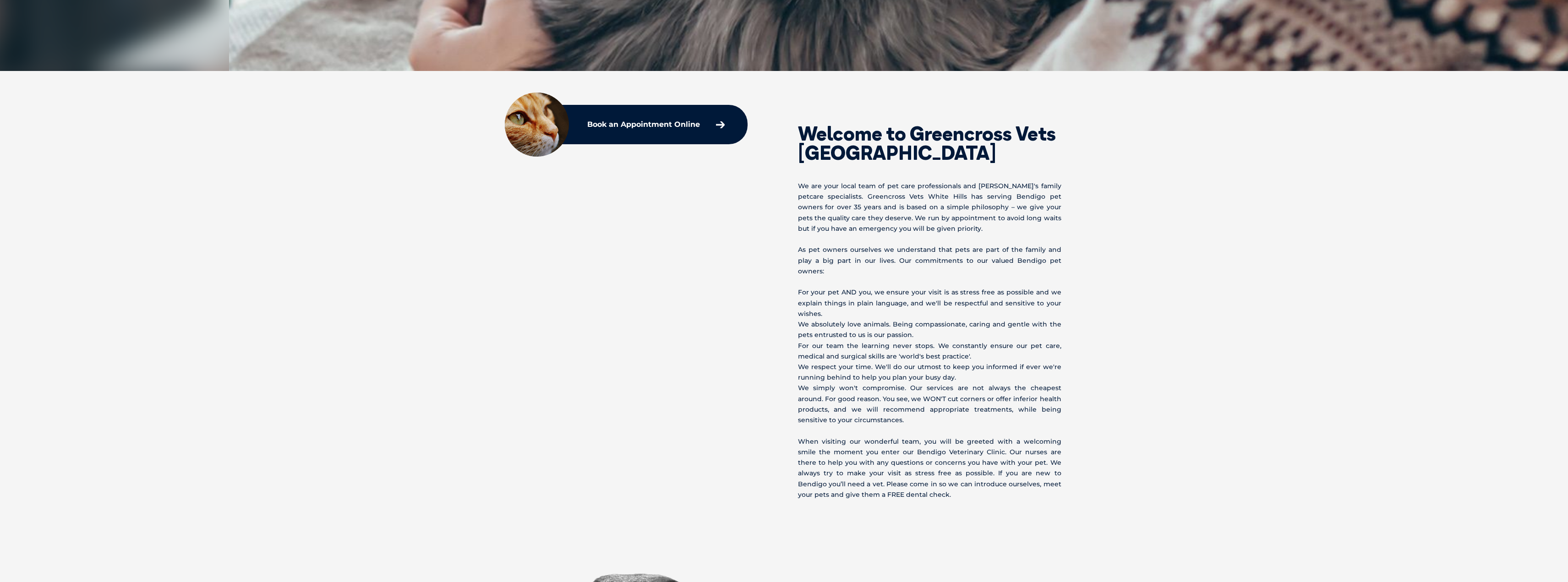
scroll to position [391, 0]
